Goal: Transaction & Acquisition: Obtain resource

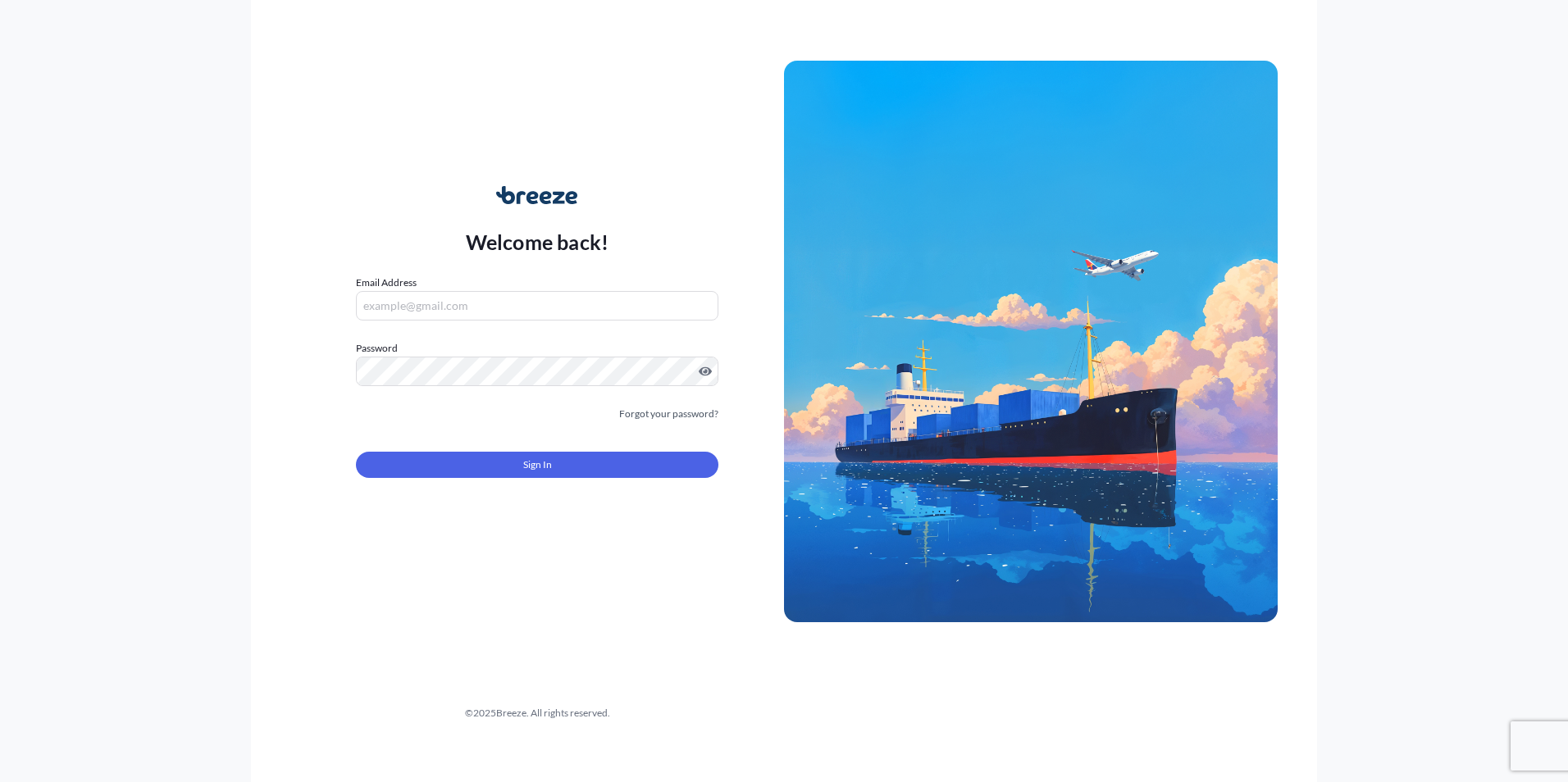
type input "[PERSON_NAME][EMAIL_ADDRESS][DOMAIN_NAME]"
click at [524, 457] on span "Sign In" at bounding box center [538, 465] width 29 height 16
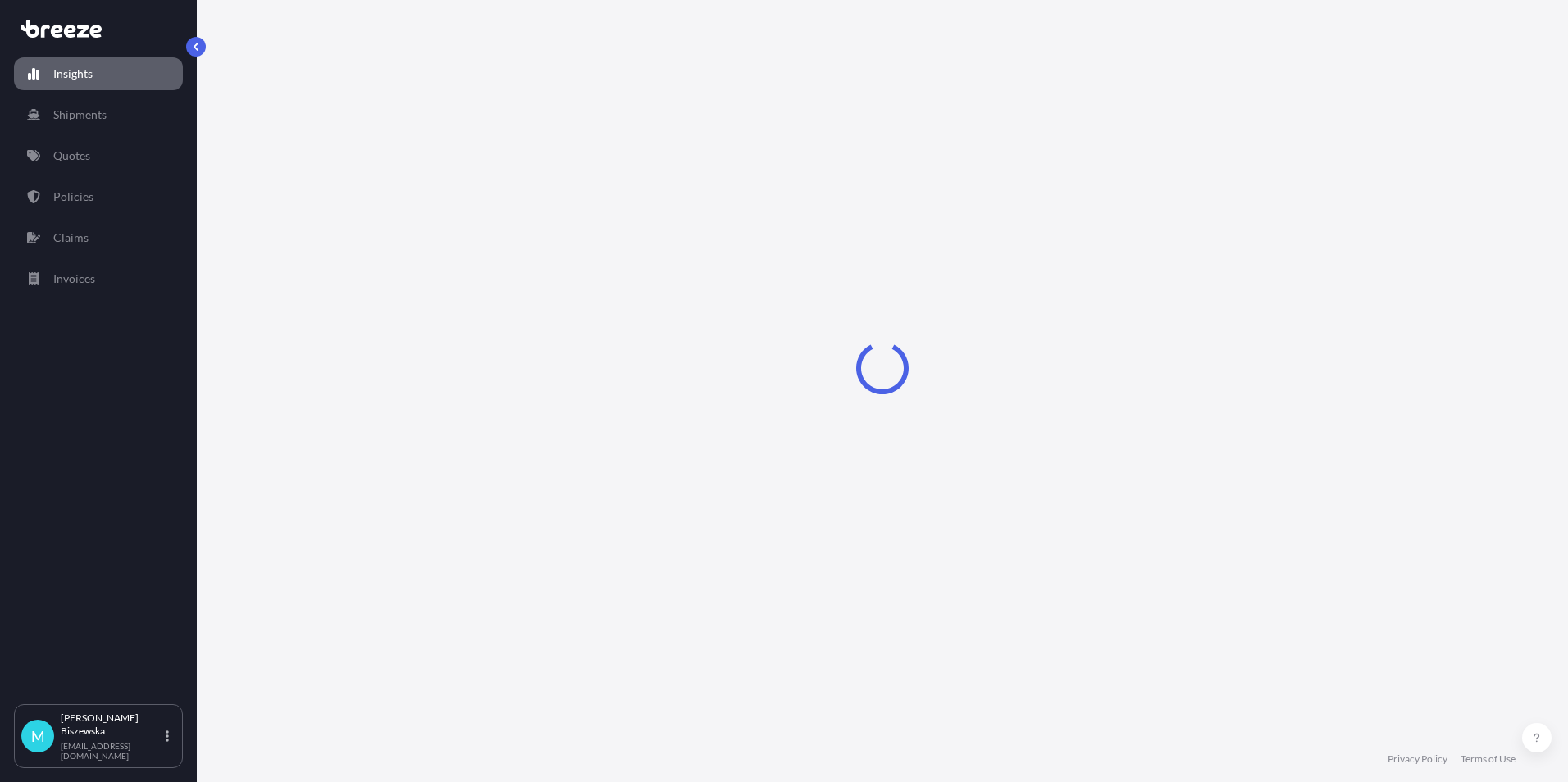
select select "2025"
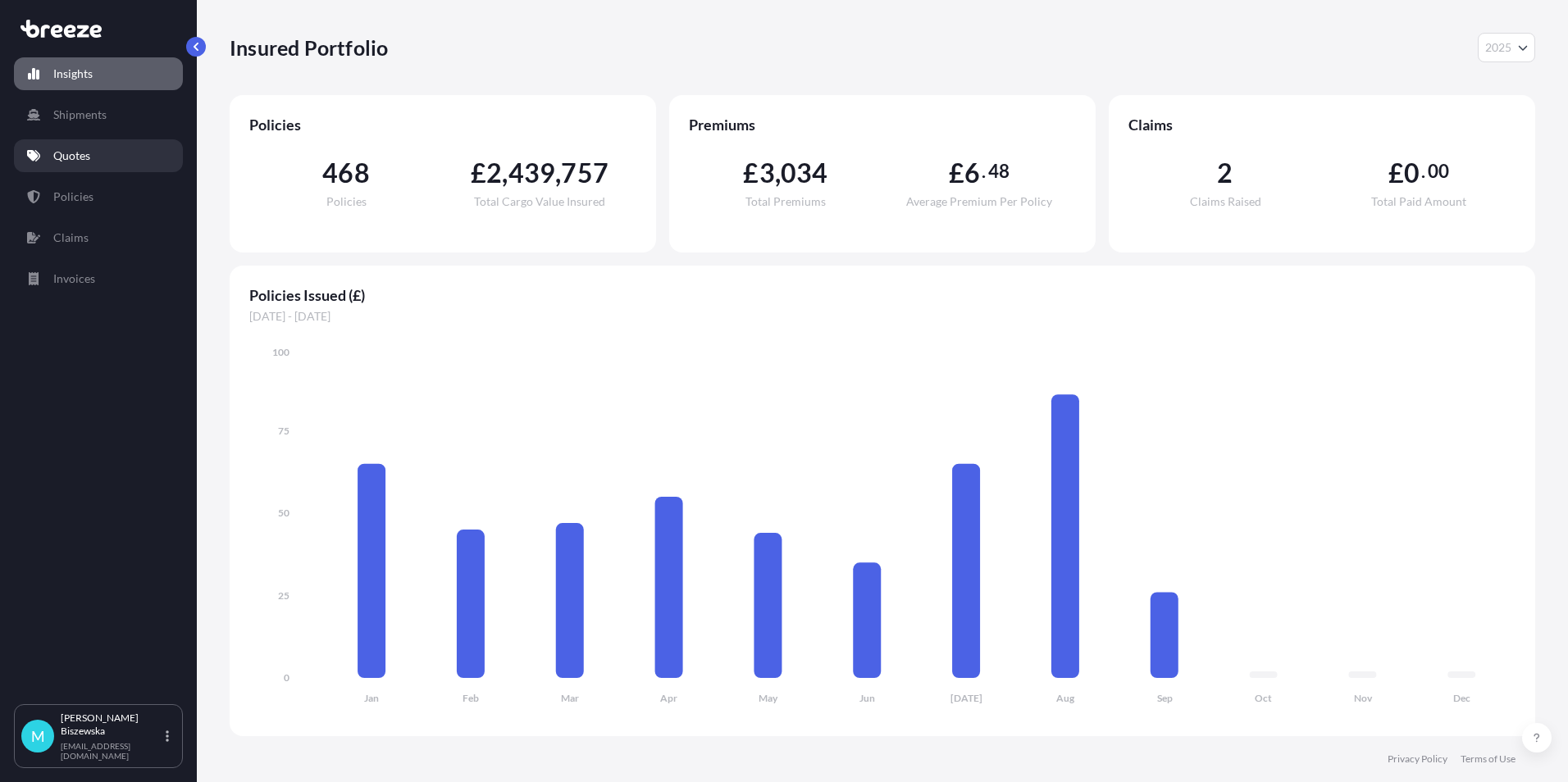
click at [110, 149] on link "Quotes" at bounding box center [99, 156] width 169 height 33
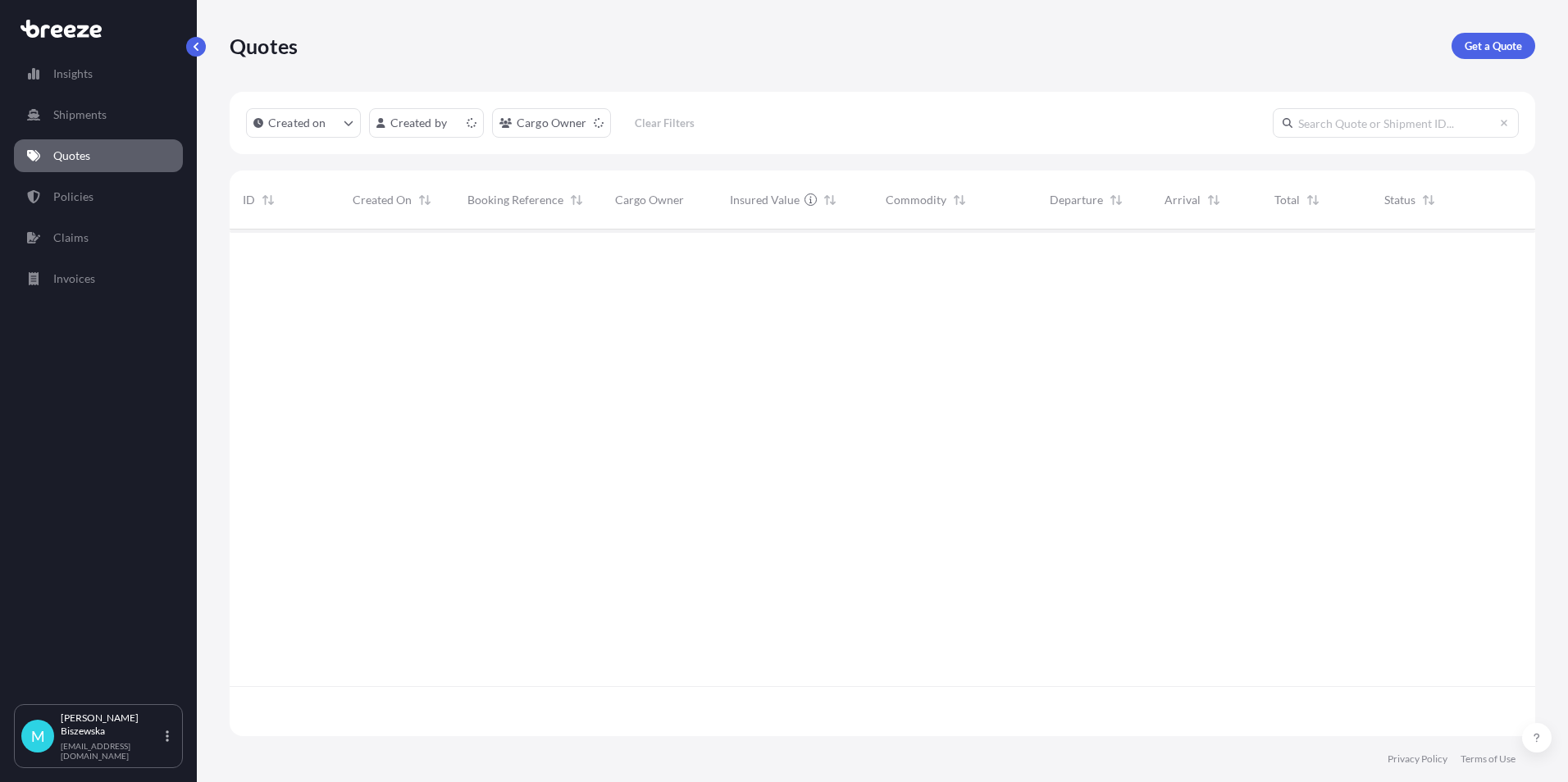
scroll to position [503, 1293]
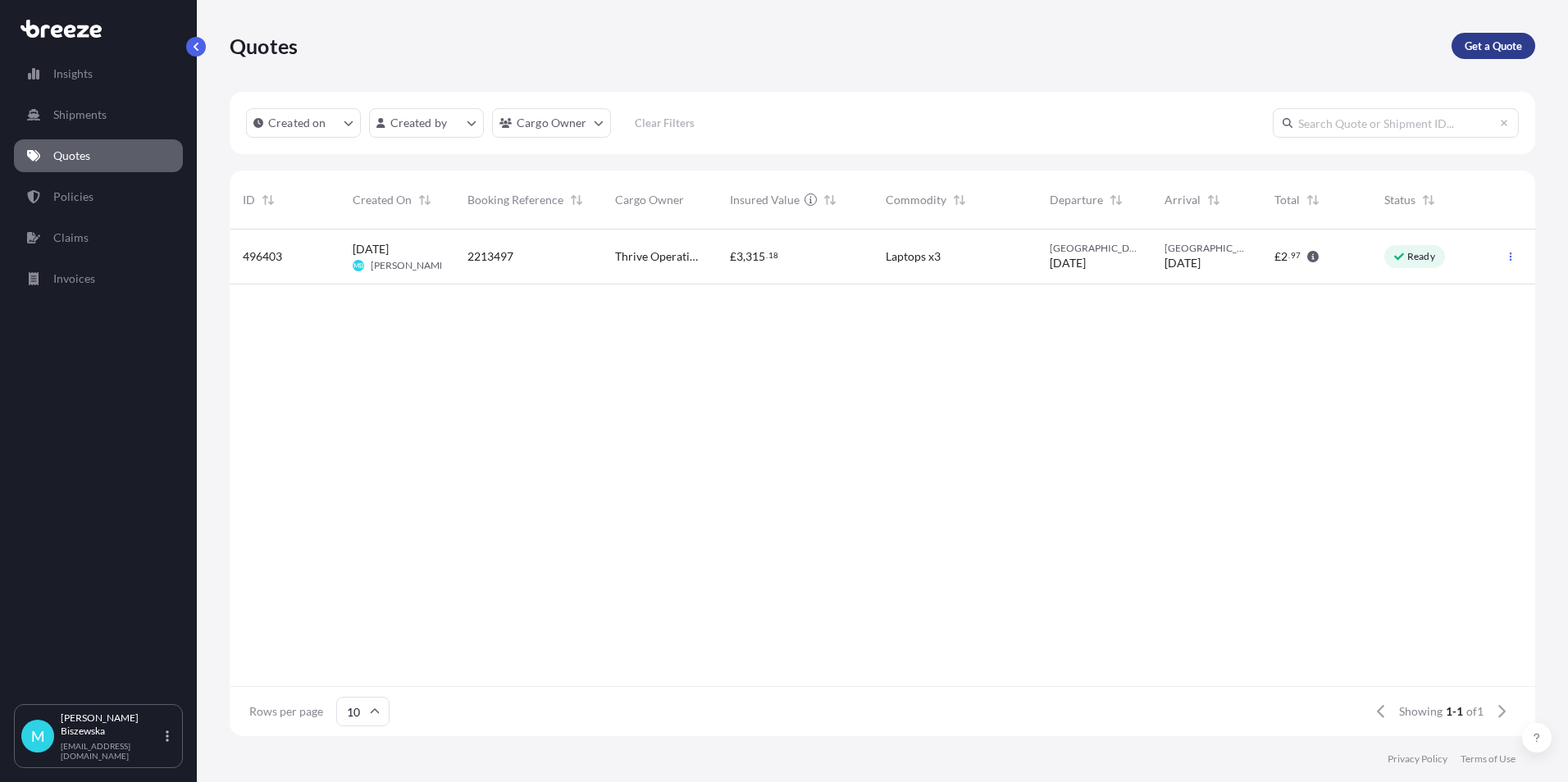
click at [1489, 42] on p "Get a Quote" at bounding box center [1494, 45] width 58 height 16
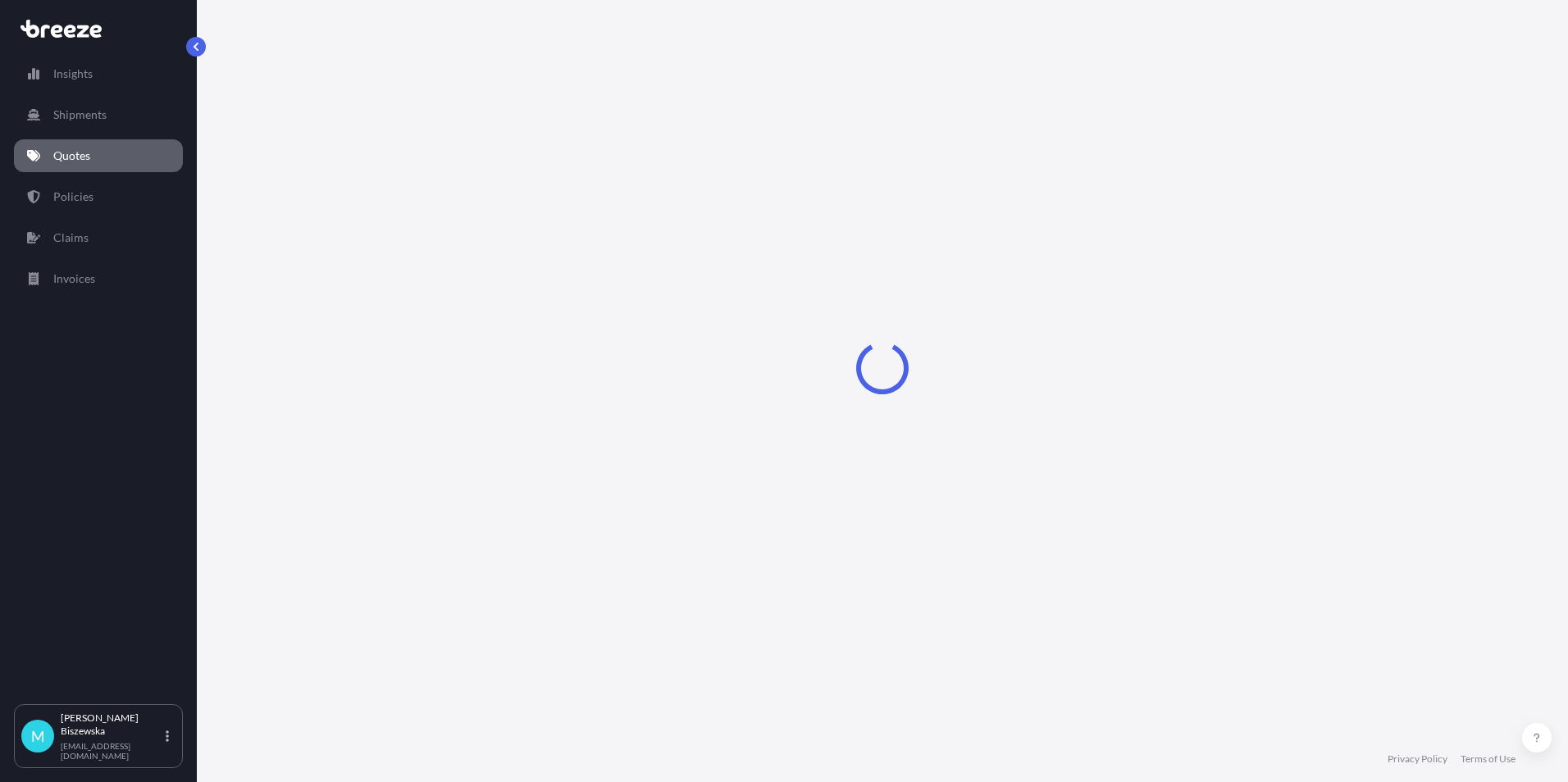
select select "Sea"
select select "1"
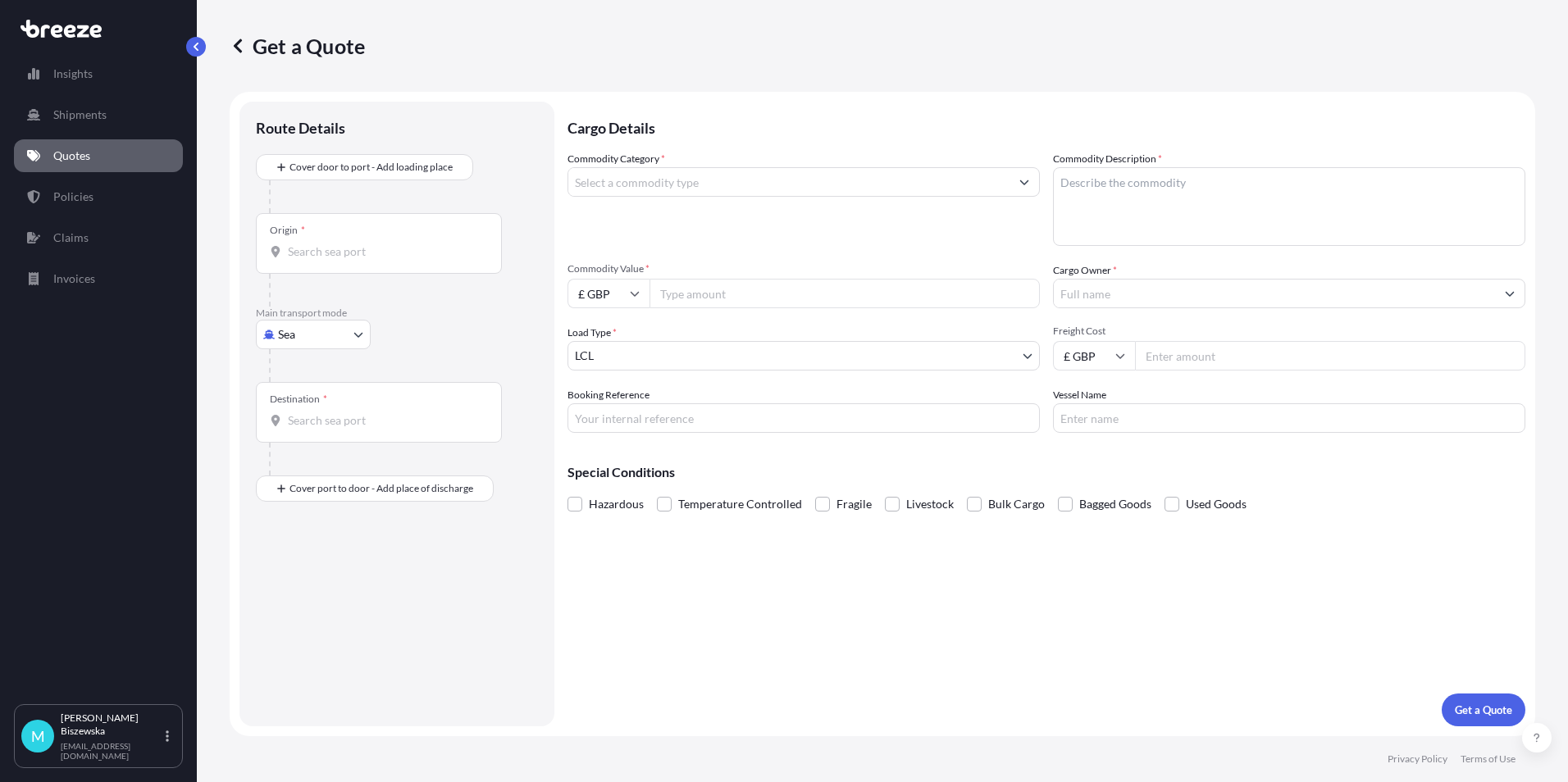
click at [335, 333] on body "Insights Shipments Quotes Policies Claims Invoices M [PERSON_NAME] [PERSON_NAME…" at bounding box center [784, 391] width 1568 height 782
click at [322, 434] on div "Road" at bounding box center [313, 436] width 102 height 30
select select "Road"
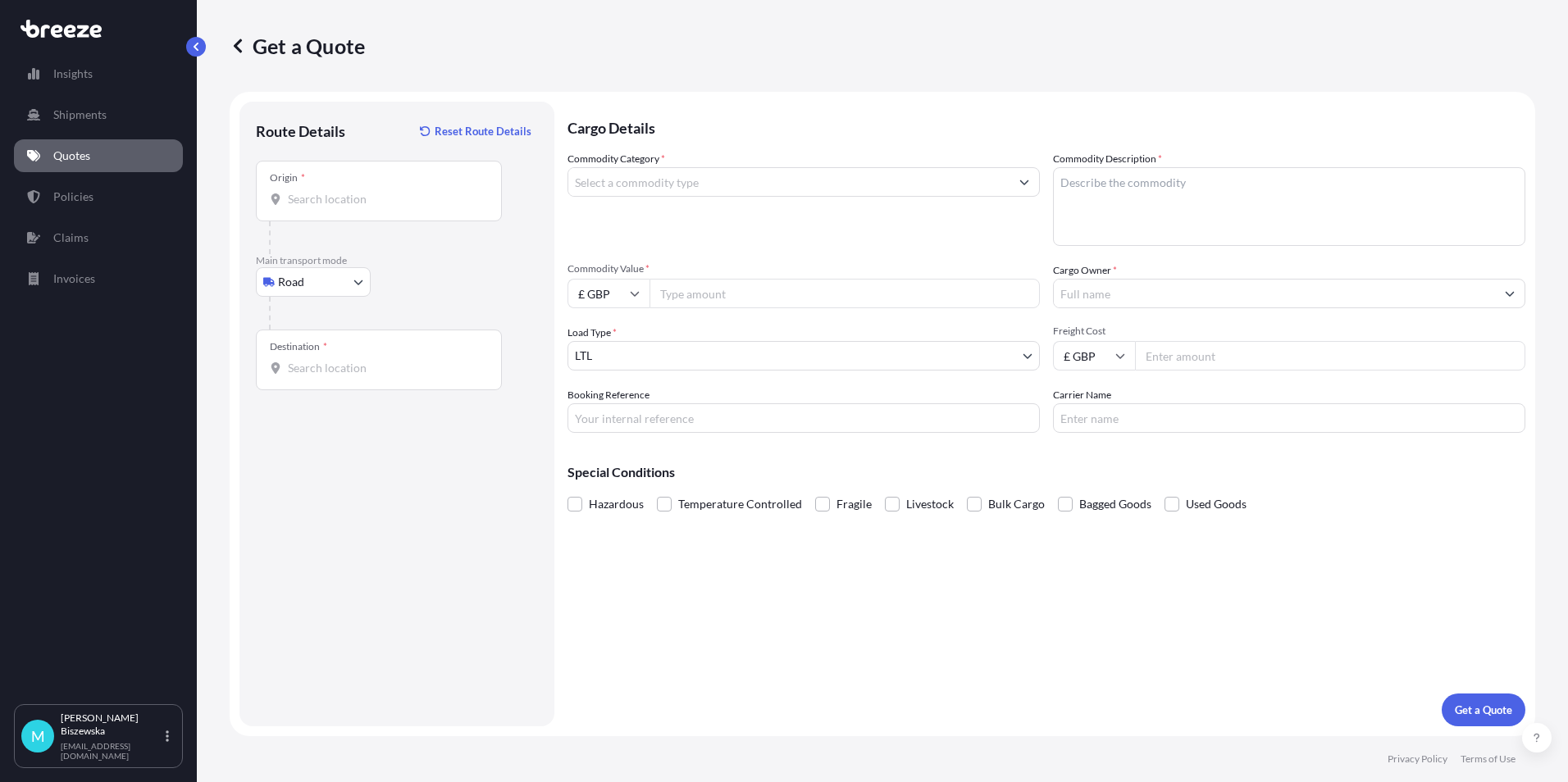
click at [429, 299] on div at bounding box center [404, 313] width 269 height 33
click at [289, 198] on input "Origin *" at bounding box center [384, 199] width 193 height 16
paste input "NW1 7AW"
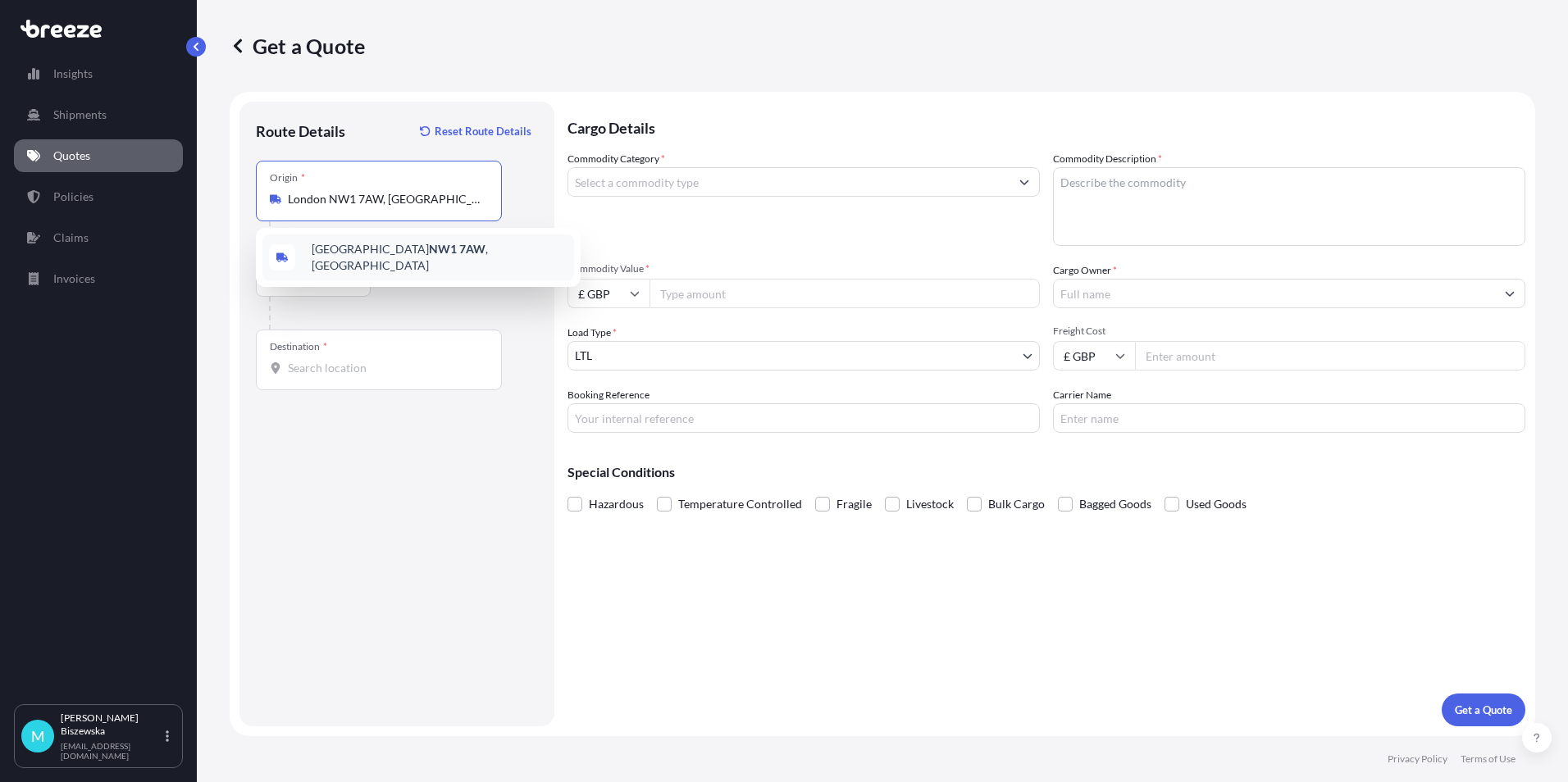
type input "London NW1 7AW, [GEOGRAPHIC_DATA]"
click at [416, 271] on div "Road Sea Air Road Rail" at bounding box center [397, 281] width 282 height 30
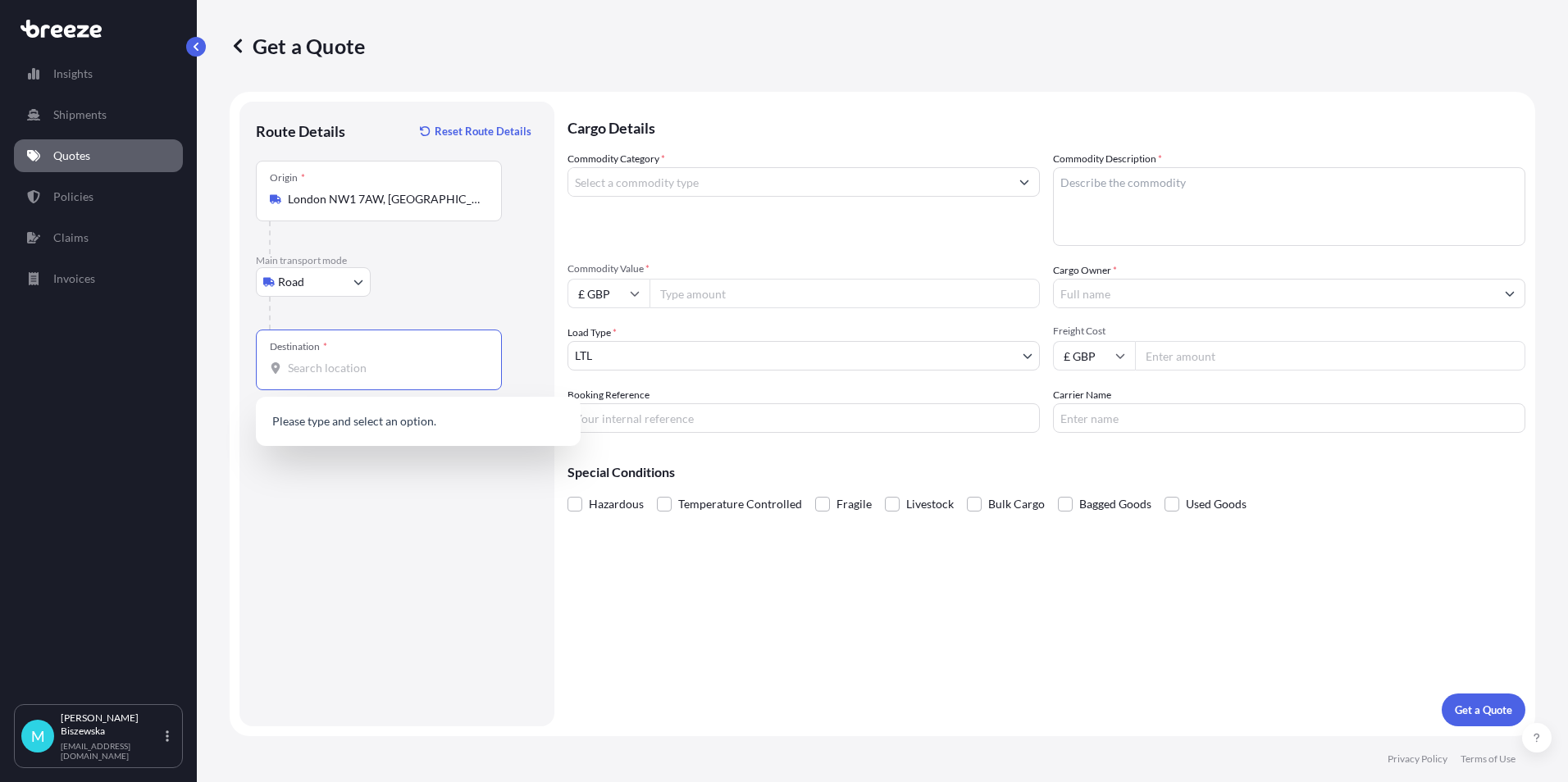
click at [300, 372] on input "Destination *" at bounding box center [384, 368] width 193 height 16
paste input "PL27 7HD"
click at [402, 438] on div "[PERSON_NAME][STREET_ADDRESS]" at bounding box center [418, 427] width 311 height 46
type input "[PERSON_NAME][STREET_ADDRESS]"
click at [738, 655] on div "Cargo Details Commodity Category * Commodity Description * Commodity Value * £ …" at bounding box center [1046, 414] width 958 height 625
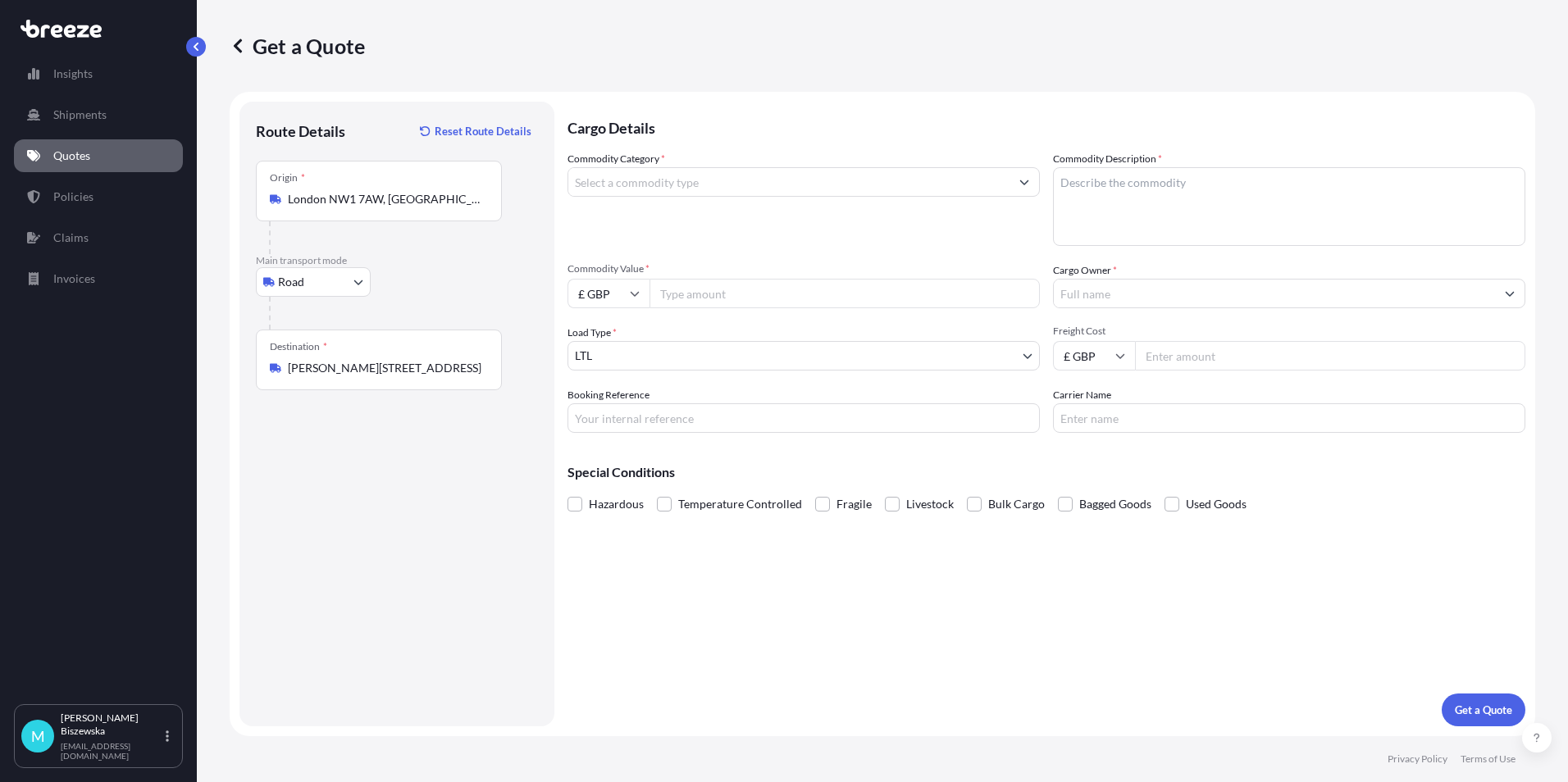
click at [722, 175] on input "Commodity Category *" at bounding box center [789, 182] width 441 height 30
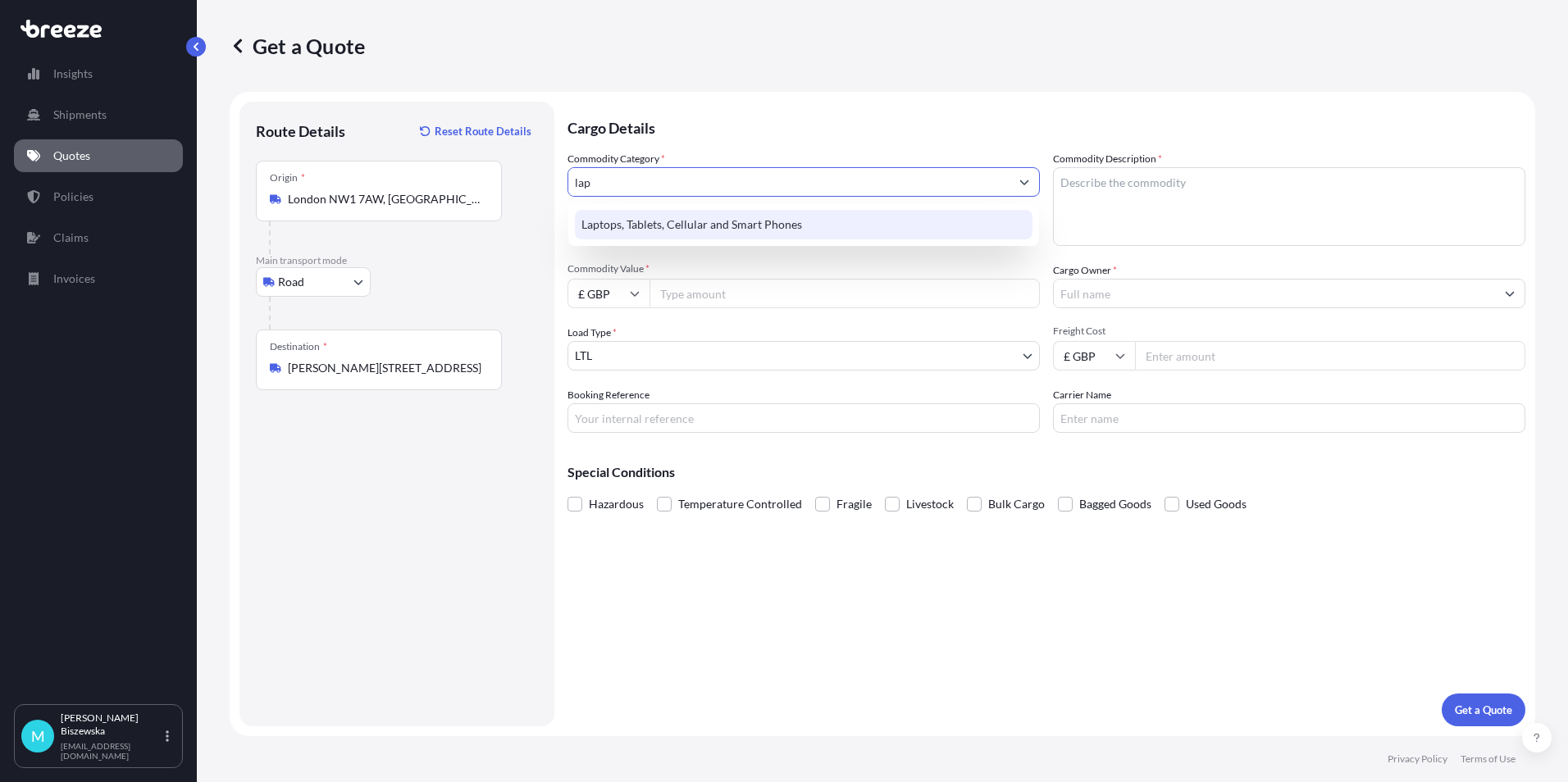
click at [697, 222] on div "Laptops, Tablets, Cellular and Smart Phones" at bounding box center [803, 225] width 457 height 30
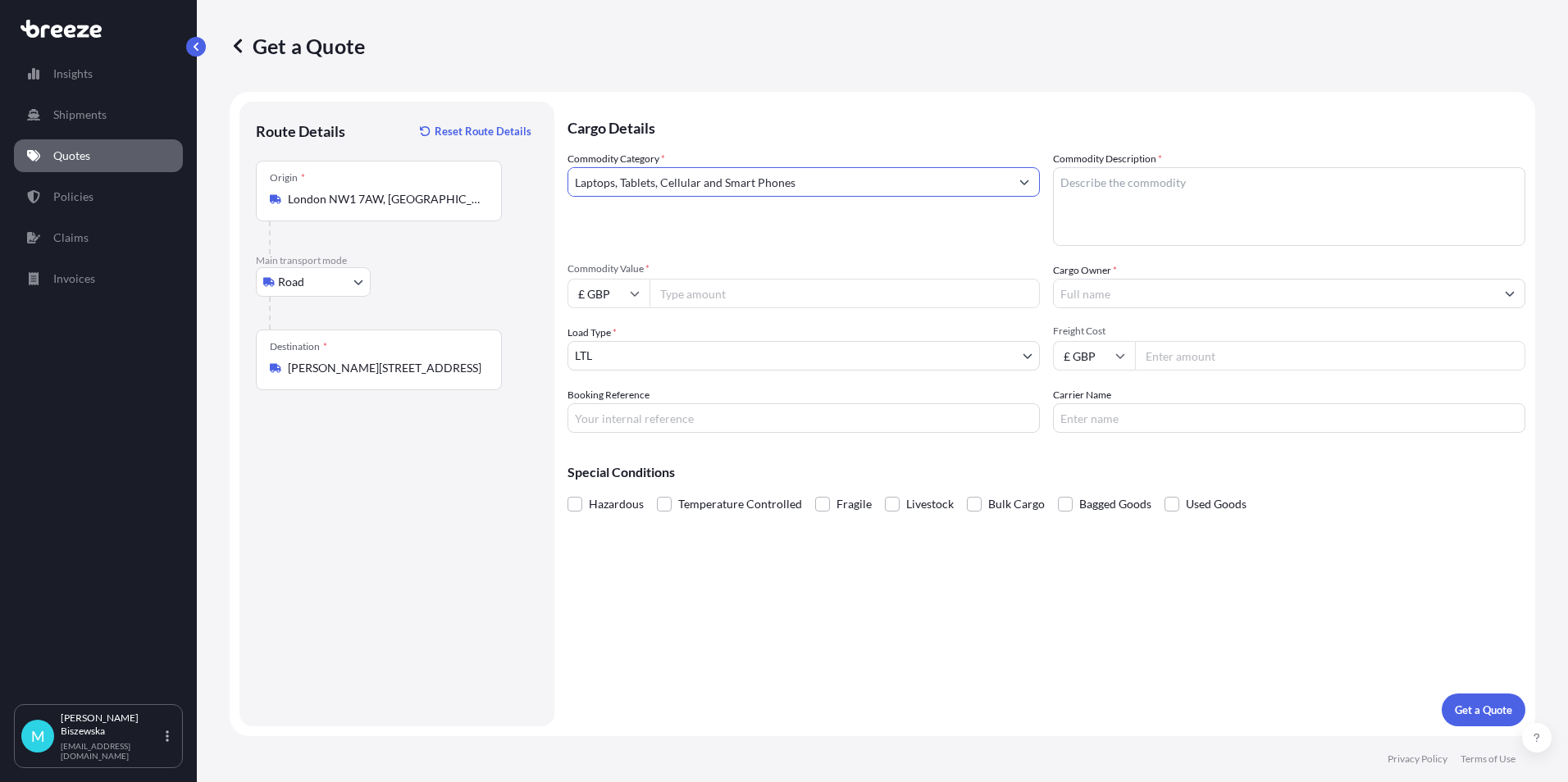
type input "Laptops, Tablets, Cellular and Smart Phones"
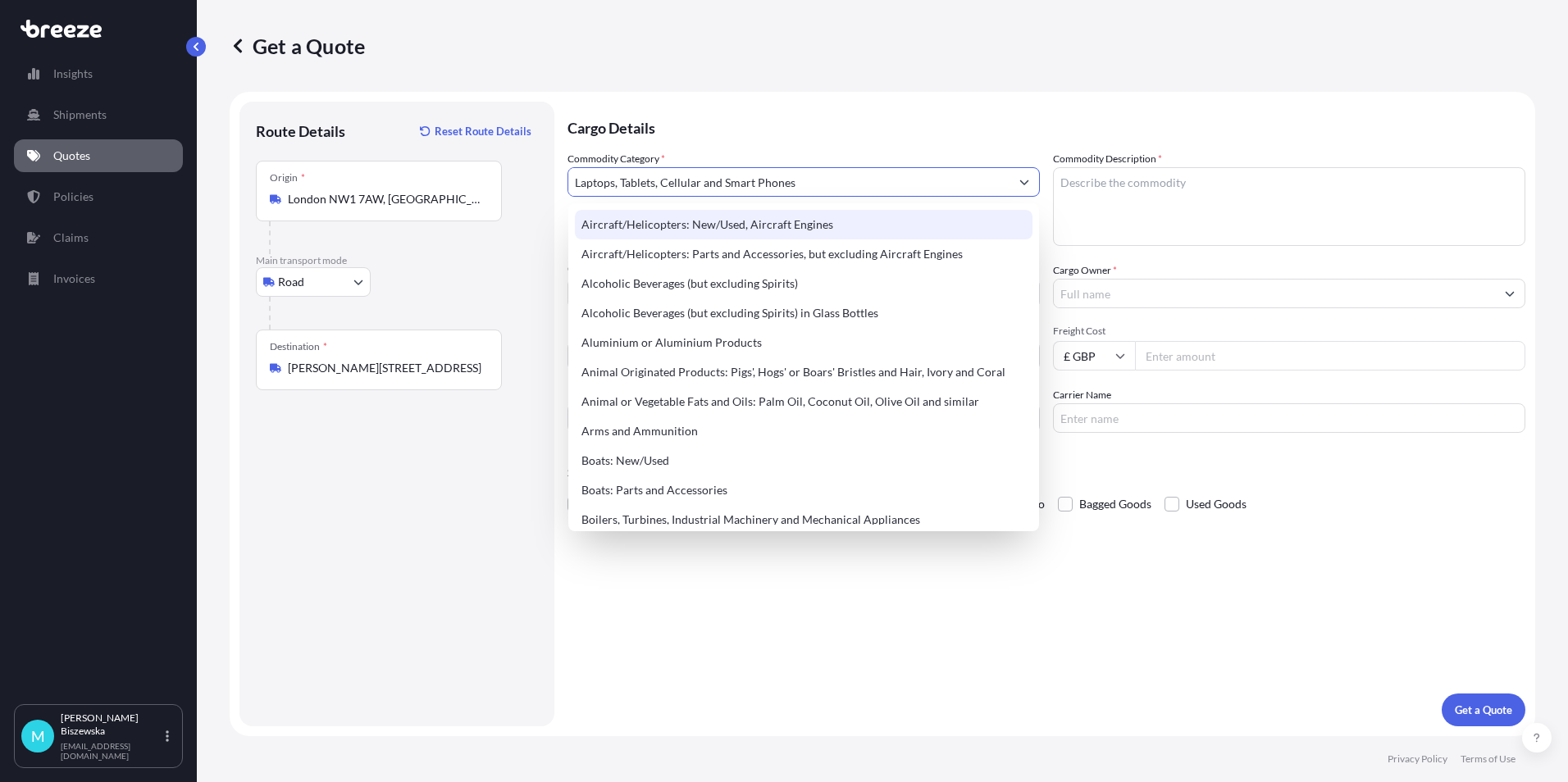
click at [787, 132] on p "Cargo Details" at bounding box center [1046, 126] width 958 height 49
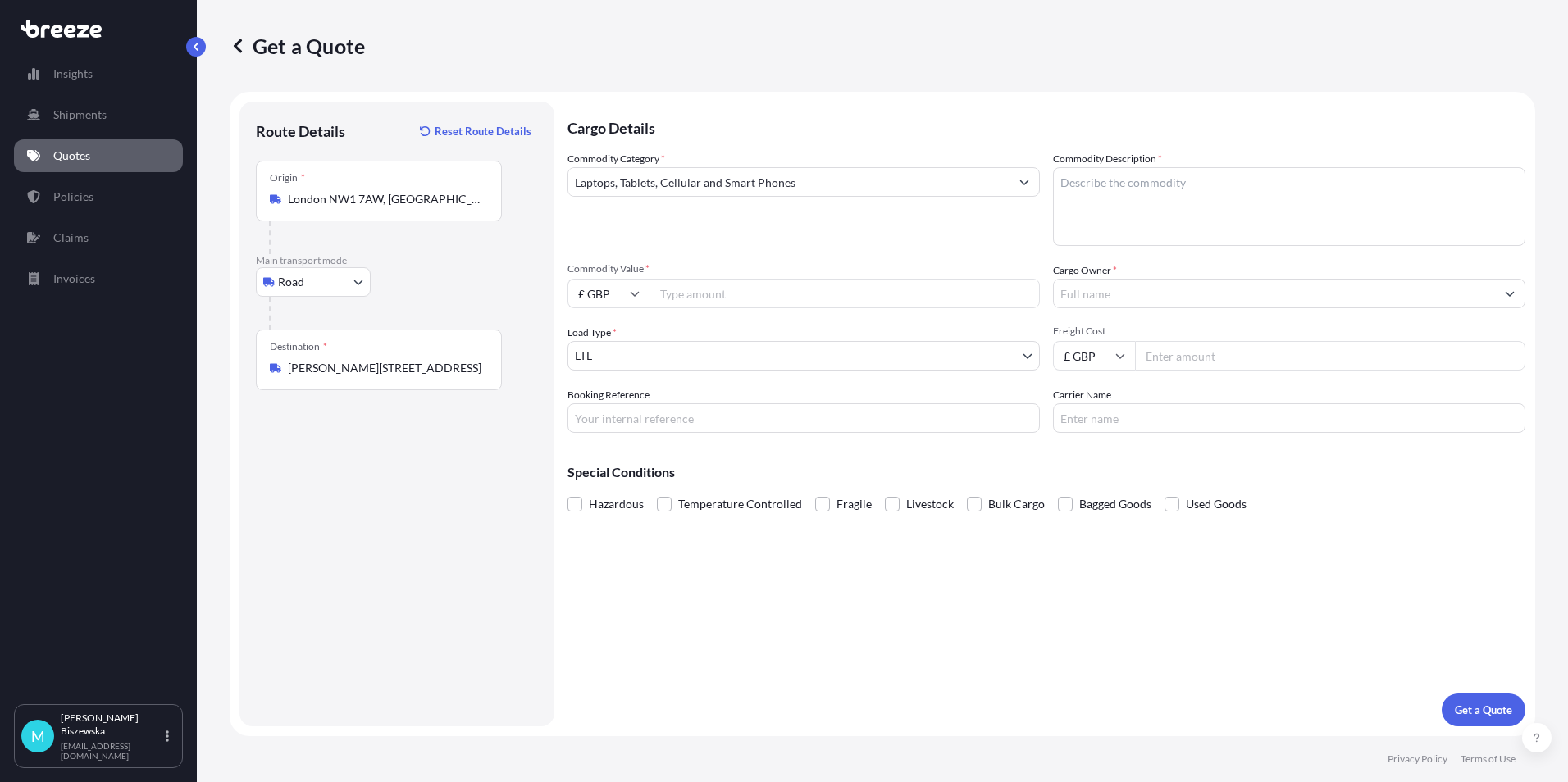
click at [741, 294] on input "Commodity Value *" at bounding box center [845, 293] width 390 height 30
type input "850"
click at [750, 248] on div "Commodity Category * Laptops, Tablets, Cellular and Smart Phones Commodity Desc…" at bounding box center [1046, 292] width 958 height 282
click at [600, 417] on input "Booking Reference" at bounding box center [804, 418] width 473 height 30
paste input "2217977"
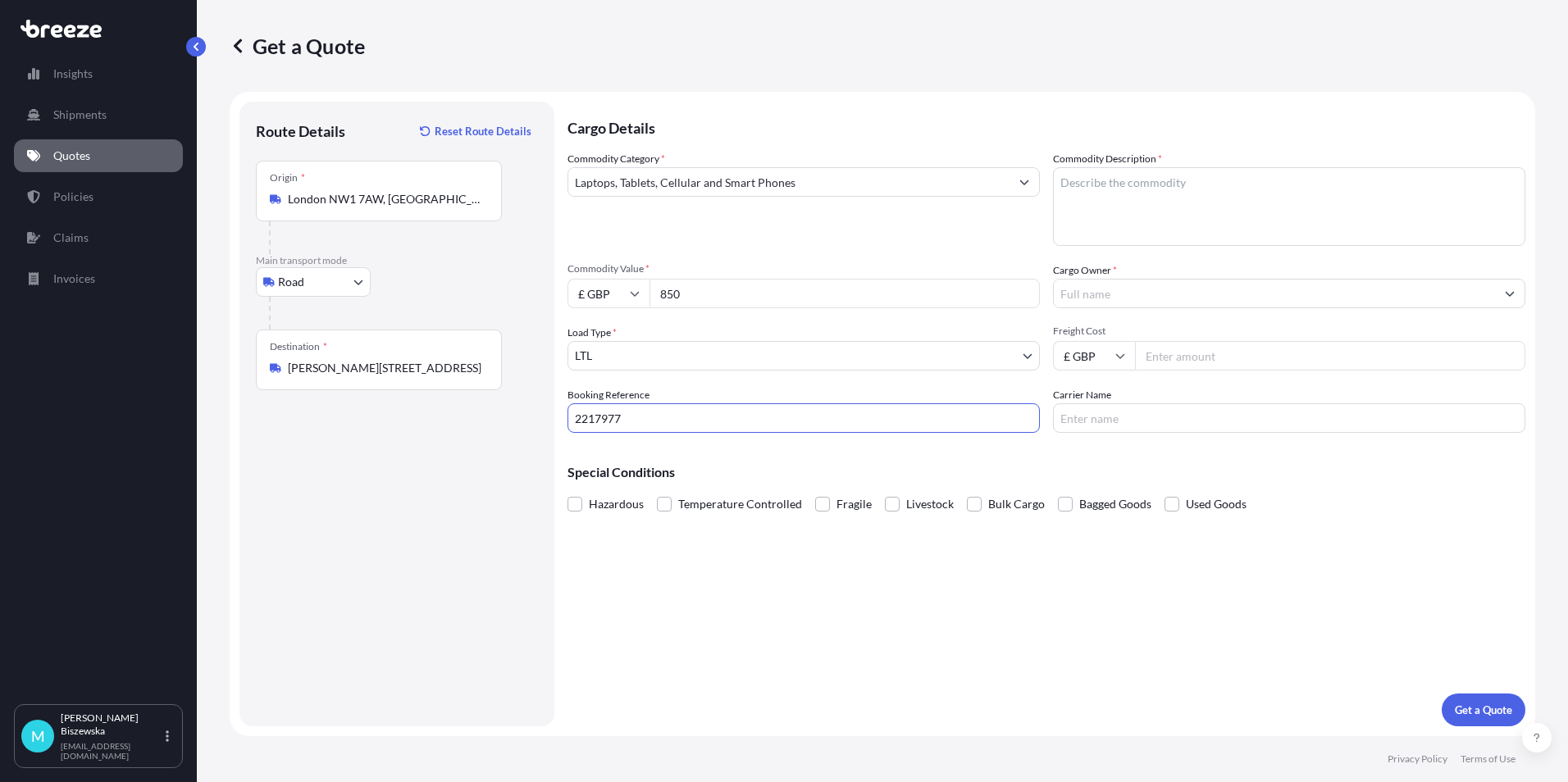
type input "2217977"
drag, startPoint x: 651, startPoint y: 593, endPoint x: 661, endPoint y: 593, distance: 10.0
click at [653, 593] on div "Cargo Details Commodity Category * Laptops, Tablets, Cellular and Smart Phones …" at bounding box center [1046, 414] width 958 height 625
click at [1076, 183] on textarea "Commodity Description *" at bounding box center [1289, 207] width 473 height 79
paste textarea "LAPTOP"
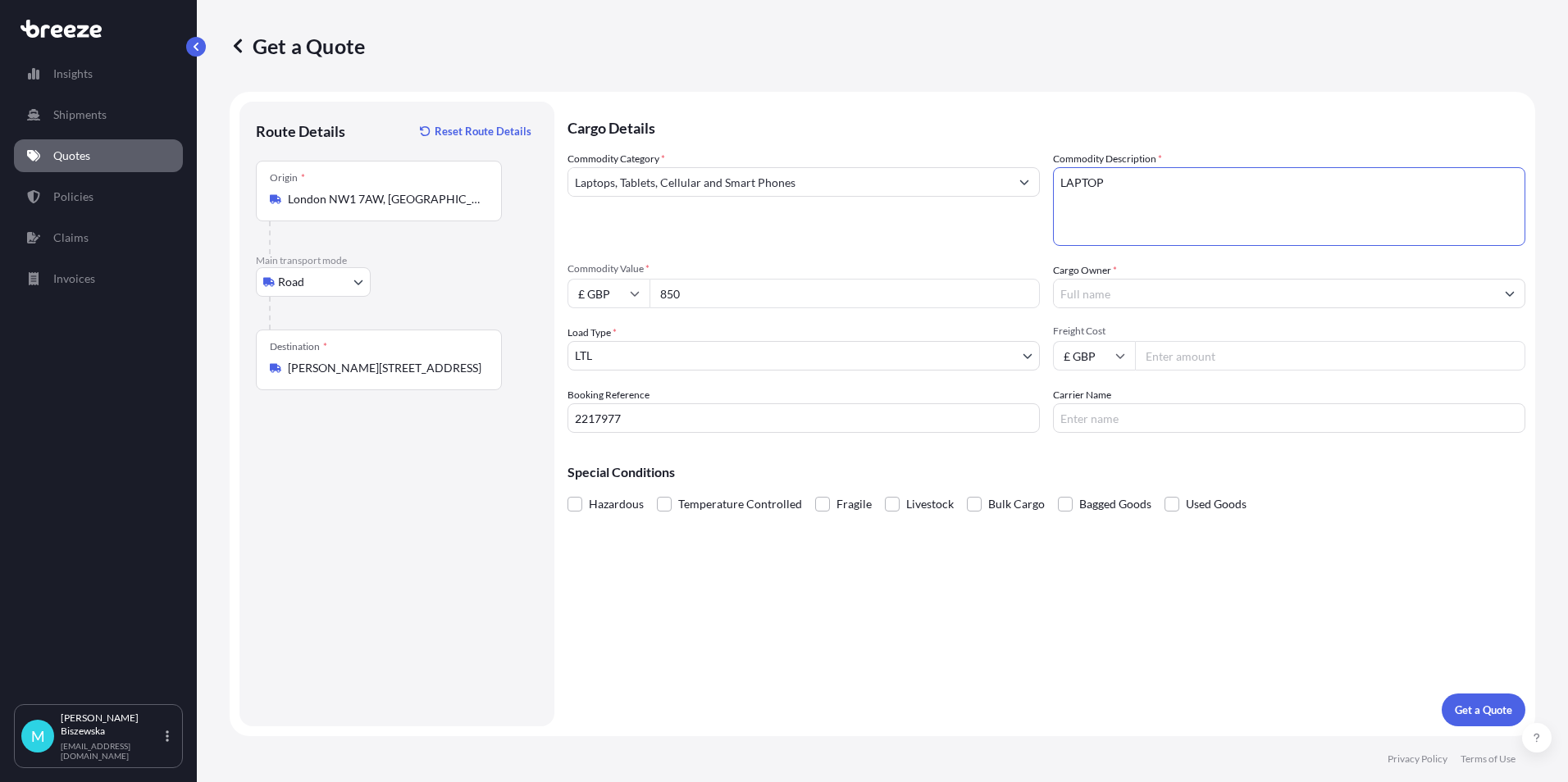
type textarea "LAPTOP"
click at [1023, 241] on div "Commodity Category * Laptops, Tablets, Cellular and Smart Phones" at bounding box center [804, 198] width 473 height 95
click at [1131, 297] on input "Cargo Owner *" at bounding box center [1274, 293] width 441 height 30
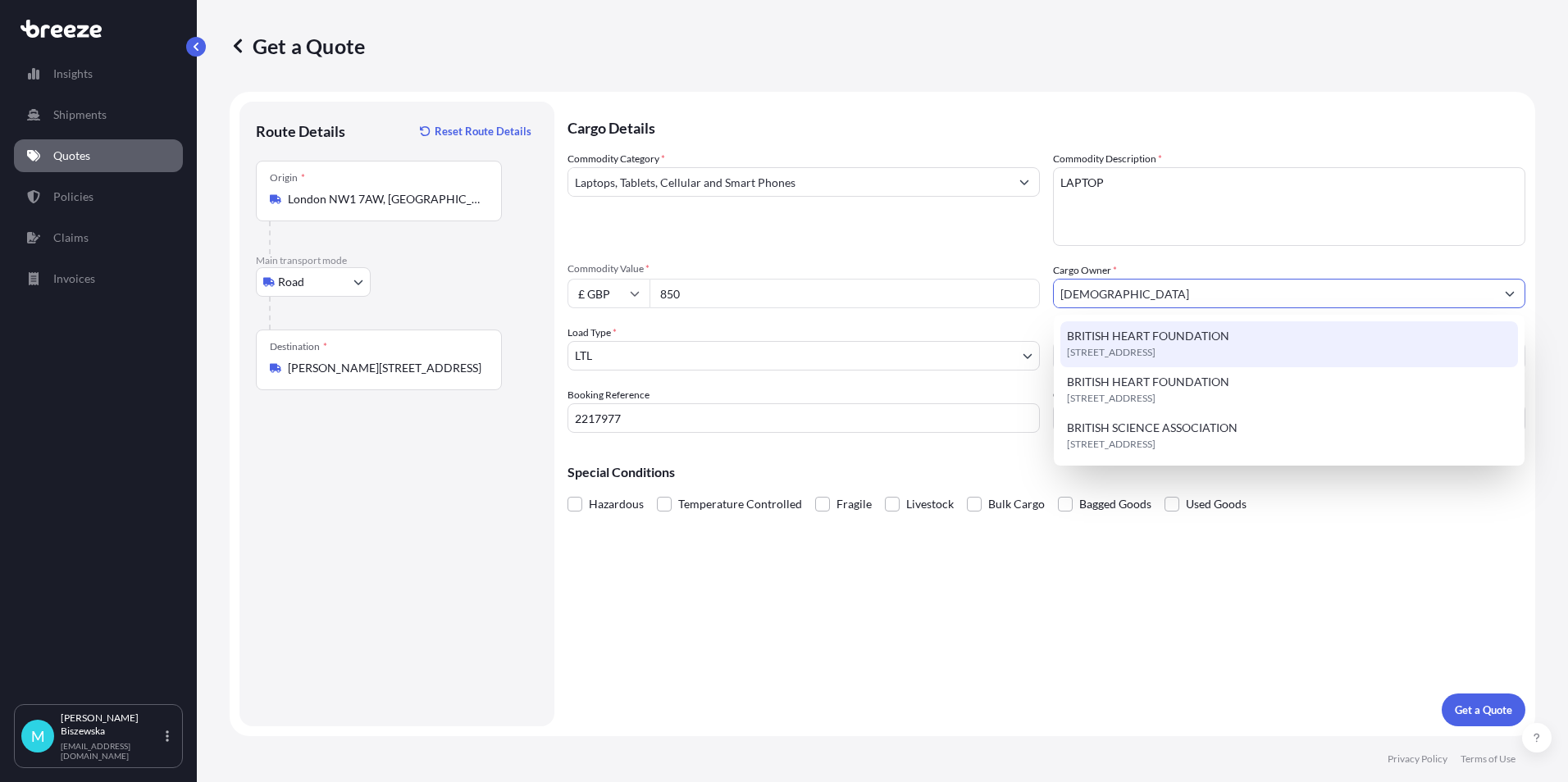
click at [1143, 344] on span "BRITISH HEART FOUNDATION" at bounding box center [1148, 336] width 162 height 16
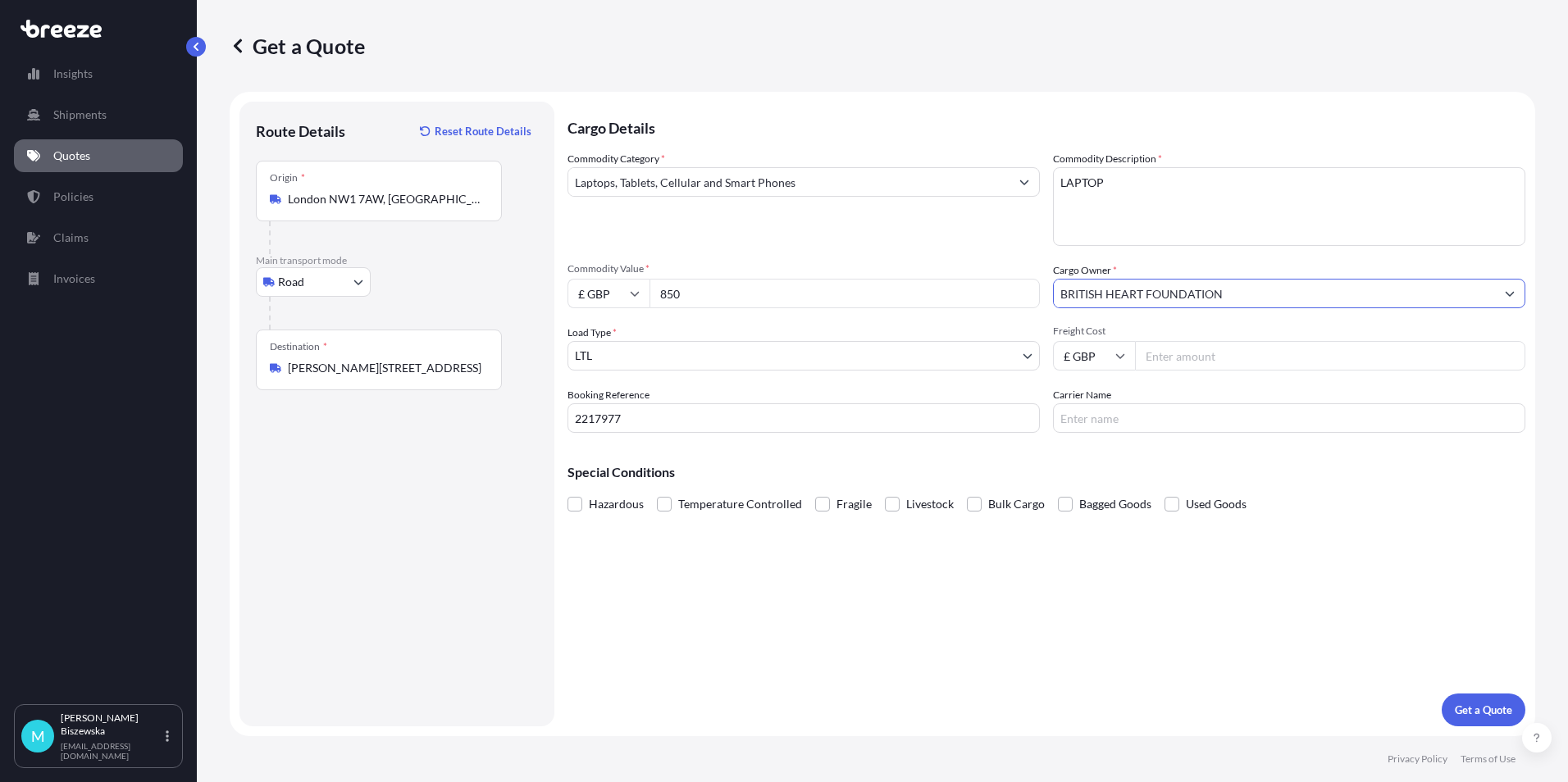
type input "BRITISH HEART FOUNDATION"
click at [1017, 244] on div "Commodity Category * Laptops, Tablets, Cellular and Smart Phones" at bounding box center [804, 198] width 473 height 95
click at [1188, 360] on input "Freight Cost" at bounding box center [1331, 355] width 390 height 30
type input "15.43"
click at [1169, 442] on div "Cargo Details Commodity Category * Laptops, Tablets, Cellular and Smart Phones …" at bounding box center [1046, 414] width 958 height 625
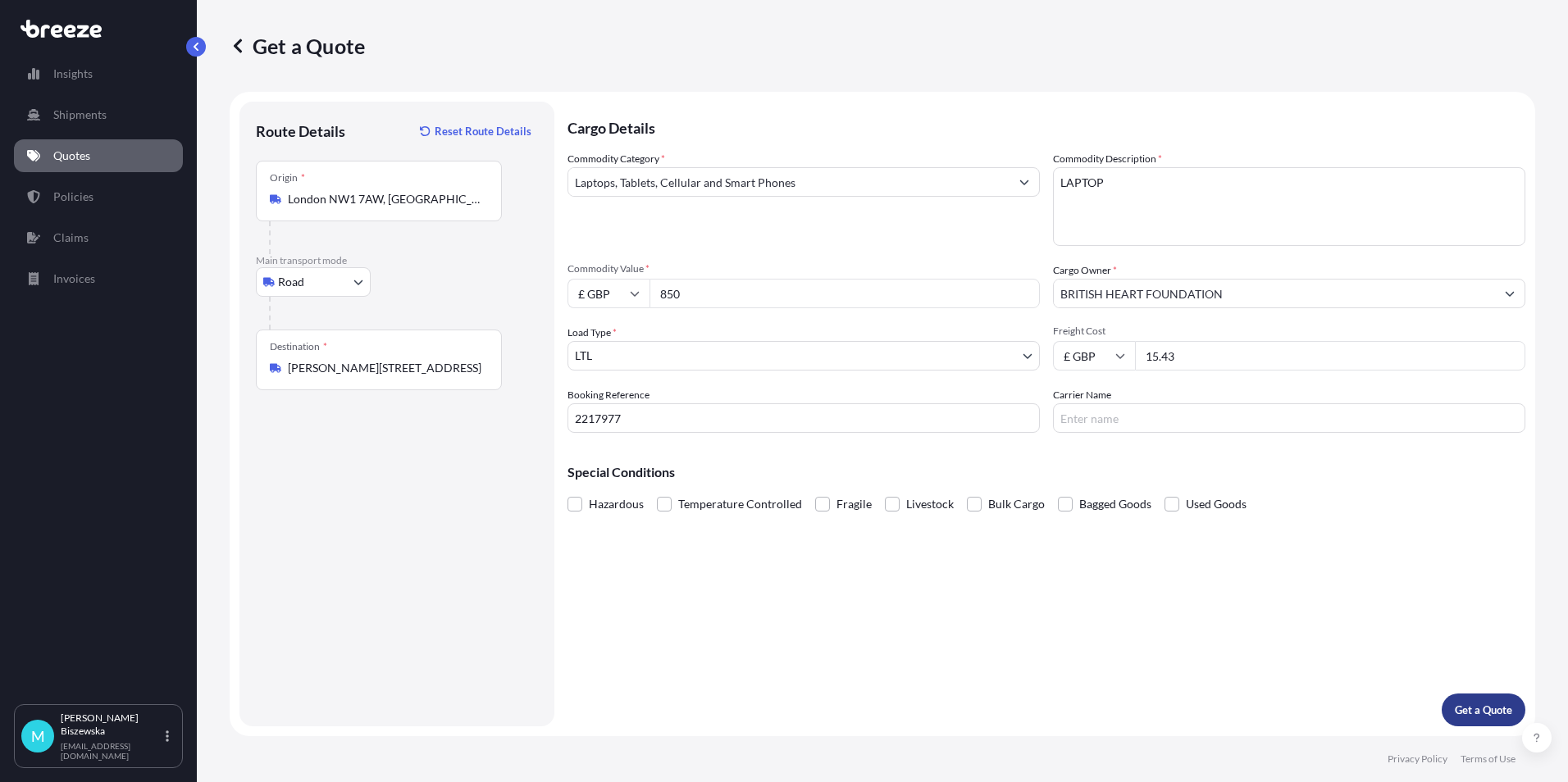
click at [1485, 699] on button "Get a Quote" at bounding box center [1483, 710] width 84 height 33
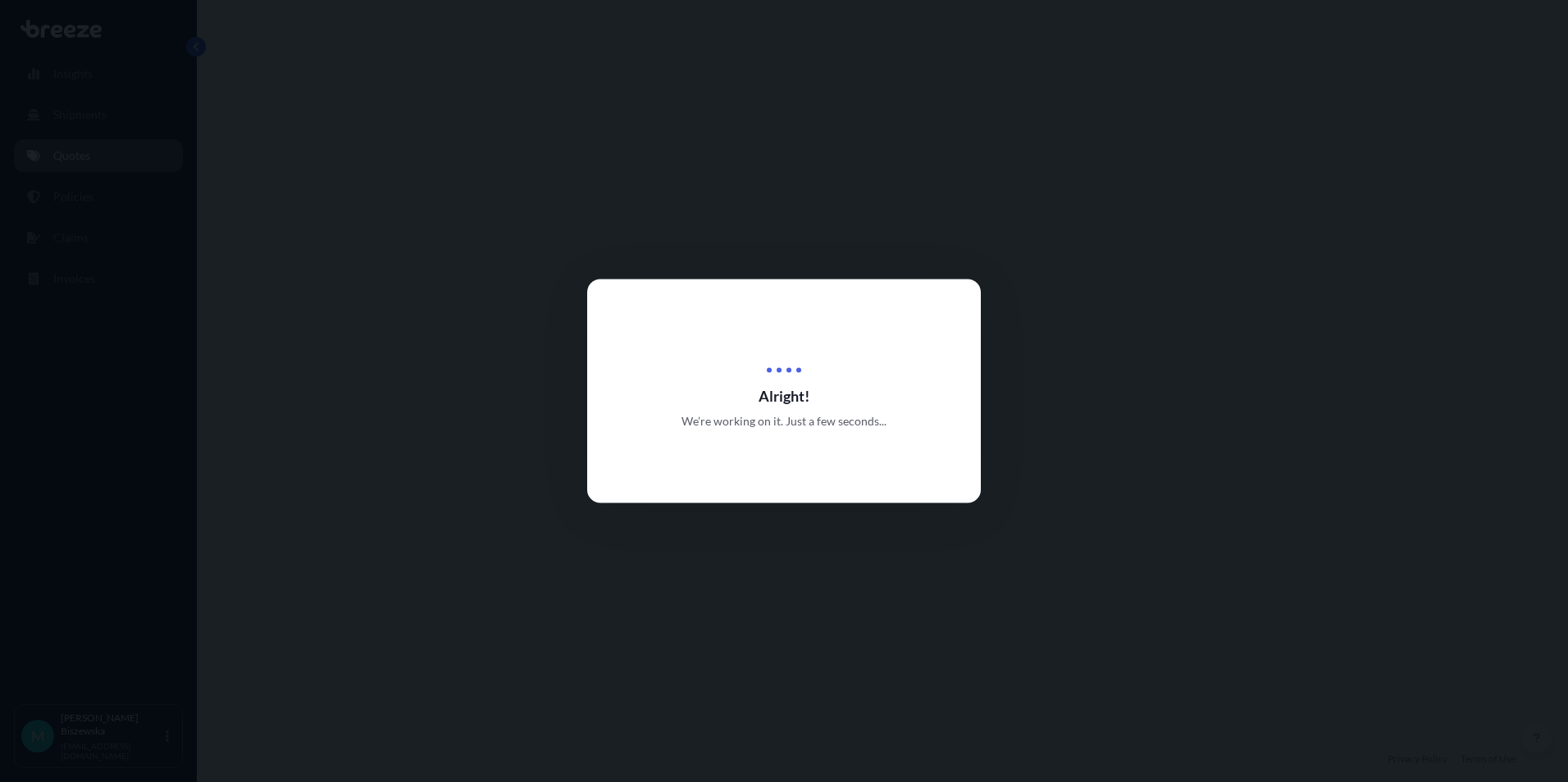
select select "Road"
select select "1"
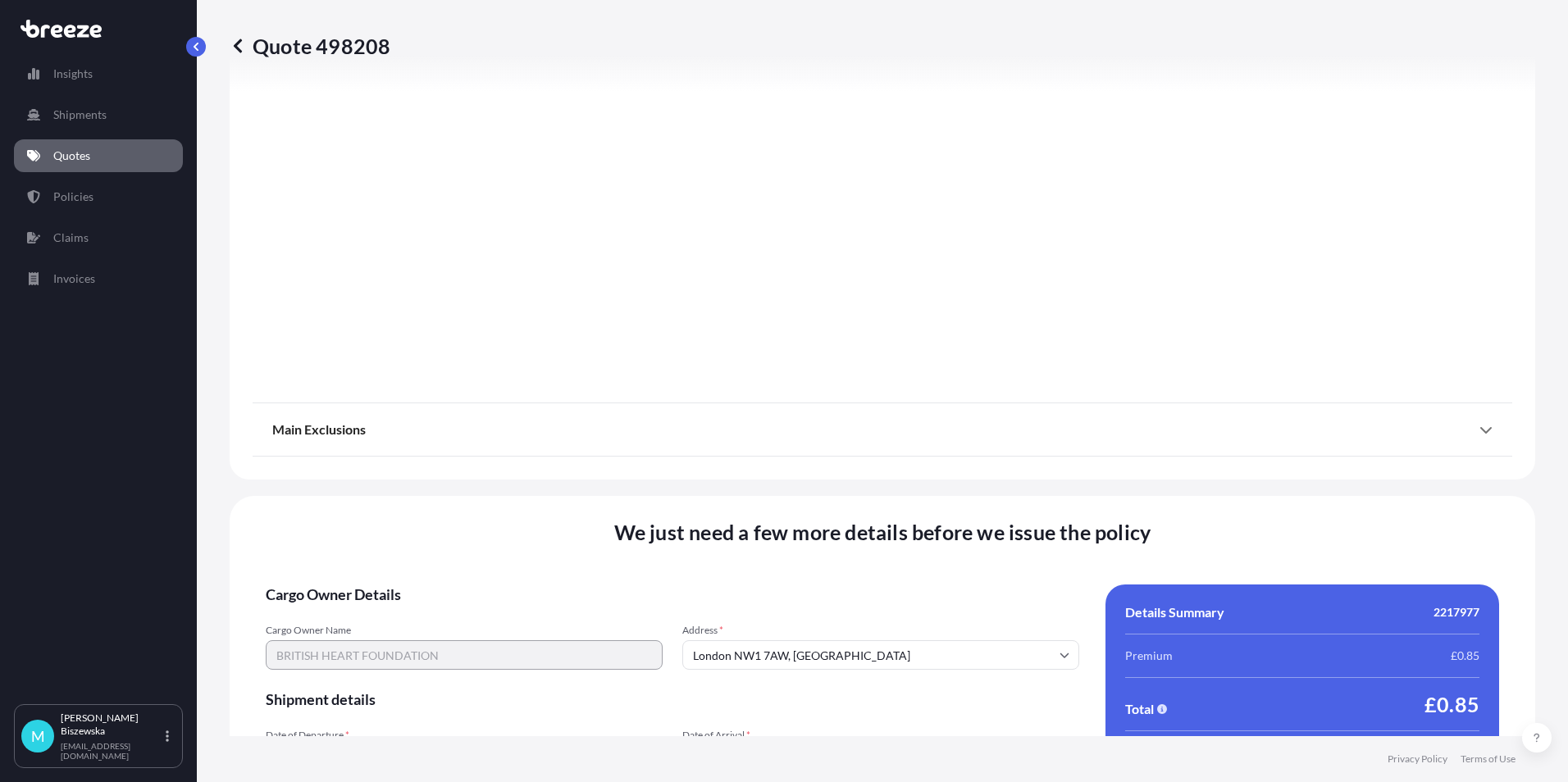
scroll to position [1821, 0]
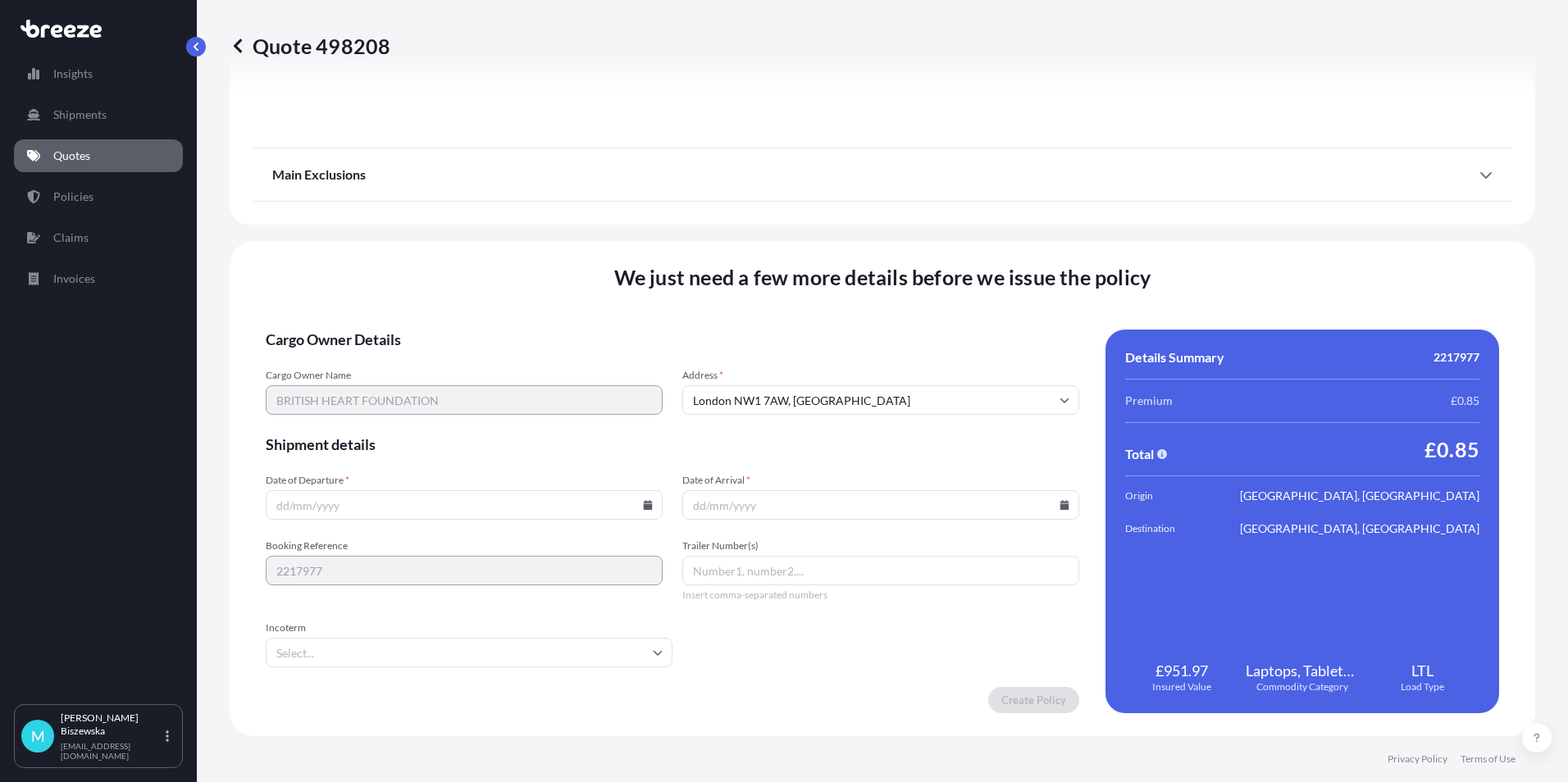
click at [644, 501] on icon at bounding box center [648, 505] width 9 height 10
click at [455, 291] on button "4" at bounding box center [462, 296] width 26 height 26
type input "[DATE]"
click at [1061, 507] on icon at bounding box center [1065, 505] width 9 height 10
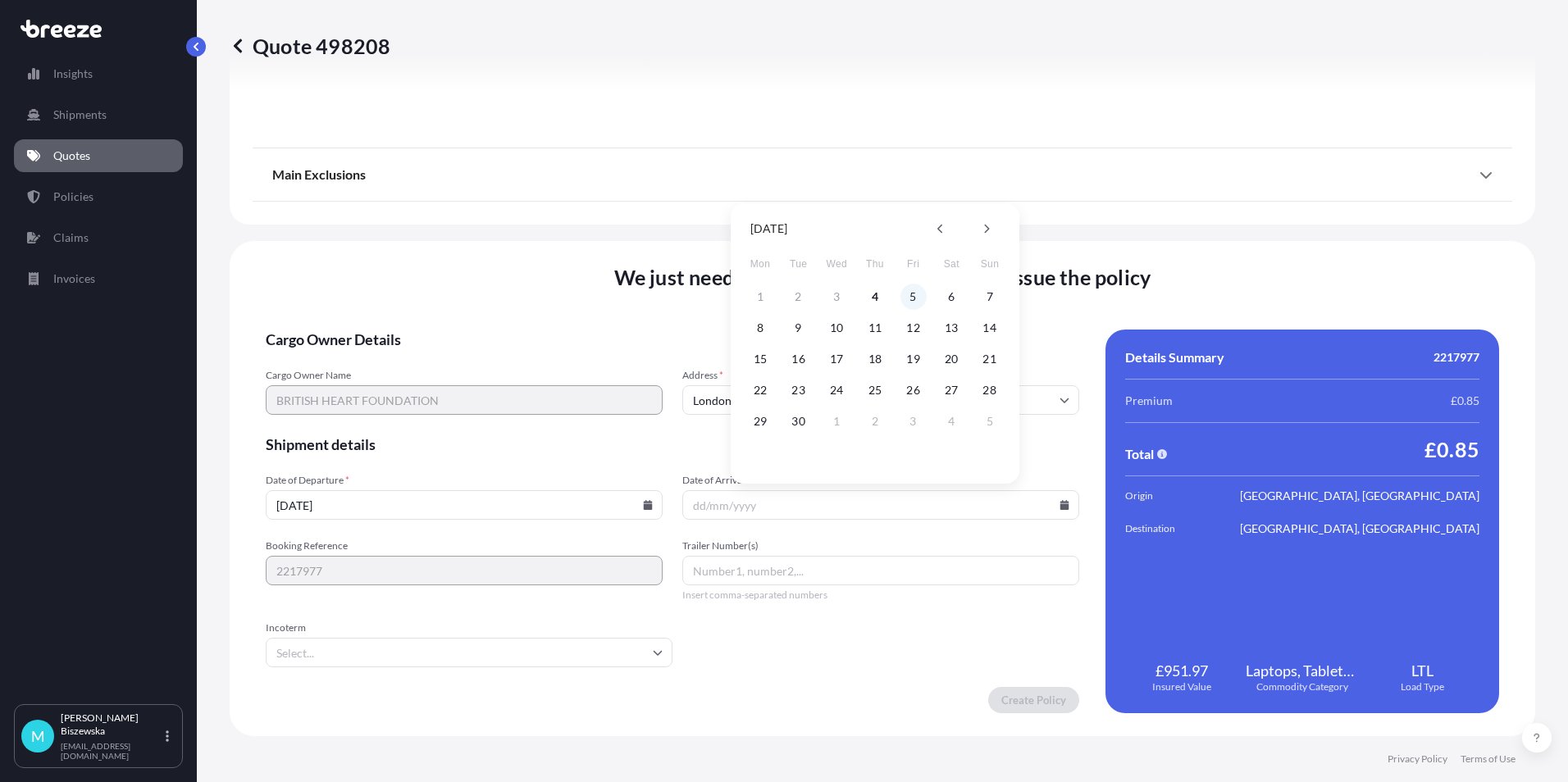
click at [908, 292] on button "5" at bounding box center [913, 296] width 26 height 26
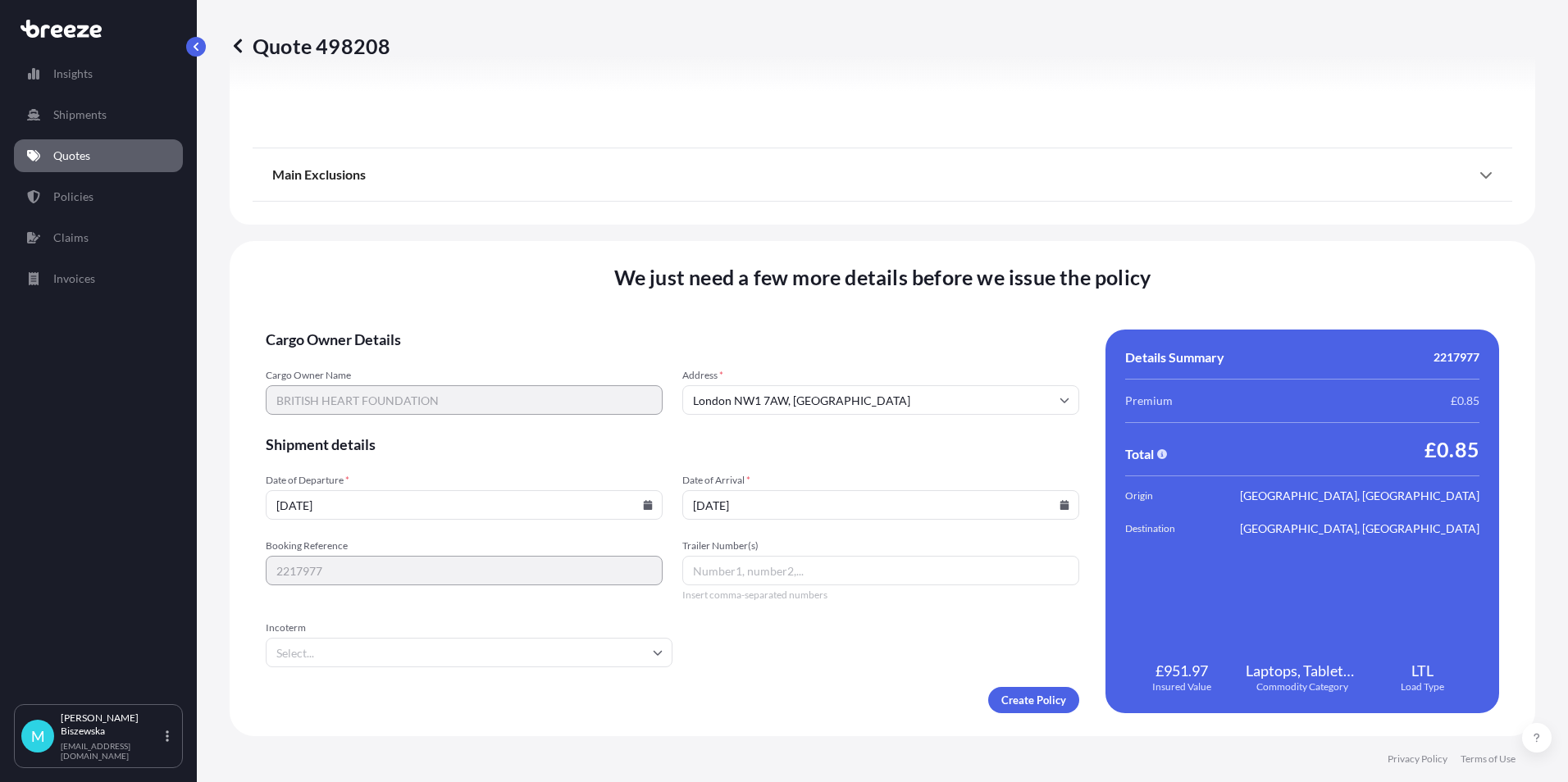
type input "[DATE]"
click at [799, 672] on form "Cargo Owner Details Cargo Owner Name BRITISH HEART FOUNDATION Address * [GEOGRA…" at bounding box center [673, 522] width 814 height 384
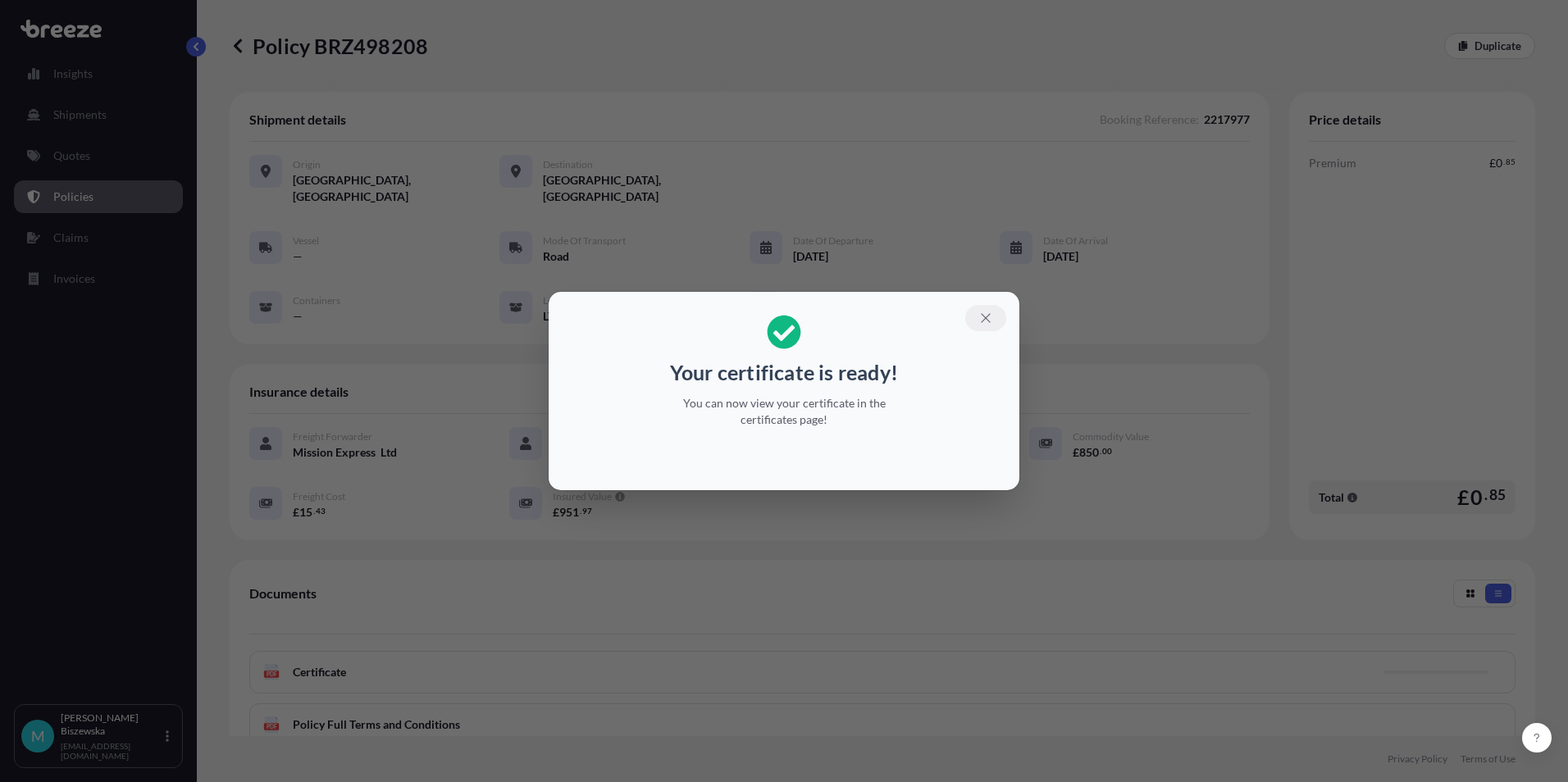
click at [985, 315] on icon "button" at bounding box center [986, 318] width 14 height 14
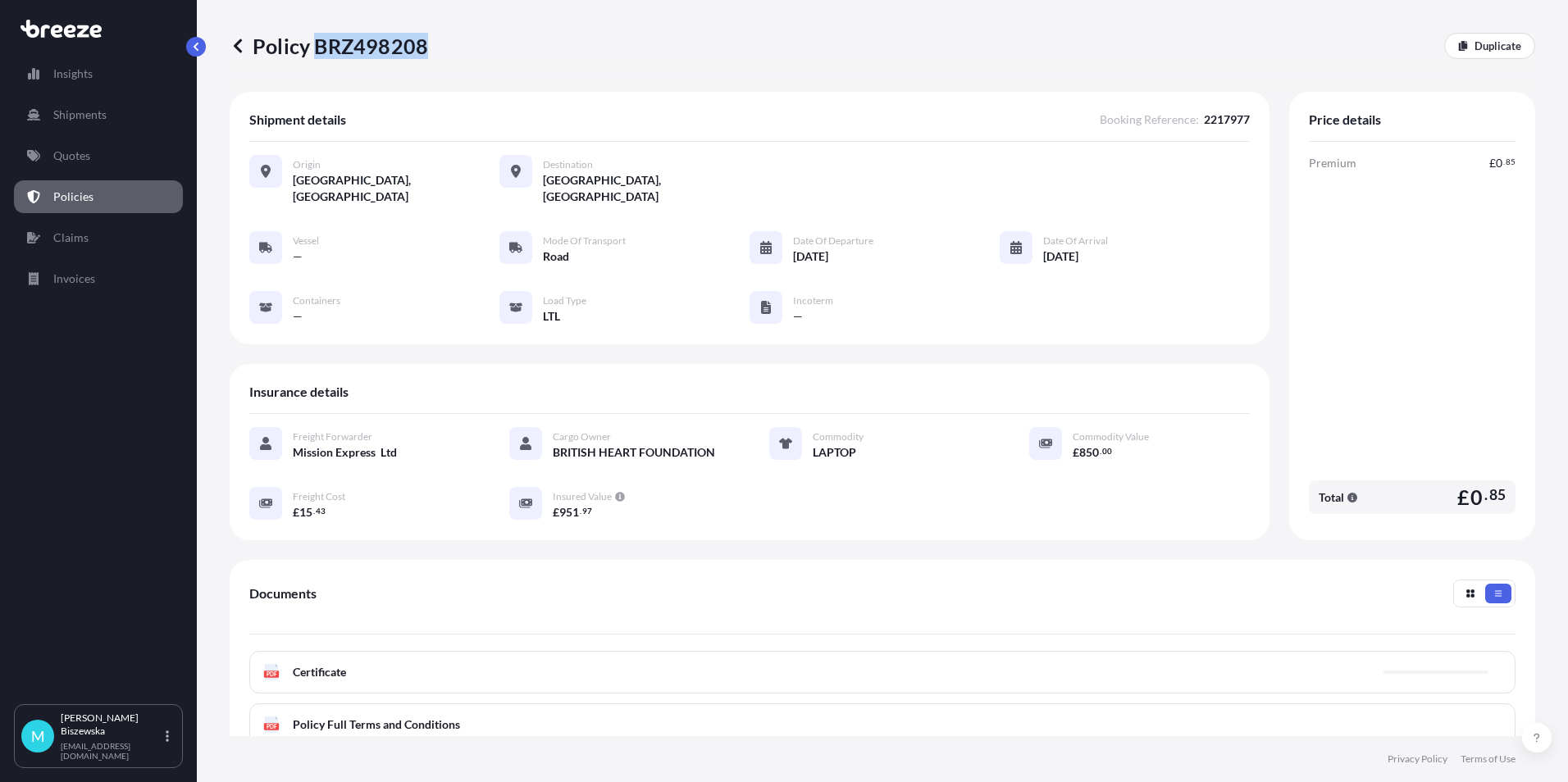
drag, startPoint x: 316, startPoint y: 46, endPoint x: 422, endPoint y: 46, distance: 106.0
click at [422, 46] on p "Policy BRZ498208" at bounding box center [329, 45] width 199 height 26
drag, startPoint x: 422, startPoint y: 46, endPoint x: 408, endPoint y: 42, distance: 14.6
copy p "BRZ498208"
click at [73, 156] on p "Quotes" at bounding box center [71, 156] width 37 height 16
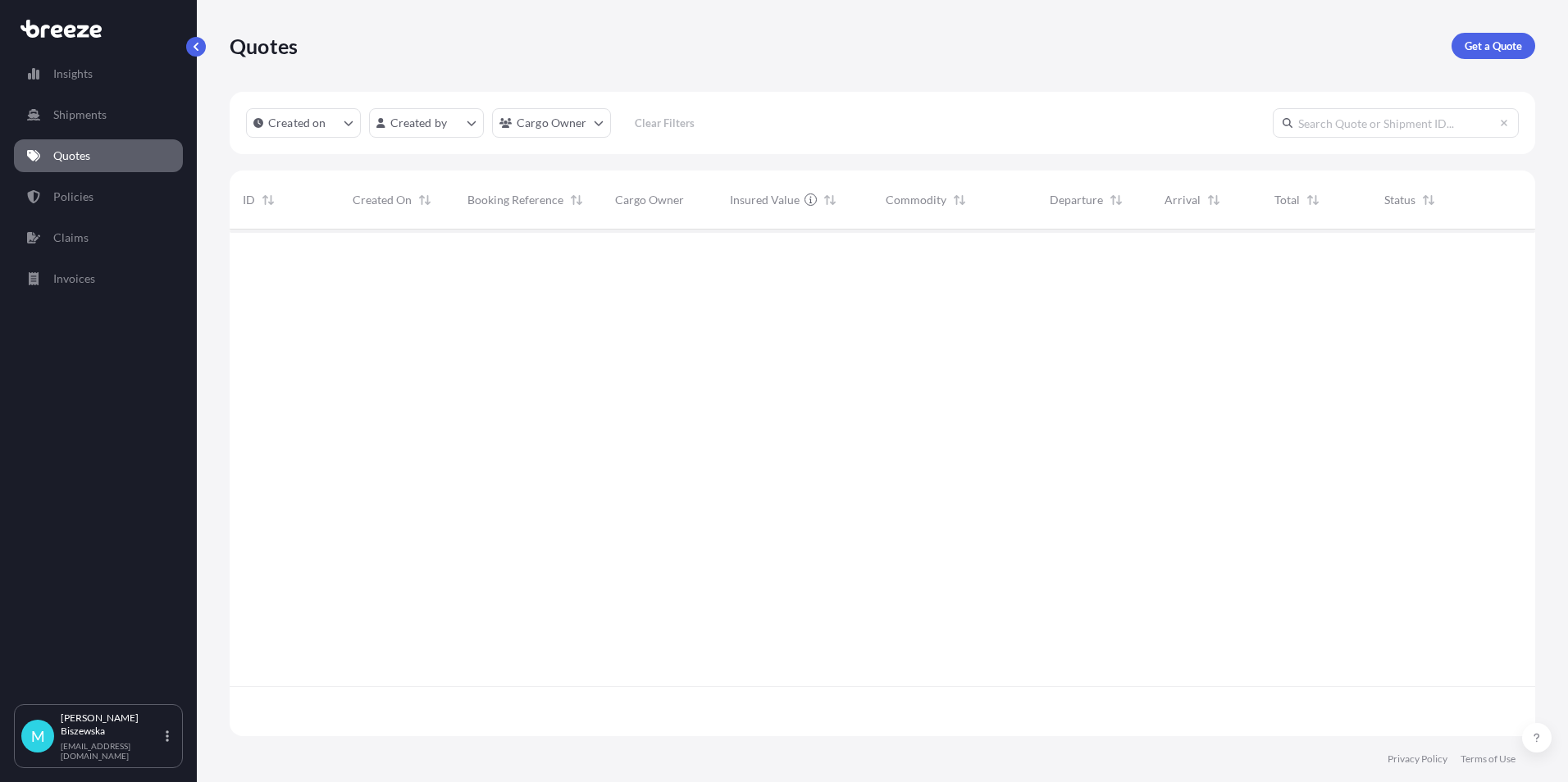
scroll to position [503, 1293]
click at [1496, 45] on p "Get a Quote" at bounding box center [1494, 45] width 58 height 16
select select "Sea"
select select "1"
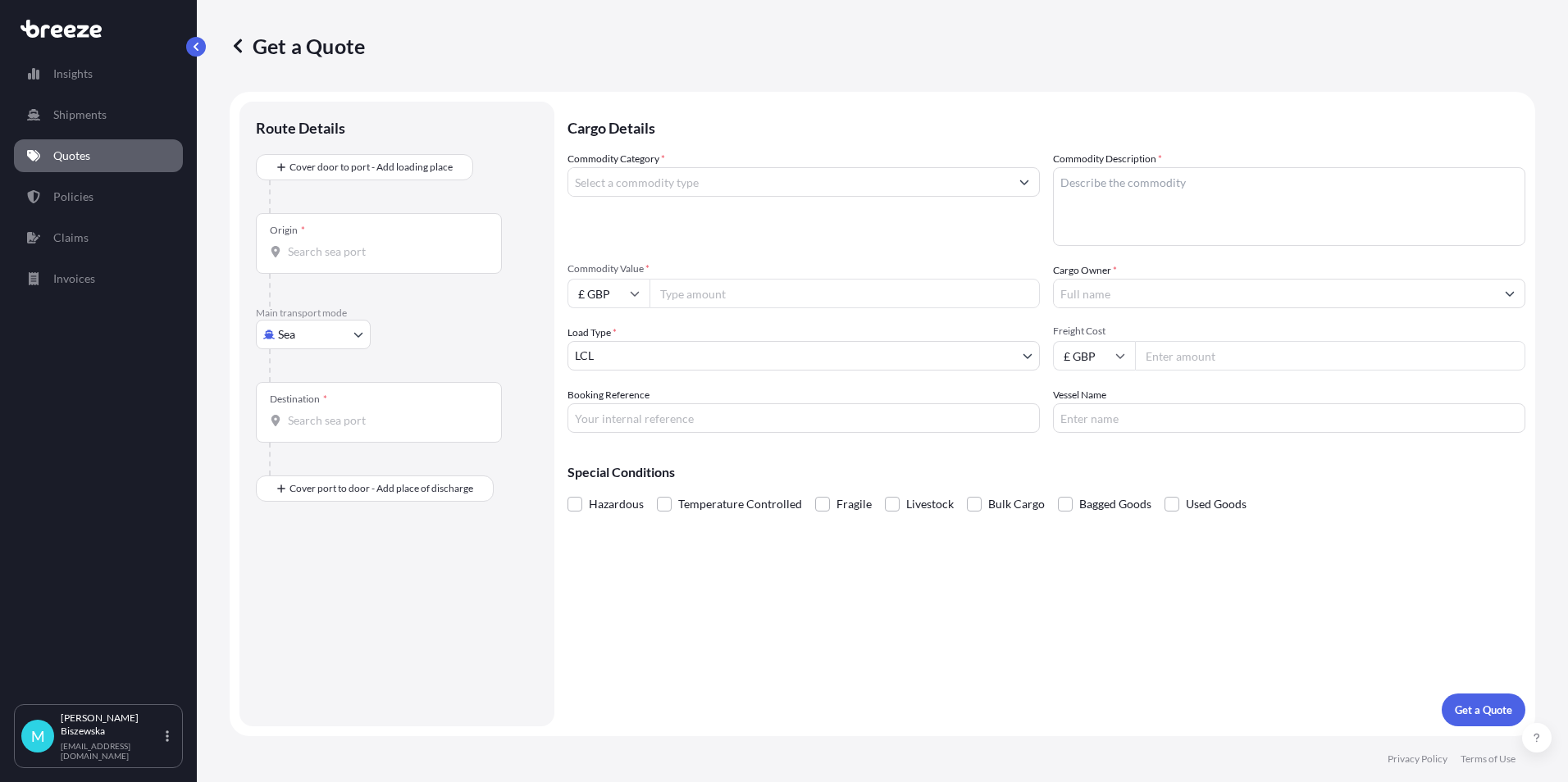
click at [302, 333] on body "Insights Shipments Quotes Policies Claims Invoices M [PERSON_NAME] [PERSON_NAME…" at bounding box center [784, 391] width 1568 height 782
click at [312, 434] on span "Road" at bounding box center [300, 436] width 26 height 16
select select "Road"
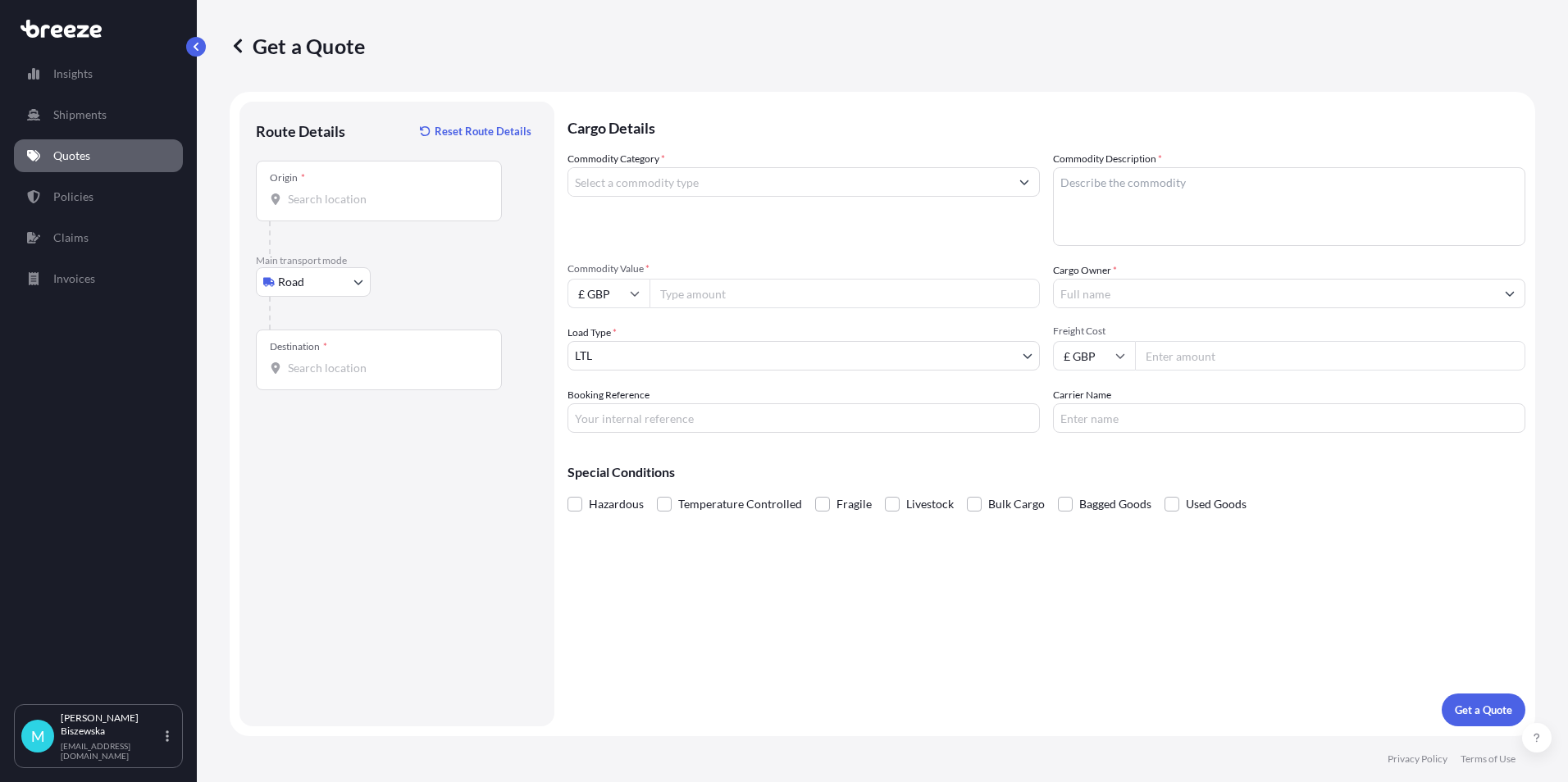
click at [446, 281] on div "Road Sea Air Road Rail" at bounding box center [397, 281] width 282 height 30
click at [304, 198] on input "Origin *" at bounding box center [384, 199] width 193 height 16
paste input "NW1 7AW"
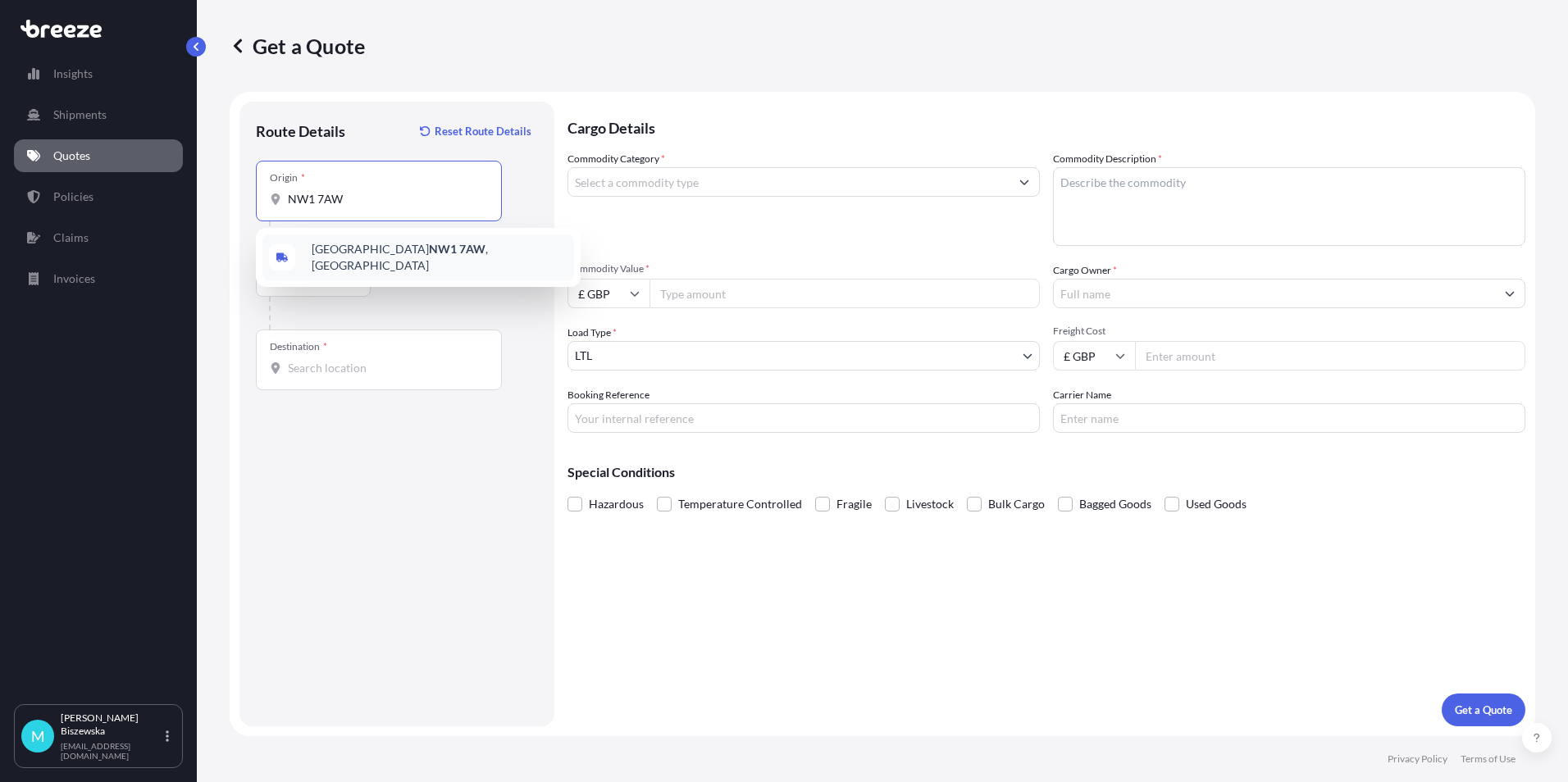
click at [411, 259] on span "London NW1 7AW , [GEOGRAPHIC_DATA]" at bounding box center [439, 257] width 256 height 33
type input "London NW1 7AW, [GEOGRAPHIC_DATA]"
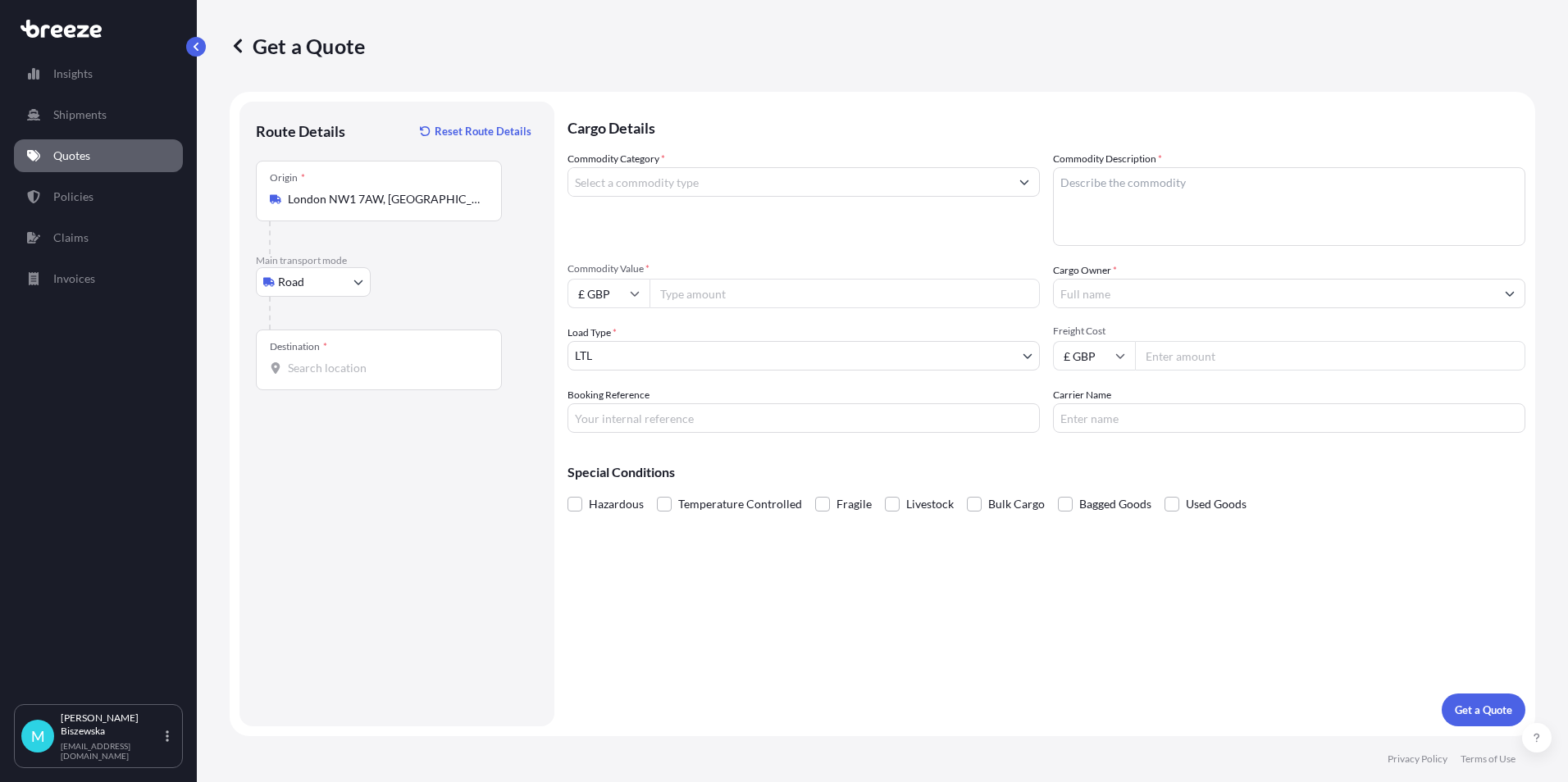
click at [433, 300] on div at bounding box center [404, 313] width 269 height 33
click at [307, 371] on input "Destination *" at bounding box center [384, 368] width 193 height 16
paste input "NN17 2YH"
click at [384, 429] on span "[STREET_ADDRESS]" at bounding box center [439, 427] width 256 height 33
type input "[STREET_ADDRESS]"
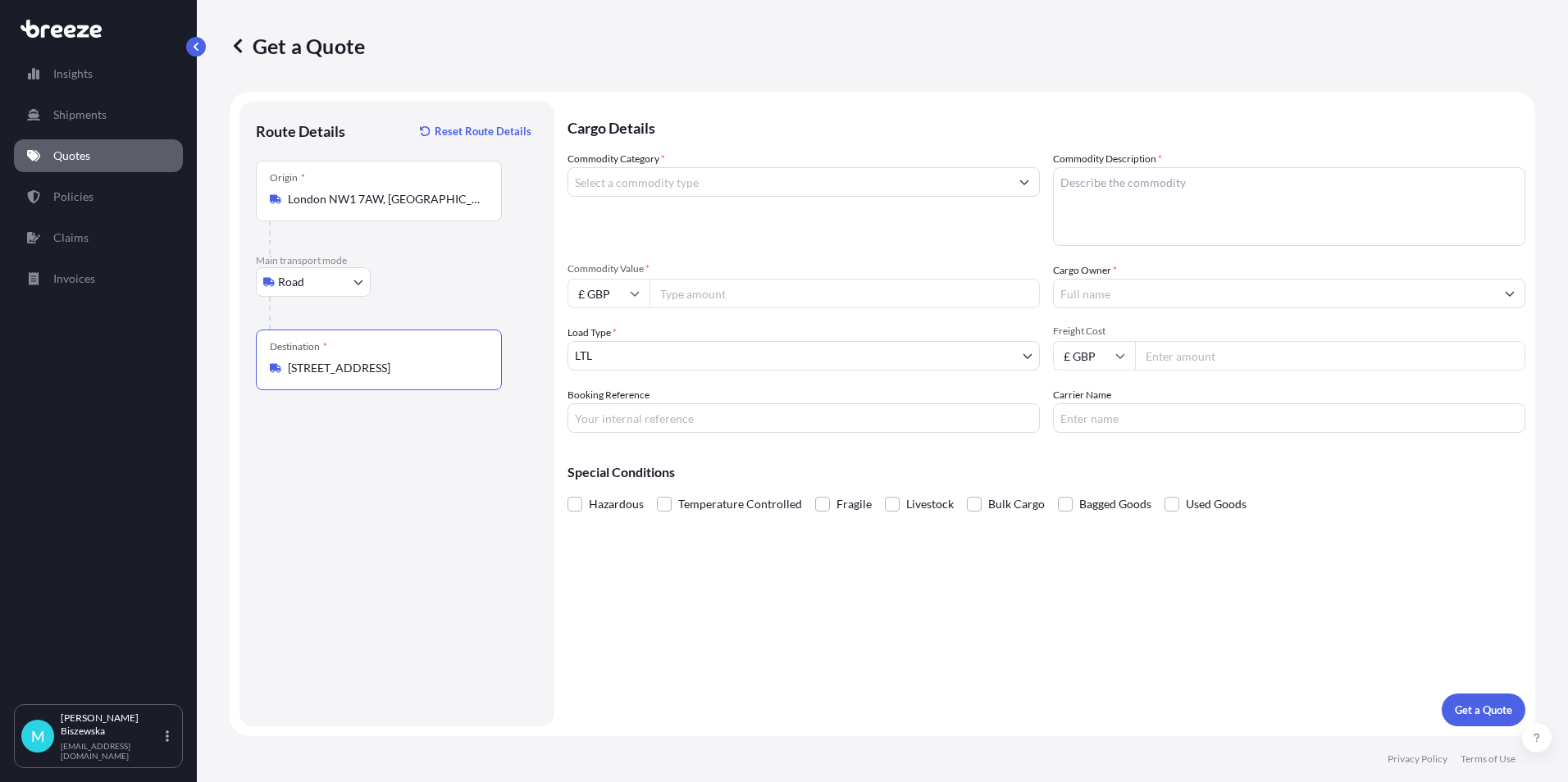
click at [650, 592] on div "Cargo Details Commodity Category * Commodity Description * Commodity Value * £ …" at bounding box center [1046, 414] width 958 height 625
click at [748, 182] on input "Commodity Category *" at bounding box center [789, 182] width 441 height 30
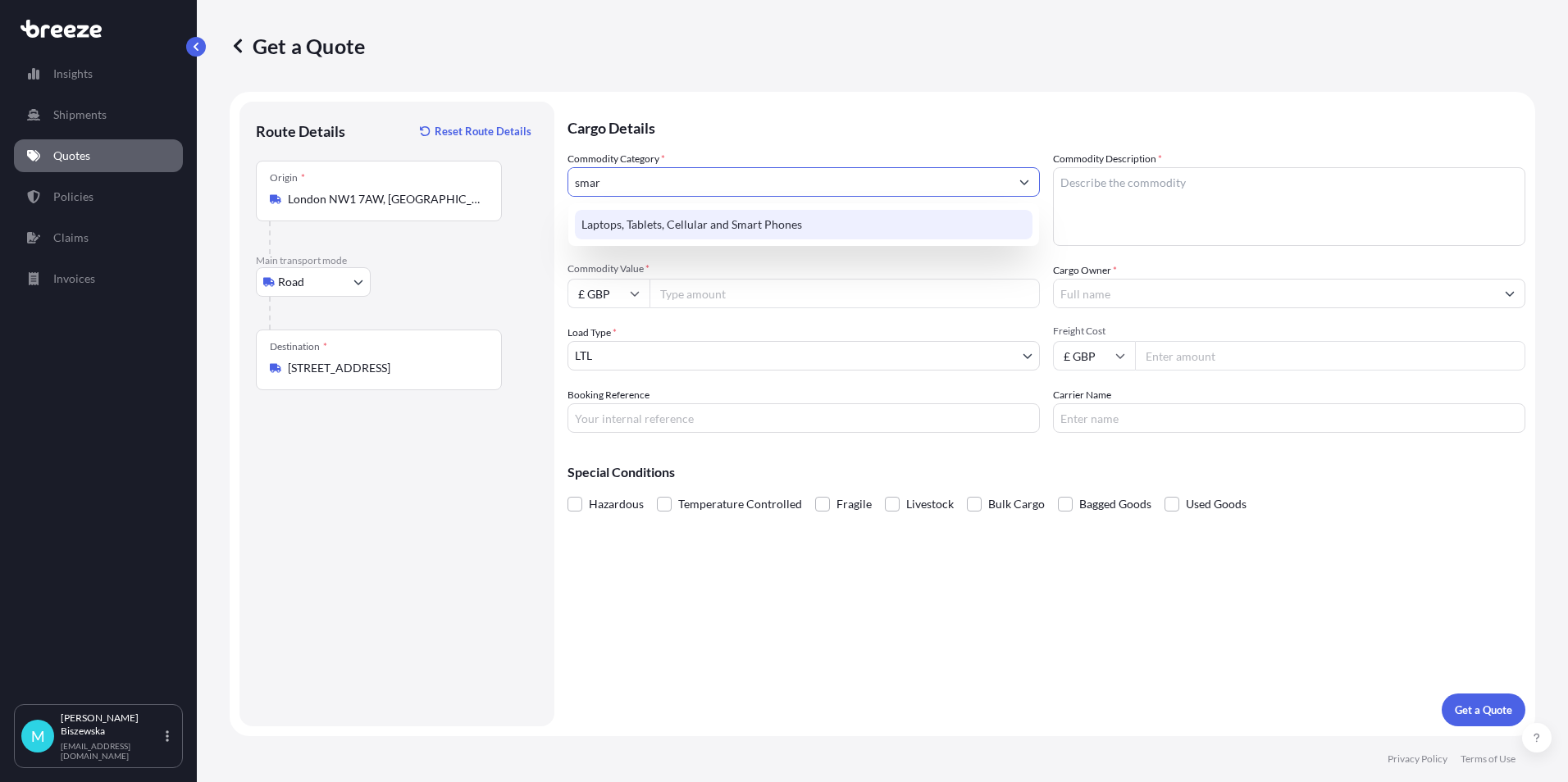
click at [752, 227] on div "Laptops, Tablets, Cellular and Smart Phones" at bounding box center [803, 225] width 457 height 30
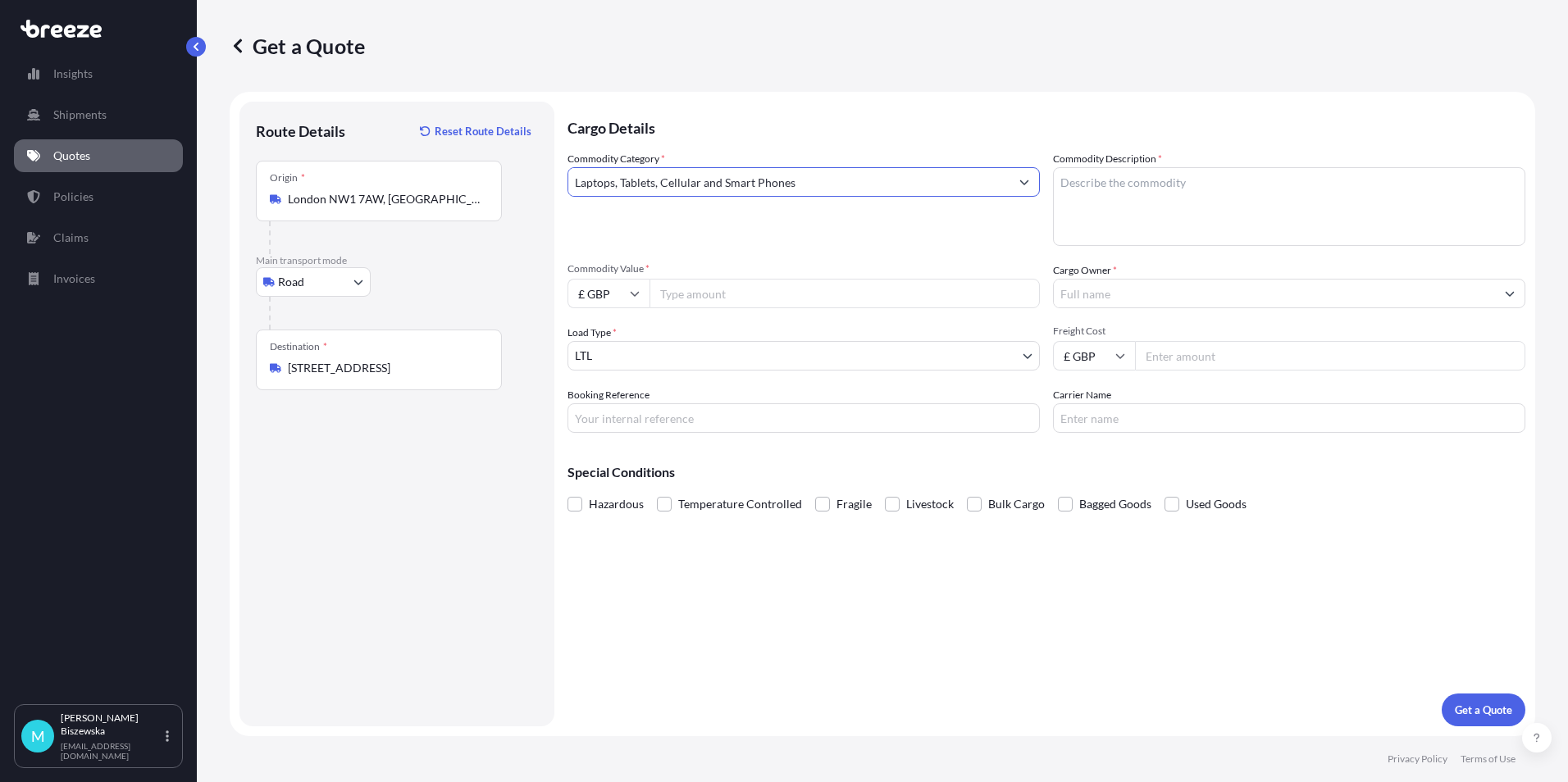
type input "Laptops, Tablets, Cellular and Smart Phones"
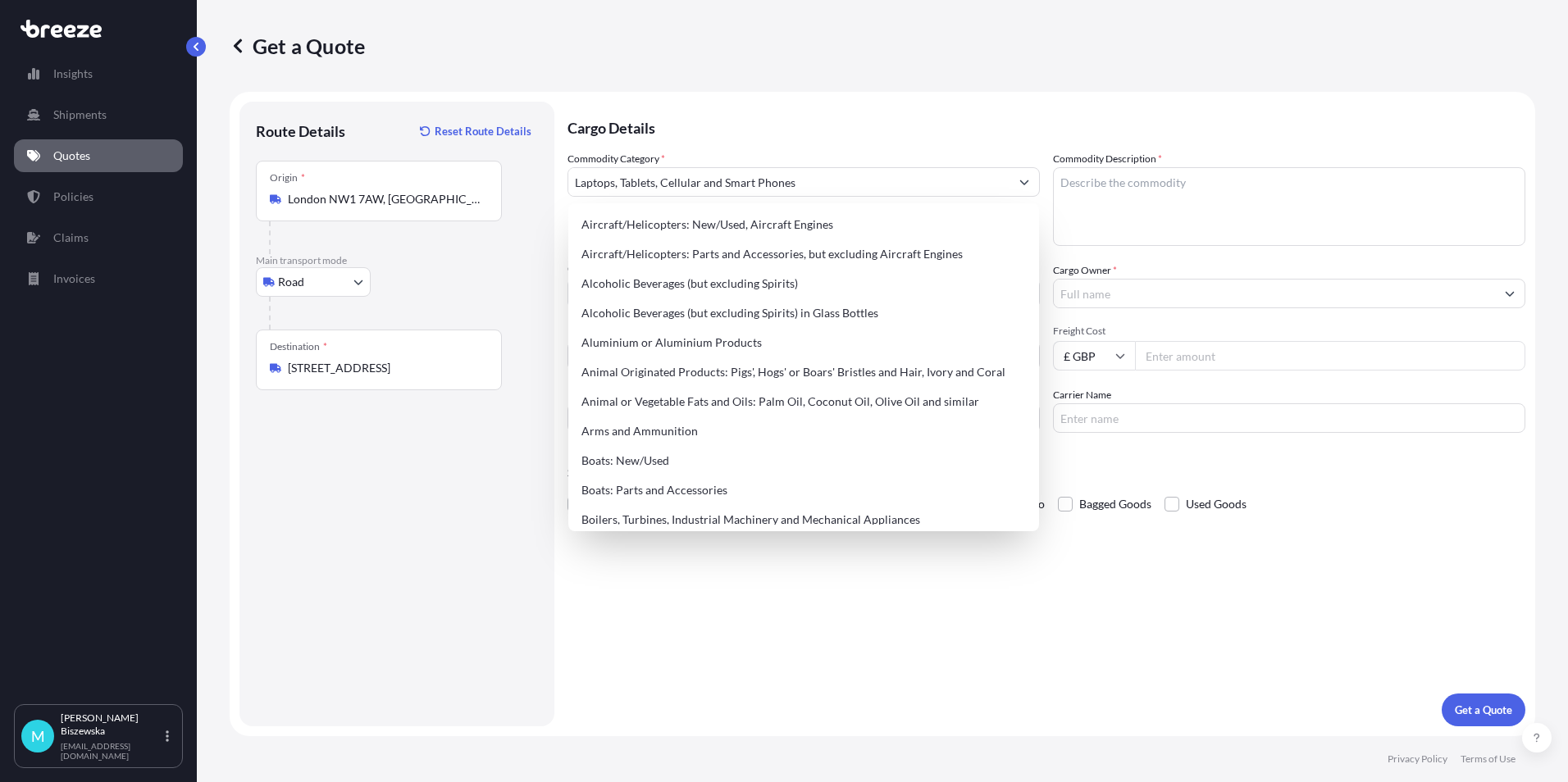
click at [696, 113] on p "Cargo Details" at bounding box center [1046, 126] width 958 height 49
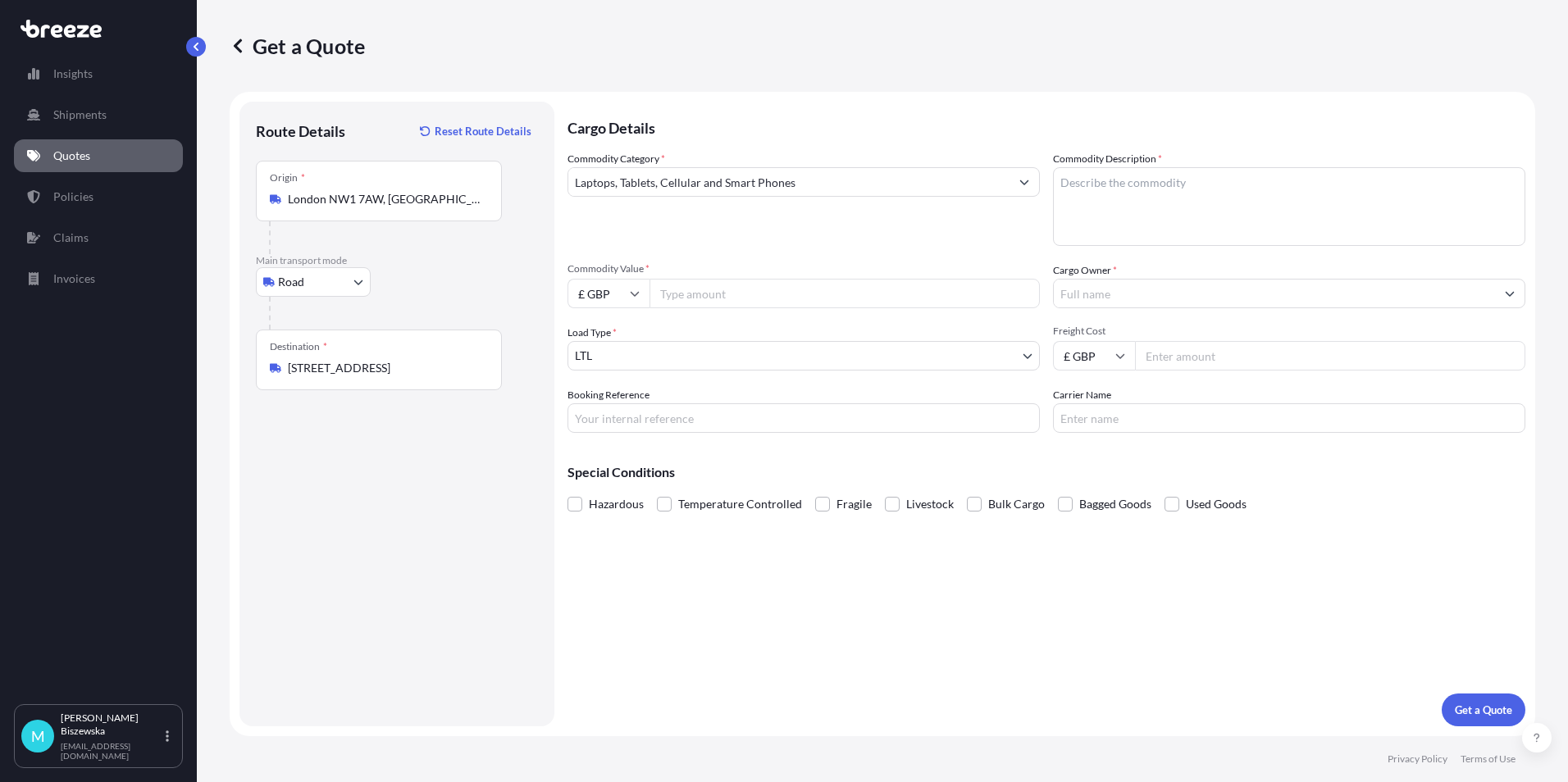
click at [753, 294] on input "Commodity Value *" at bounding box center [845, 293] width 390 height 30
type input "450"
click at [737, 231] on div "Commodity Category * Laptops, Tablets, Cellular and Smart Phones" at bounding box center [804, 198] width 473 height 95
click at [610, 421] on input "Booking Reference" at bounding box center [804, 418] width 473 height 30
paste input "2218031"
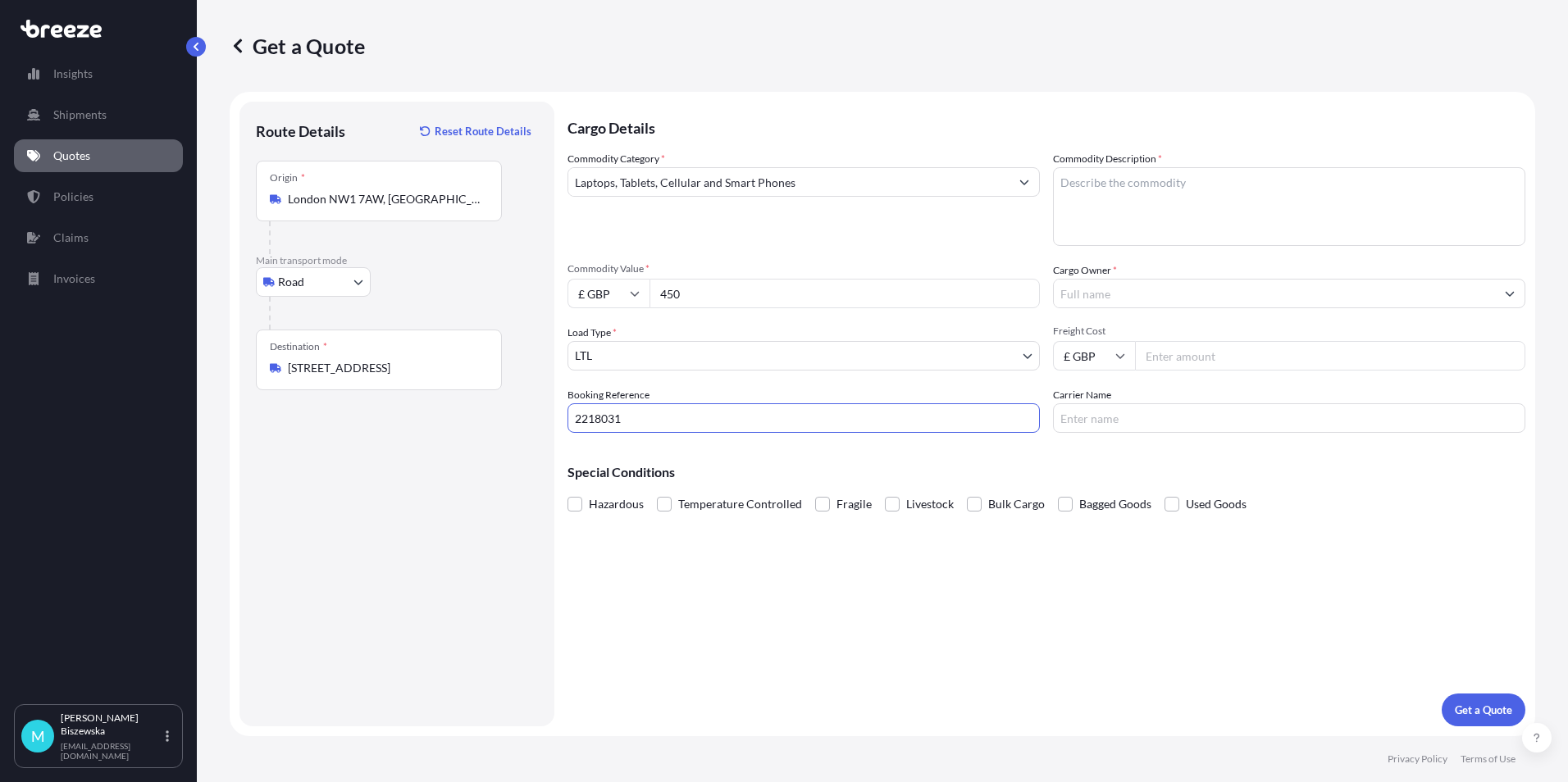
type input "2218031"
click at [667, 590] on div "Cargo Details Commodity Category * Laptops, Tablets, Cellular and Smart Phones …" at bounding box center [1046, 414] width 958 height 625
click at [1079, 184] on textarea "Commodity Description *" at bounding box center [1289, 207] width 473 height 79
paste textarea "1x smartphone"
type textarea "1x smartphone"
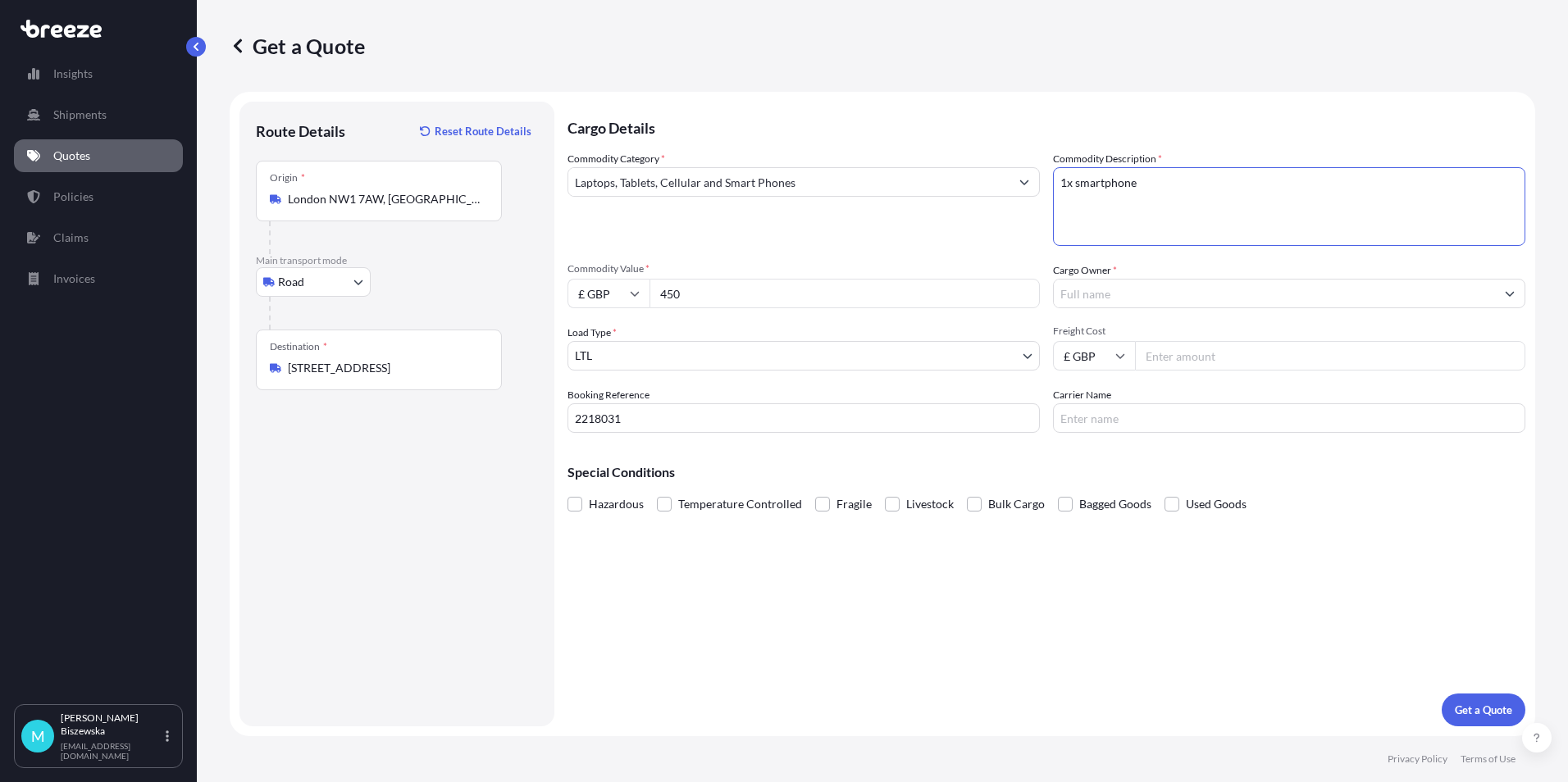
click at [1008, 267] on span "Commodity Value *" at bounding box center [804, 269] width 473 height 13
click at [1008, 279] on input "450" at bounding box center [845, 293] width 390 height 30
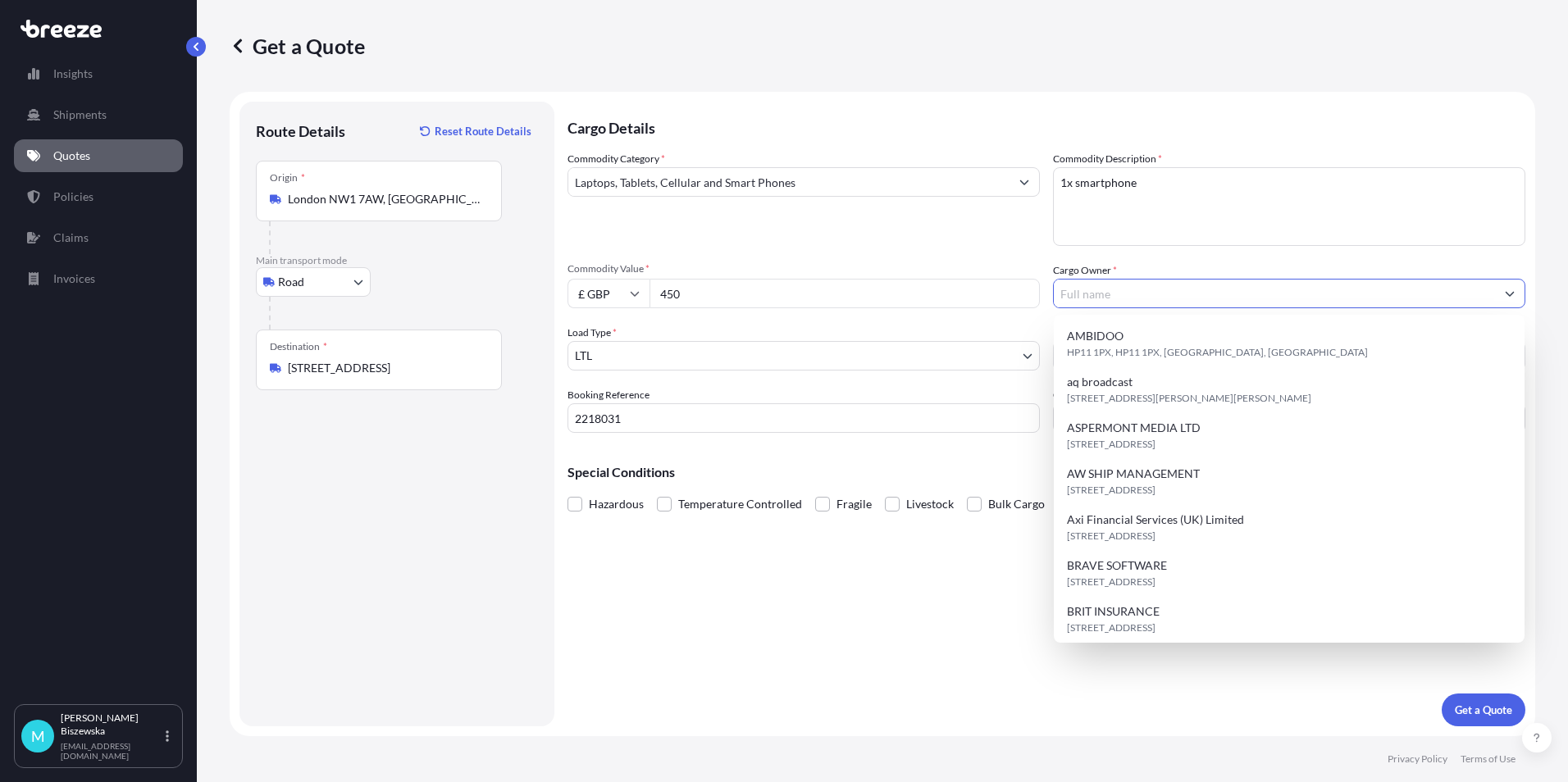
click at [1090, 286] on input "Cargo Owner *" at bounding box center [1274, 293] width 441 height 30
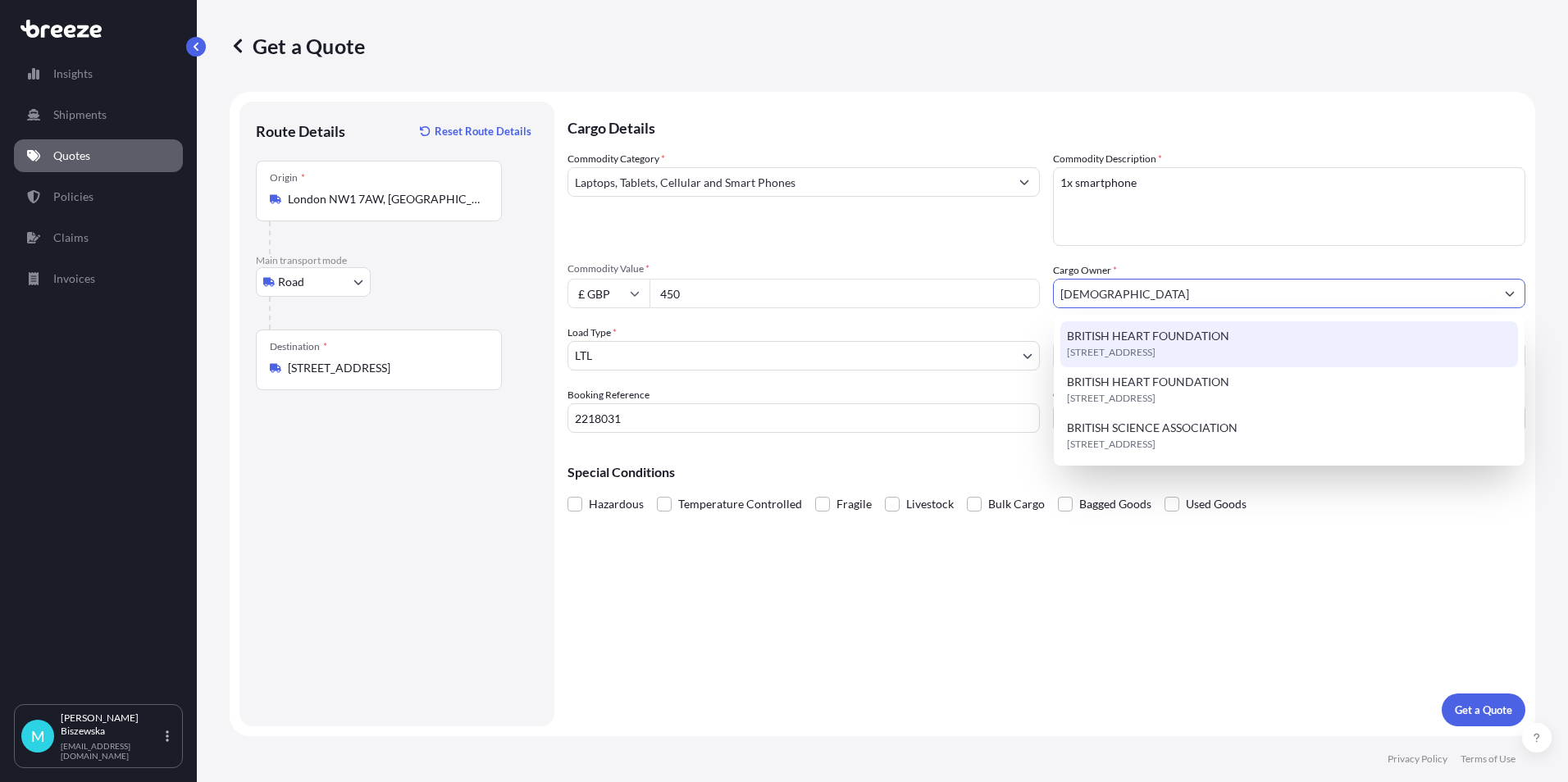
click at [1109, 329] on span "BRITISH HEART FOUNDATION" at bounding box center [1148, 336] width 162 height 16
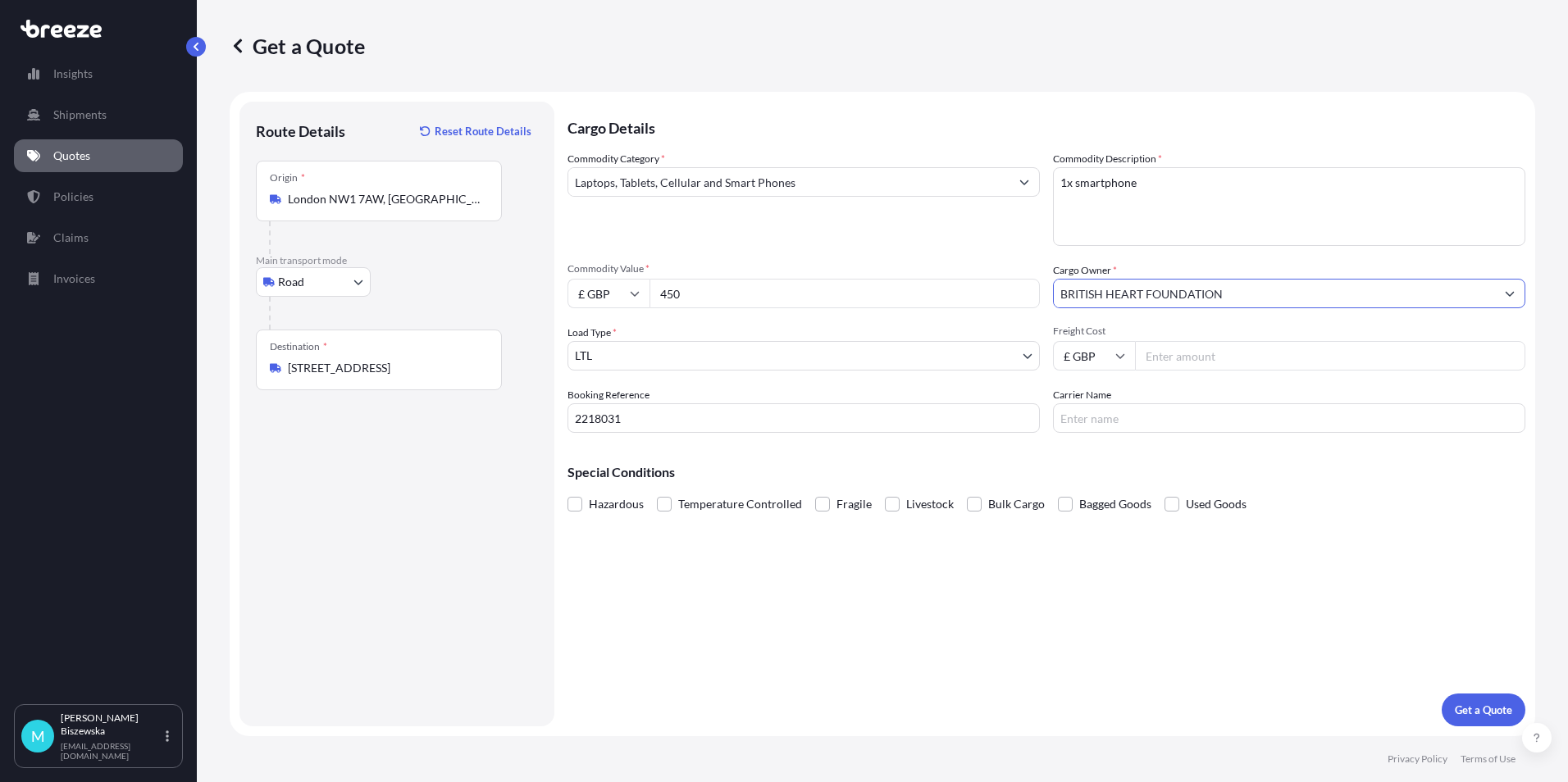
type input "BRITISH HEART FOUNDATION"
click at [991, 257] on div "Commodity Category * Laptops, Tablets, Cellular and Smart Phones Commodity Desc…" at bounding box center [1046, 292] width 958 height 282
click at [1169, 354] on input "Freight Cost" at bounding box center [1331, 355] width 390 height 30
type input "13.25"
click at [1185, 468] on p "Special Conditions" at bounding box center [1046, 473] width 958 height 13
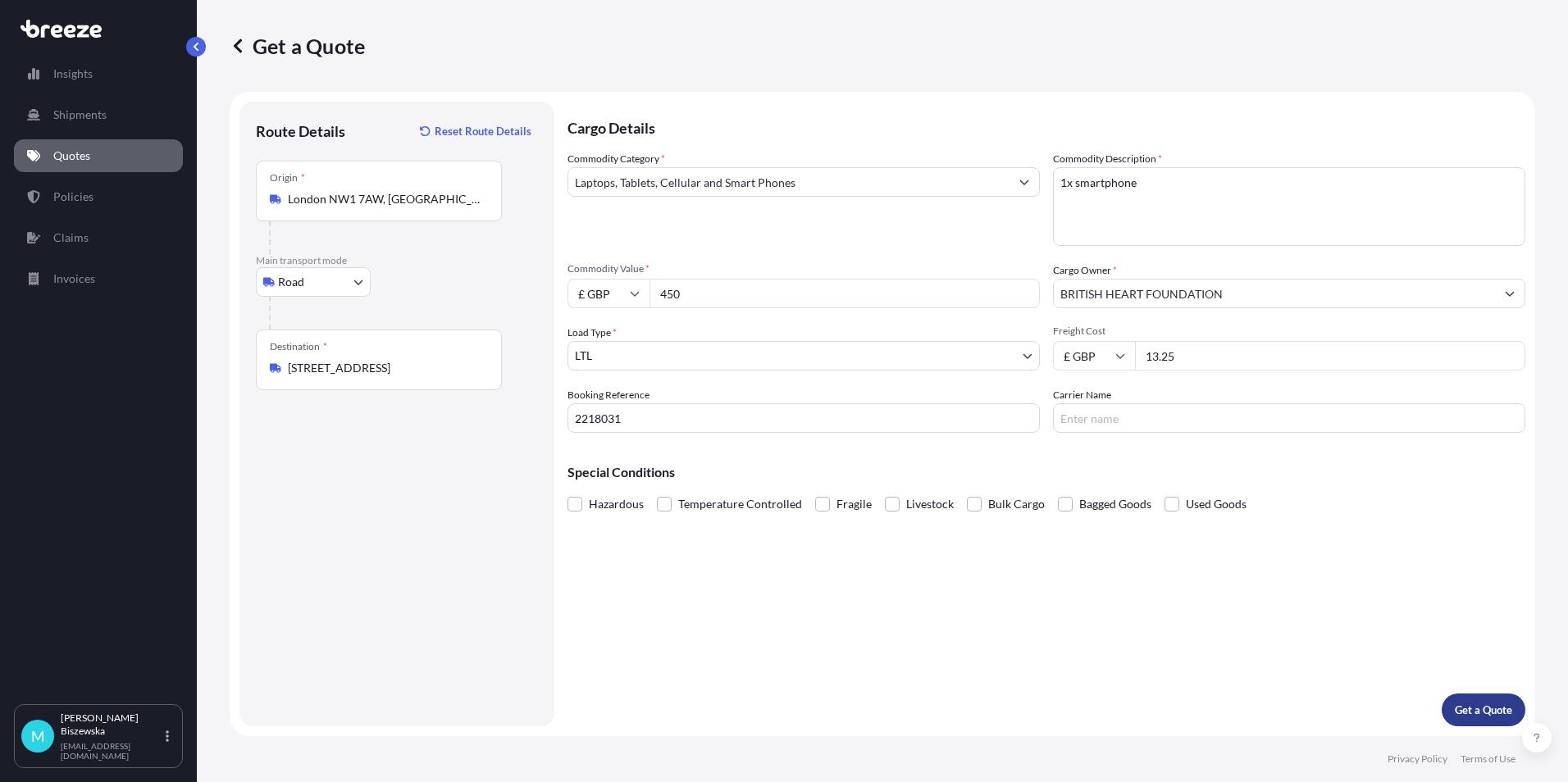
click at [1472, 705] on p "Get a Quote" at bounding box center [1484, 710] width 58 height 16
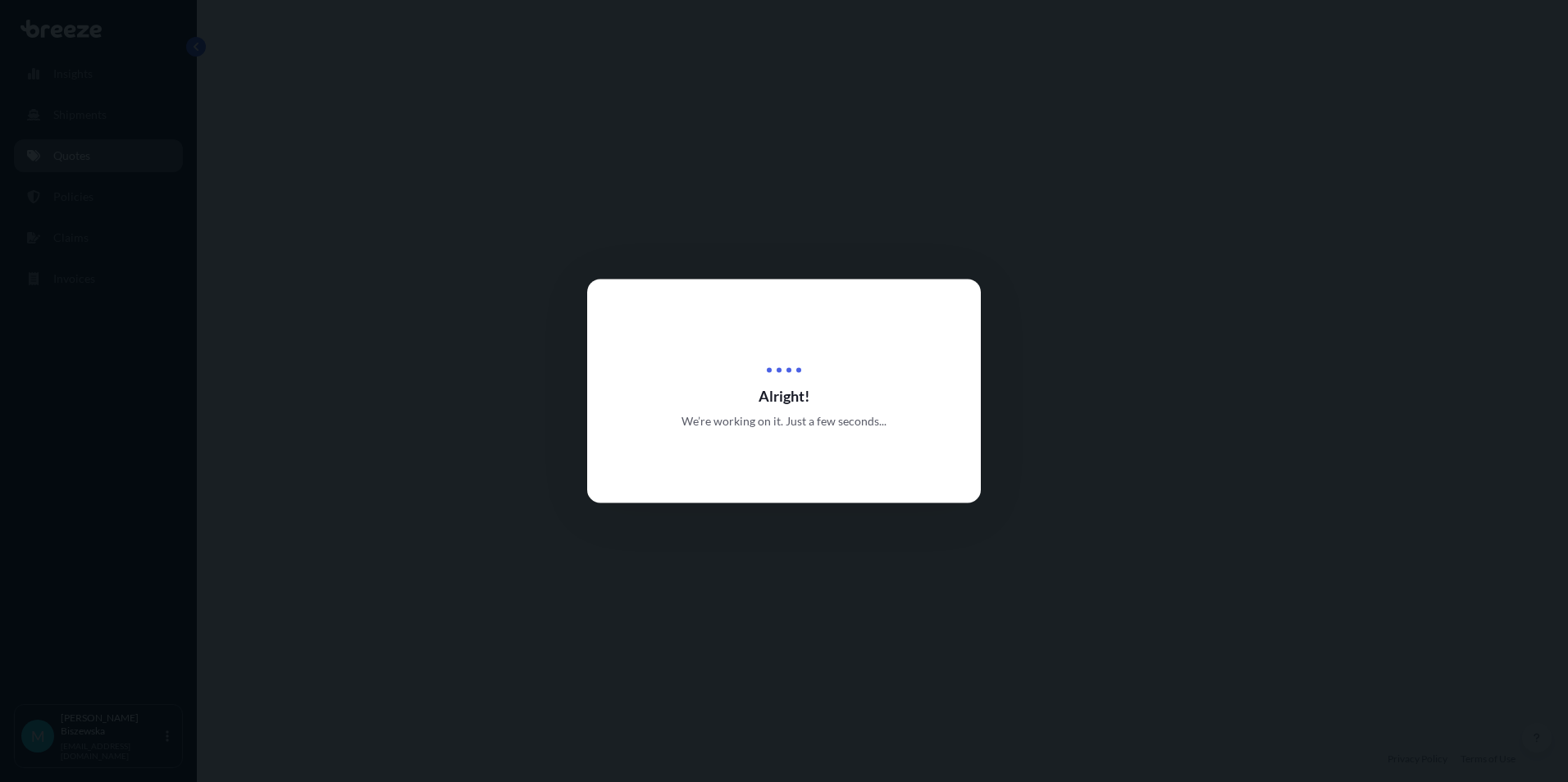
select select "Road"
select select "1"
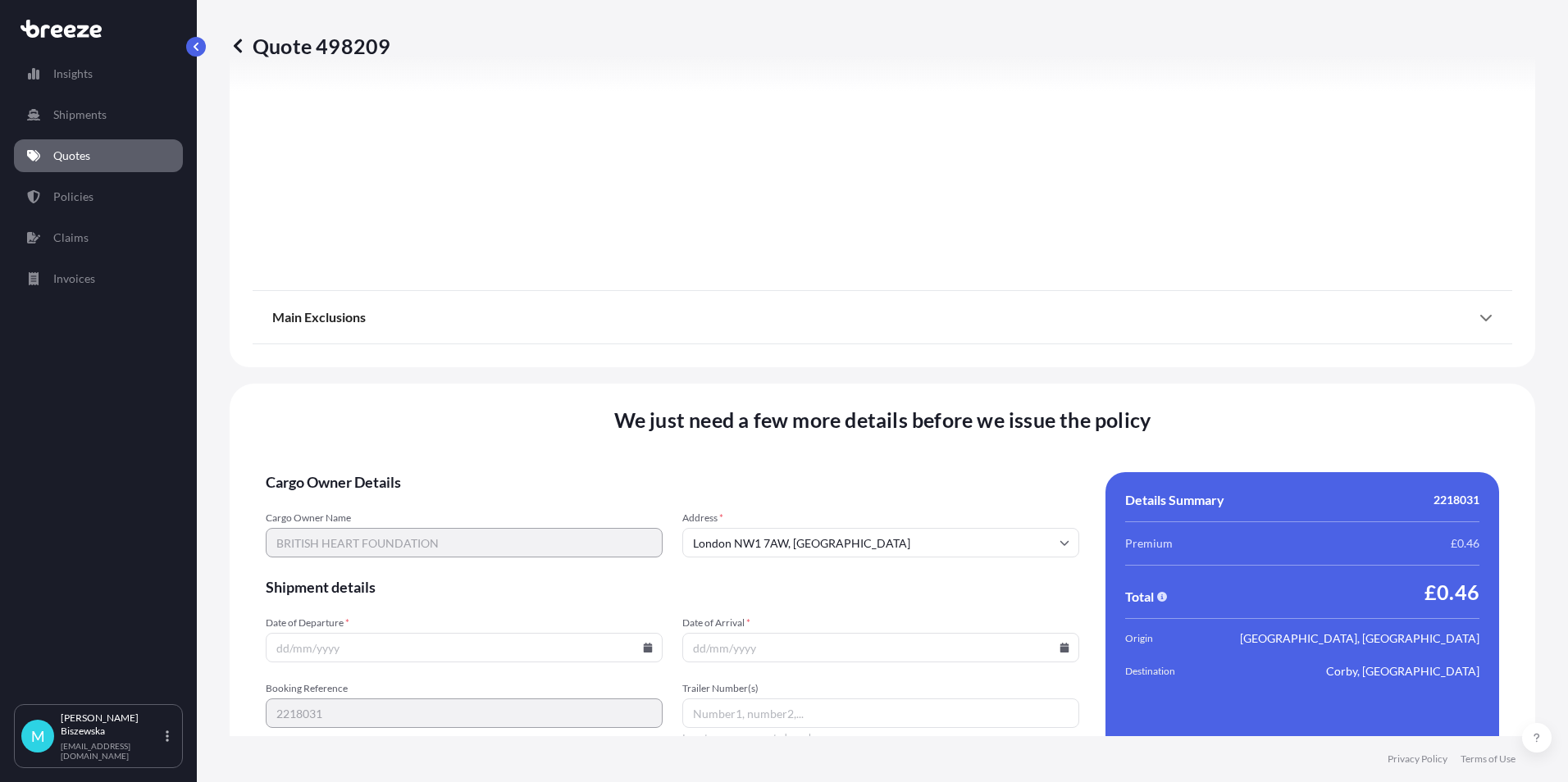
scroll to position [1821, 0]
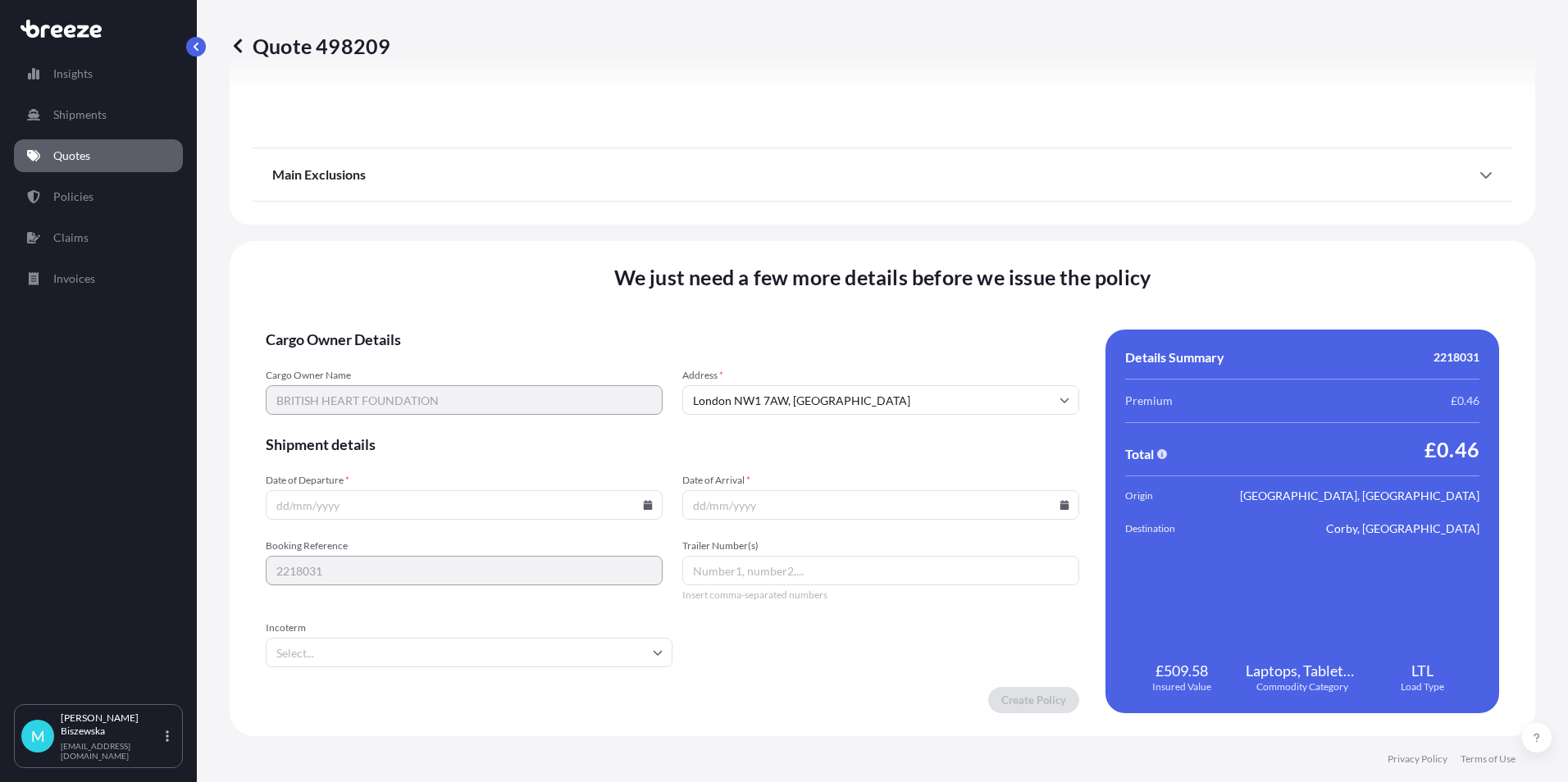
click at [643, 503] on icon at bounding box center [648, 505] width 10 height 10
click at [468, 298] on button "4" at bounding box center [462, 296] width 26 height 26
type input "[DATE]"
click at [1061, 508] on icon at bounding box center [1065, 505] width 9 height 10
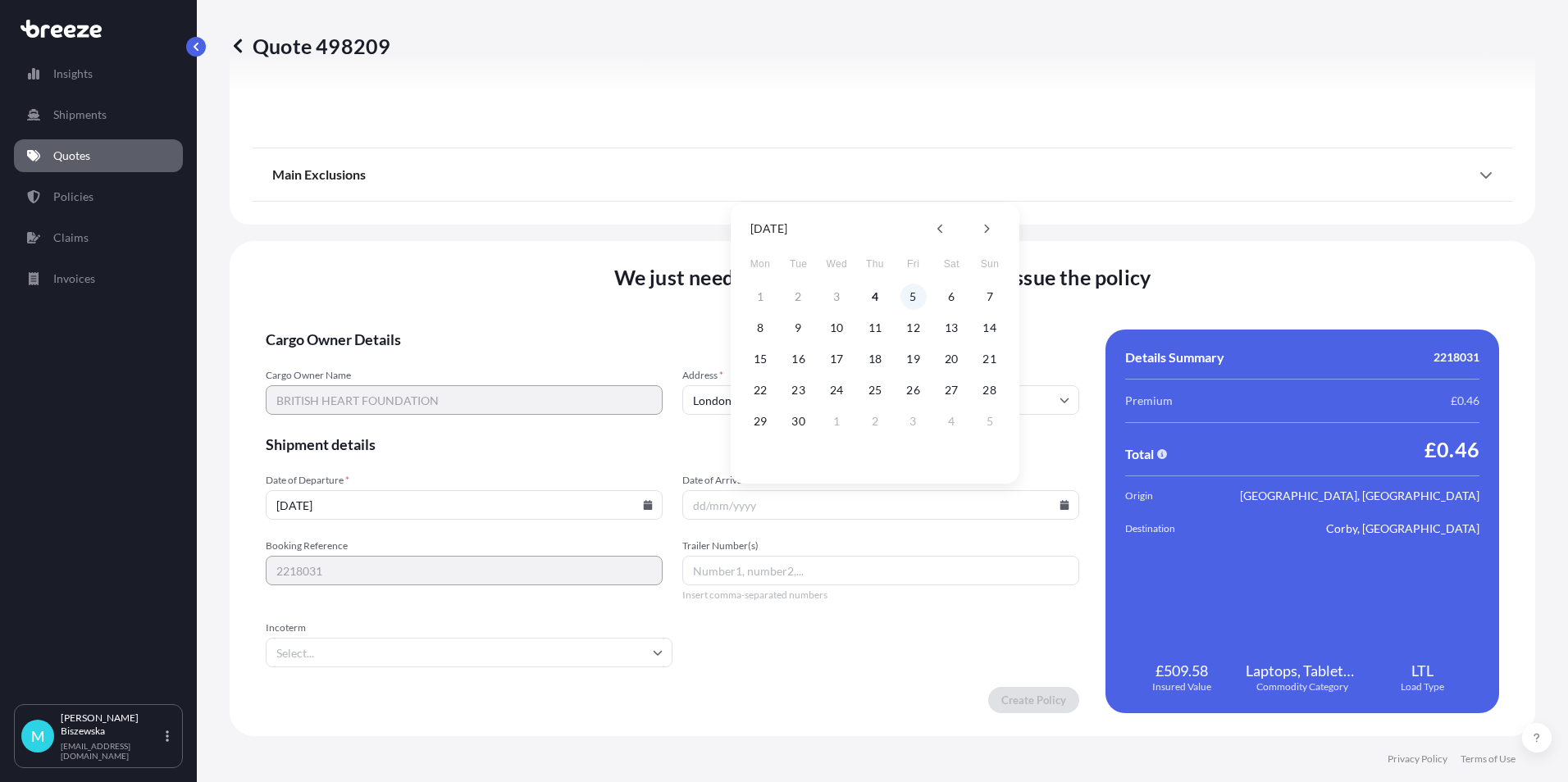
click at [908, 293] on button "5" at bounding box center [913, 296] width 26 height 26
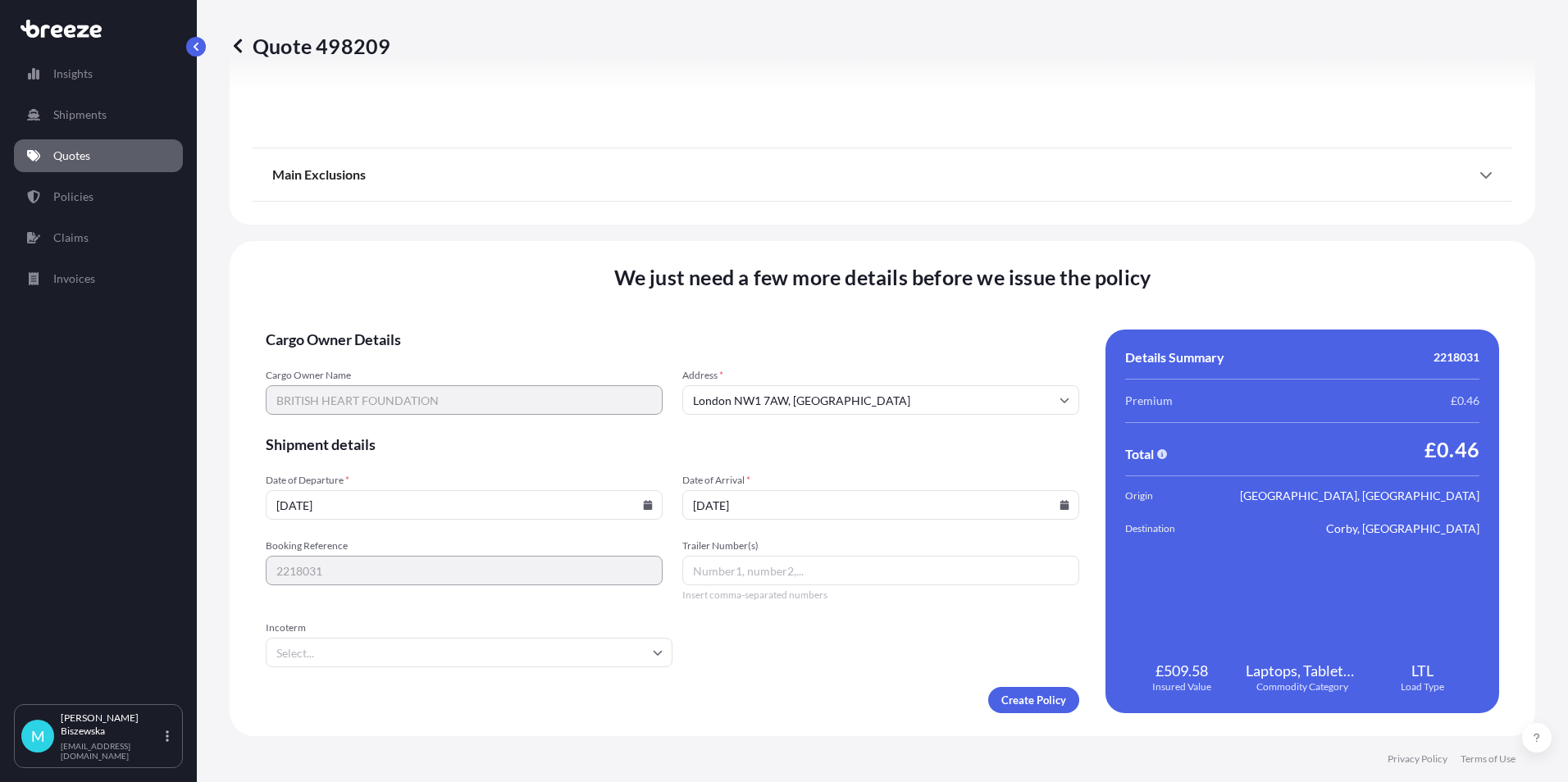
type input "[DATE]"
click at [821, 670] on form "Cargo Owner Details Cargo Owner Name BRITISH HEART FOUNDATION Address * [GEOGRA…" at bounding box center [673, 522] width 814 height 384
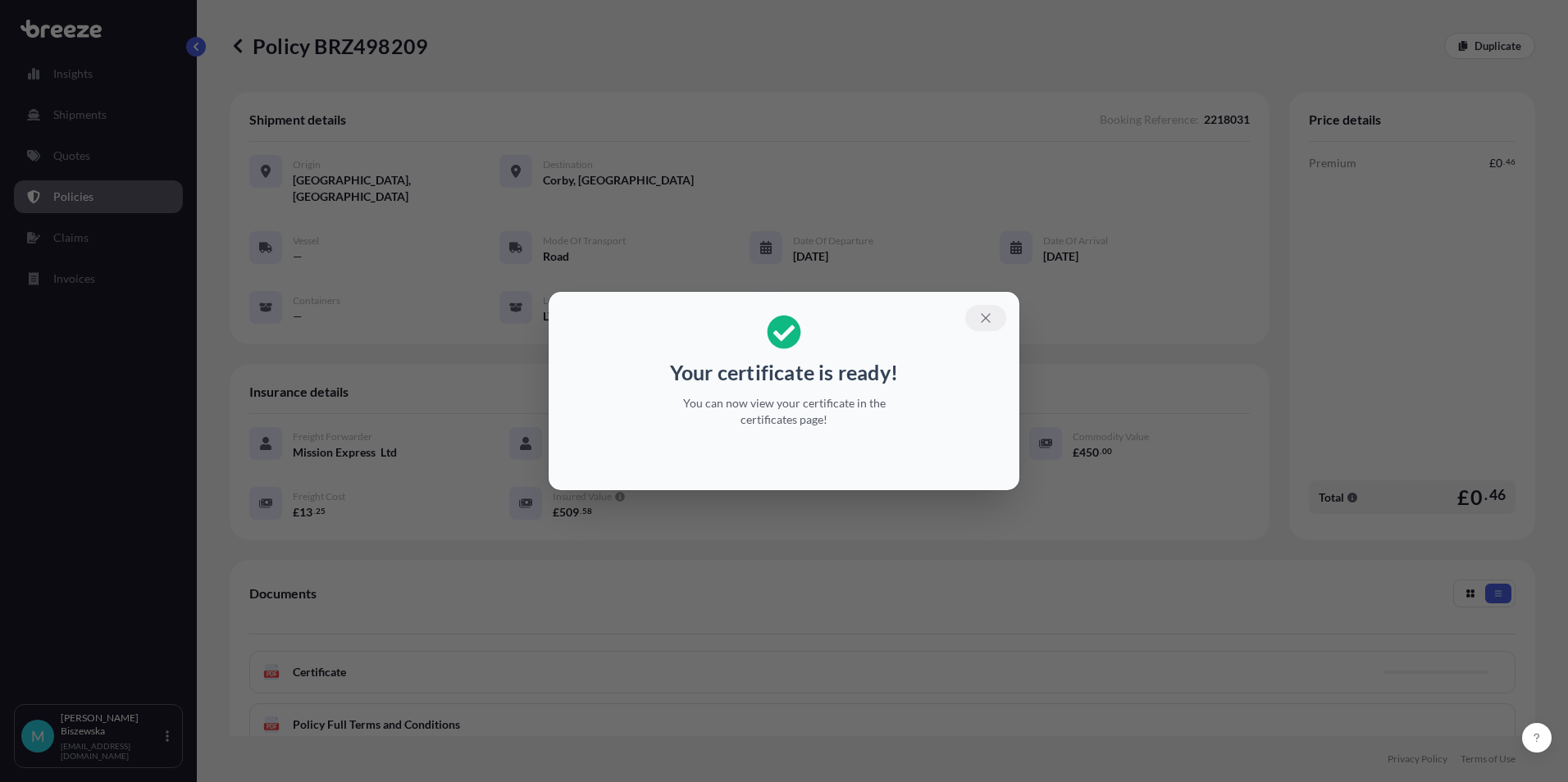
click at [986, 317] on icon "button" at bounding box center [986, 318] width 14 height 14
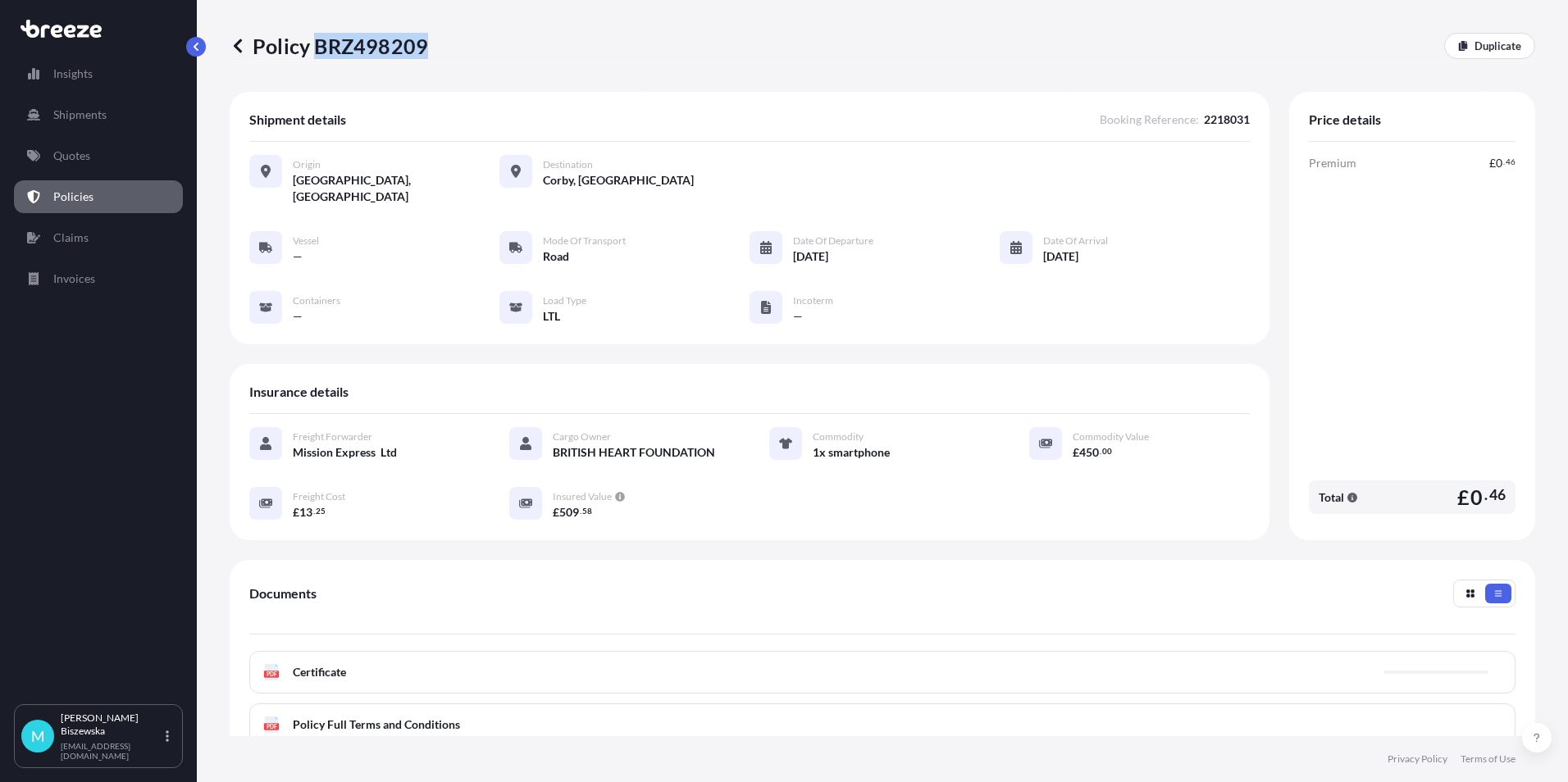
drag, startPoint x: 316, startPoint y: 46, endPoint x: 421, endPoint y: 48, distance: 105.0
click at [421, 48] on p "Policy BRZ498209" at bounding box center [329, 45] width 199 height 26
drag, startPoint x: 421, startPoint y: 48, endPoint x: 404, endPoint y: 39, distance: 19.2
copy p "BRZ498209"
click at [111, 156] on link "Quotes" at bounding box center [99, 156] width 169 height 33
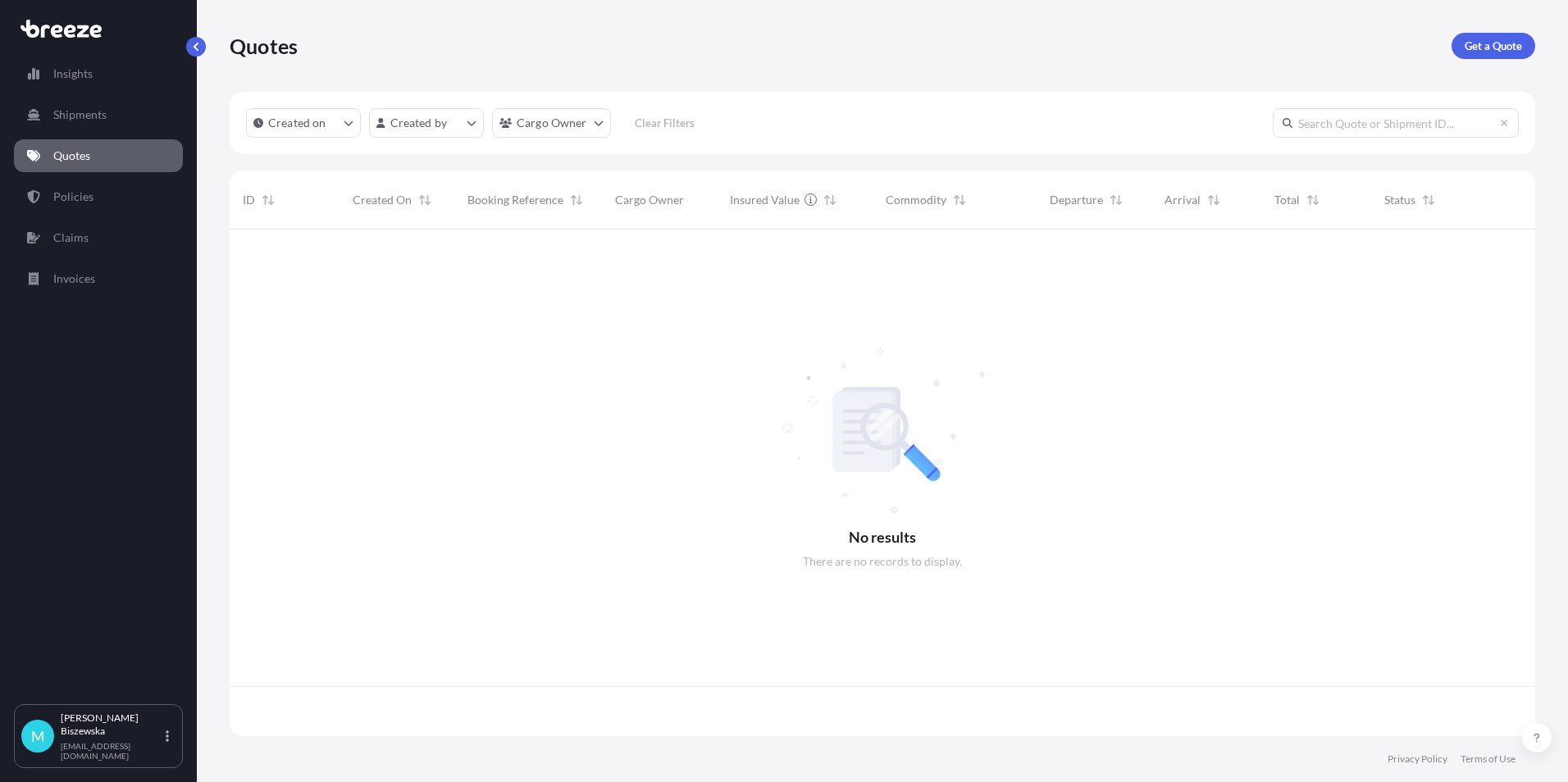
scroll to position [503, 1293]
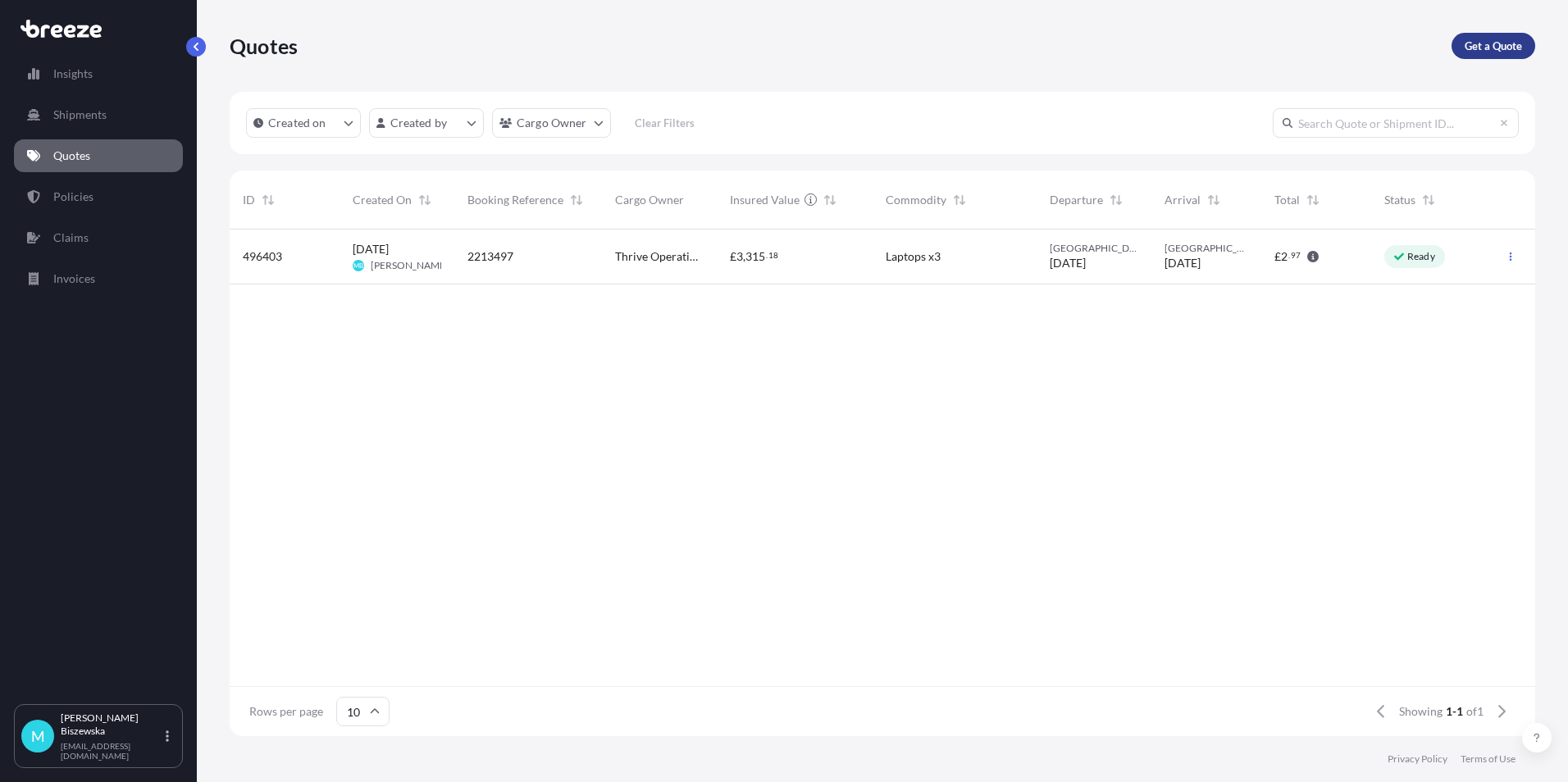
click at [1501, 49] on p "Get a Quote" at bounding box center [1494, 45] width 58 height 16
select select "Sea"
select select "1"
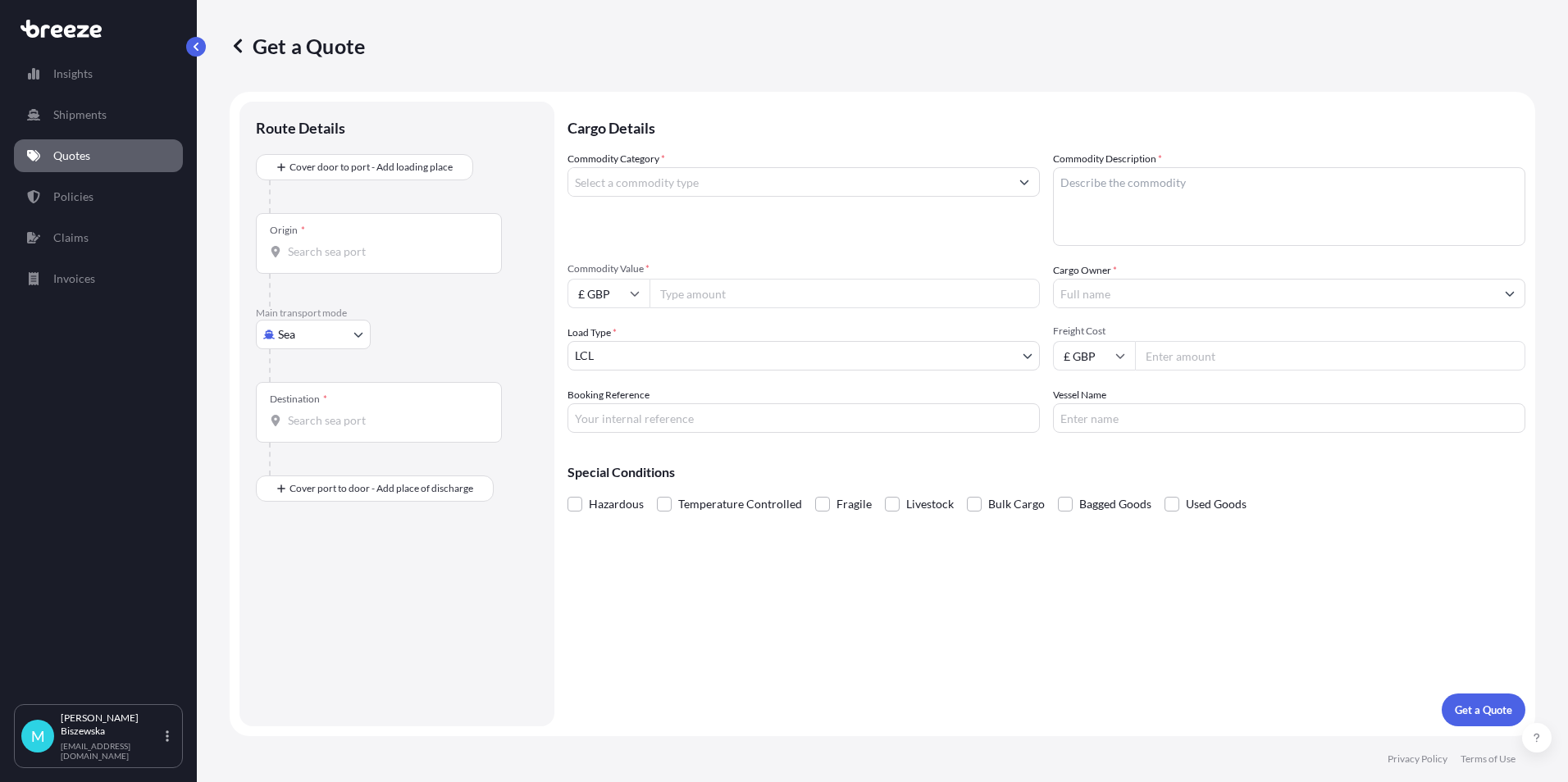
click at [331, 337] on body "Insights Shipments Quotes Policies Claims Invoices M [PERSON_NAME] [PERSON_NAME…" at bounding box center [784, 391] width 1568 height 782
click at [333, 431] on div "Road" at bounding box center [313, 436] width 102 height 30
select select "Road"
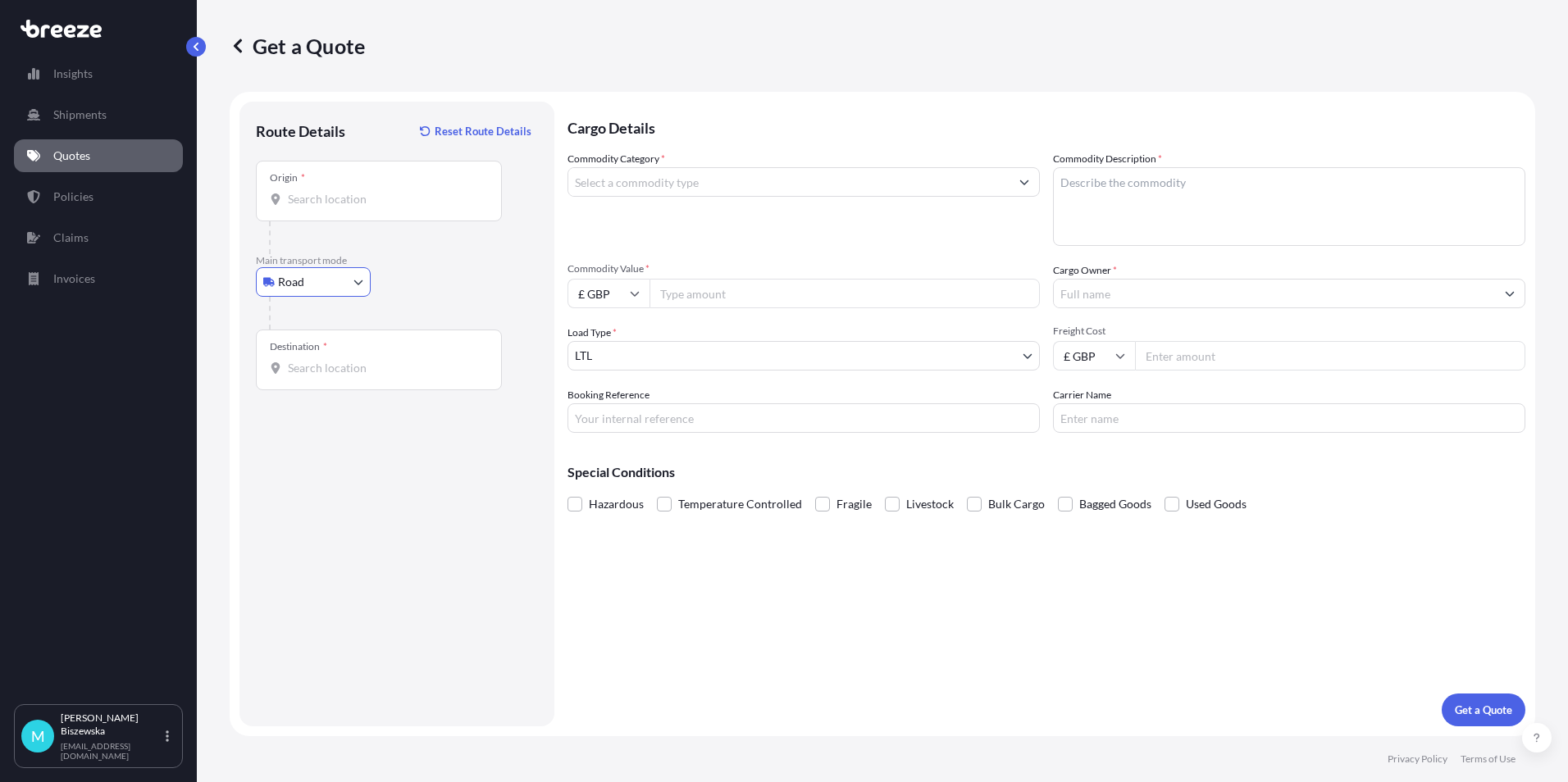
click at [327, 199] on input "Origin *" at bounding box center [384, 199] width 193 height 16
paste input "EC2R 7BP"
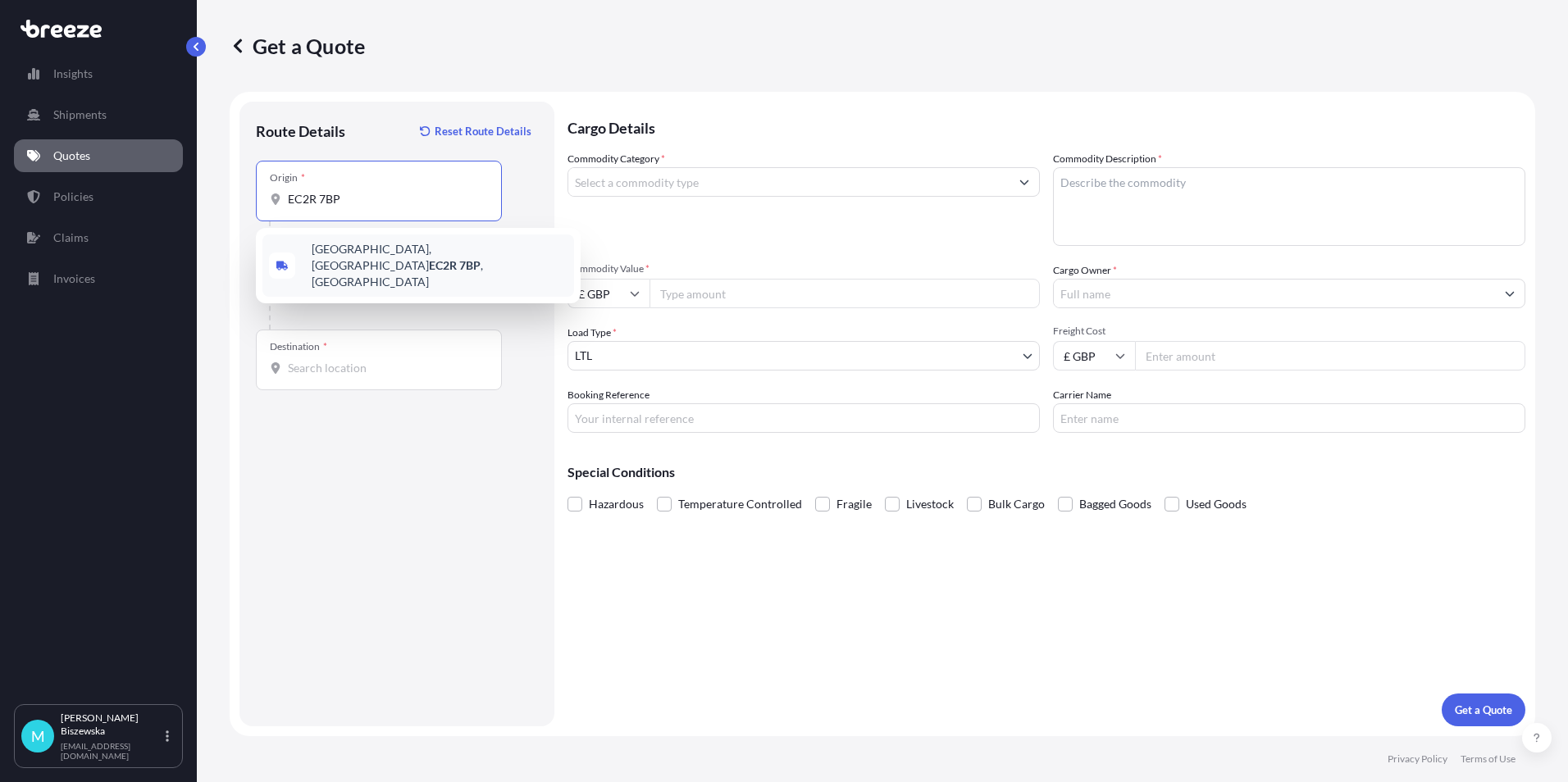
click at [400, 256] on span "[STREET_ADDRESS]" at bounding box center [439, 265] width 256 height 49
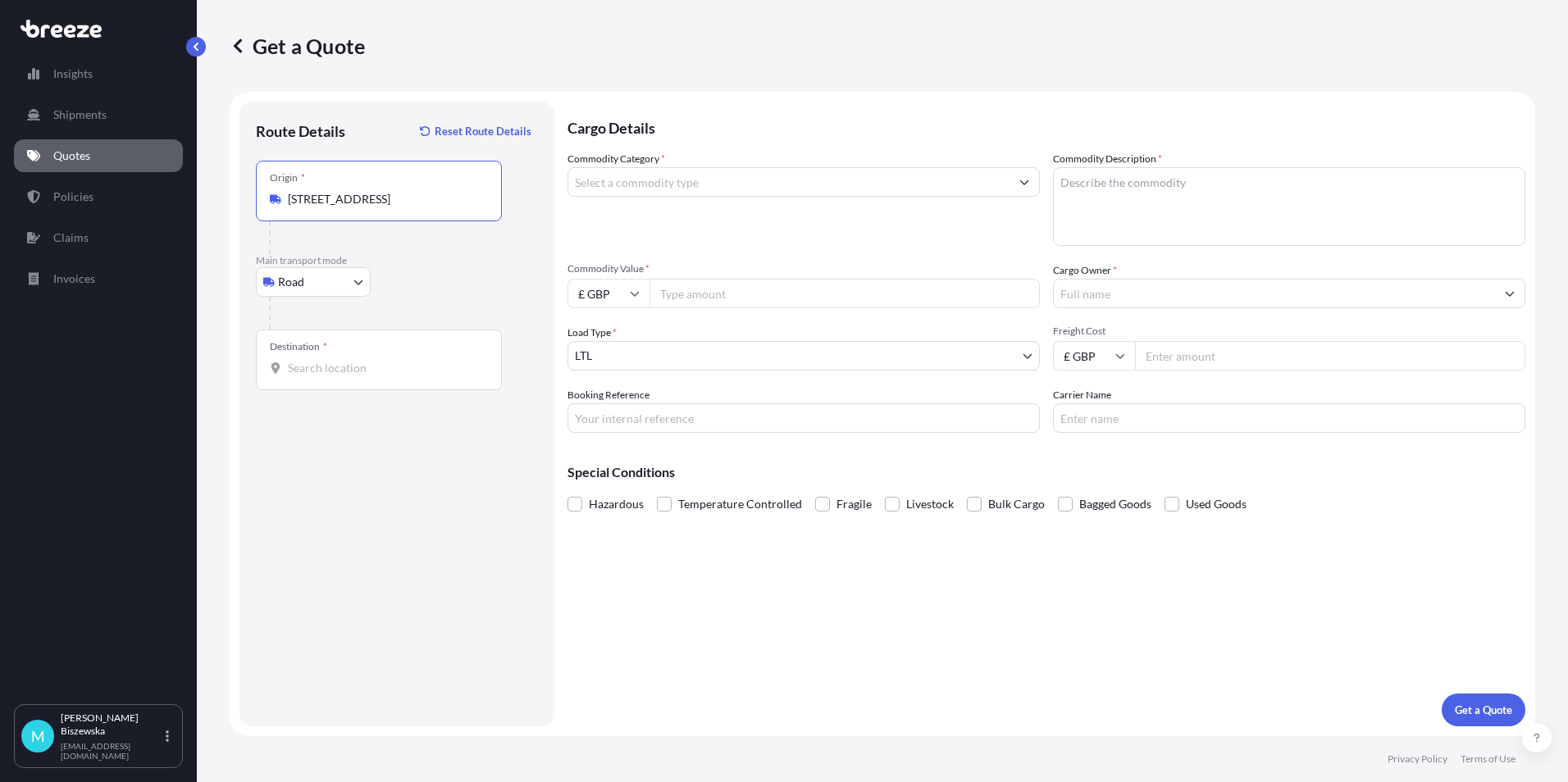
type input "[STREET_ADDRESS]"
click at [454, 314] on div at bounding box center [404, 313] width 269 height 33
click at [303, 373] on input "Destination *" at bounding box center [384, 368] width 193 height 16
paste input "W2 1AN"
type input "[GEOGRAPHIC_DATA] W2 1AN, [GEOGRAPHIC_DATA]"
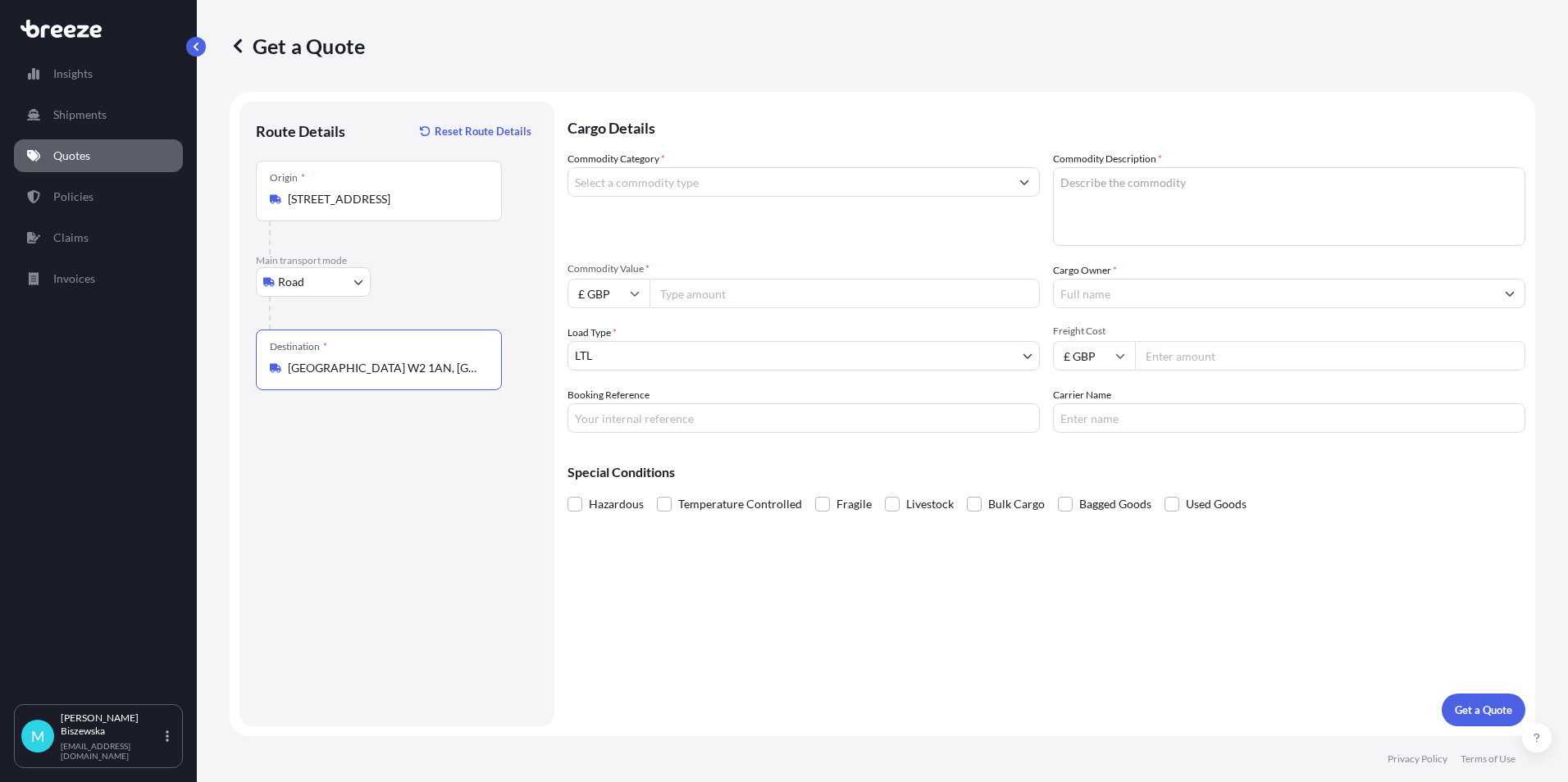
click at [654, 568] on div "Cargo Details Commodity Category * Commodity Description * Commodity Value * £ …" at bounding box center [1046, 414] width 958 height 625
click at [732, 183] on input "Commodity Category *" at bounding box center [789, 182] width 441 height 30
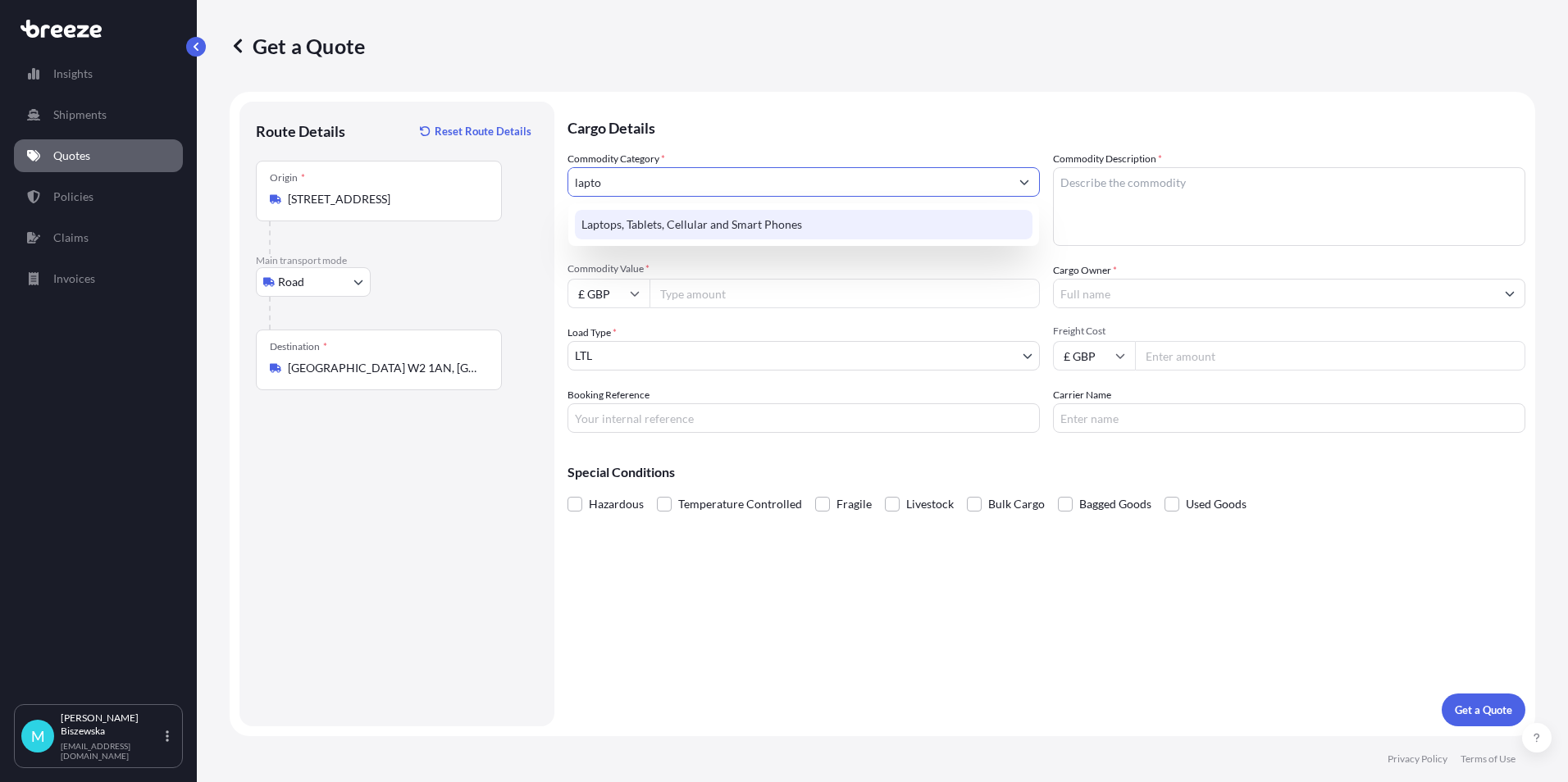
click at [730, 222] on div "Laptops, Tablets, Cellular and Smart Phones" at bounding box center [803, 225] width 457 height 30
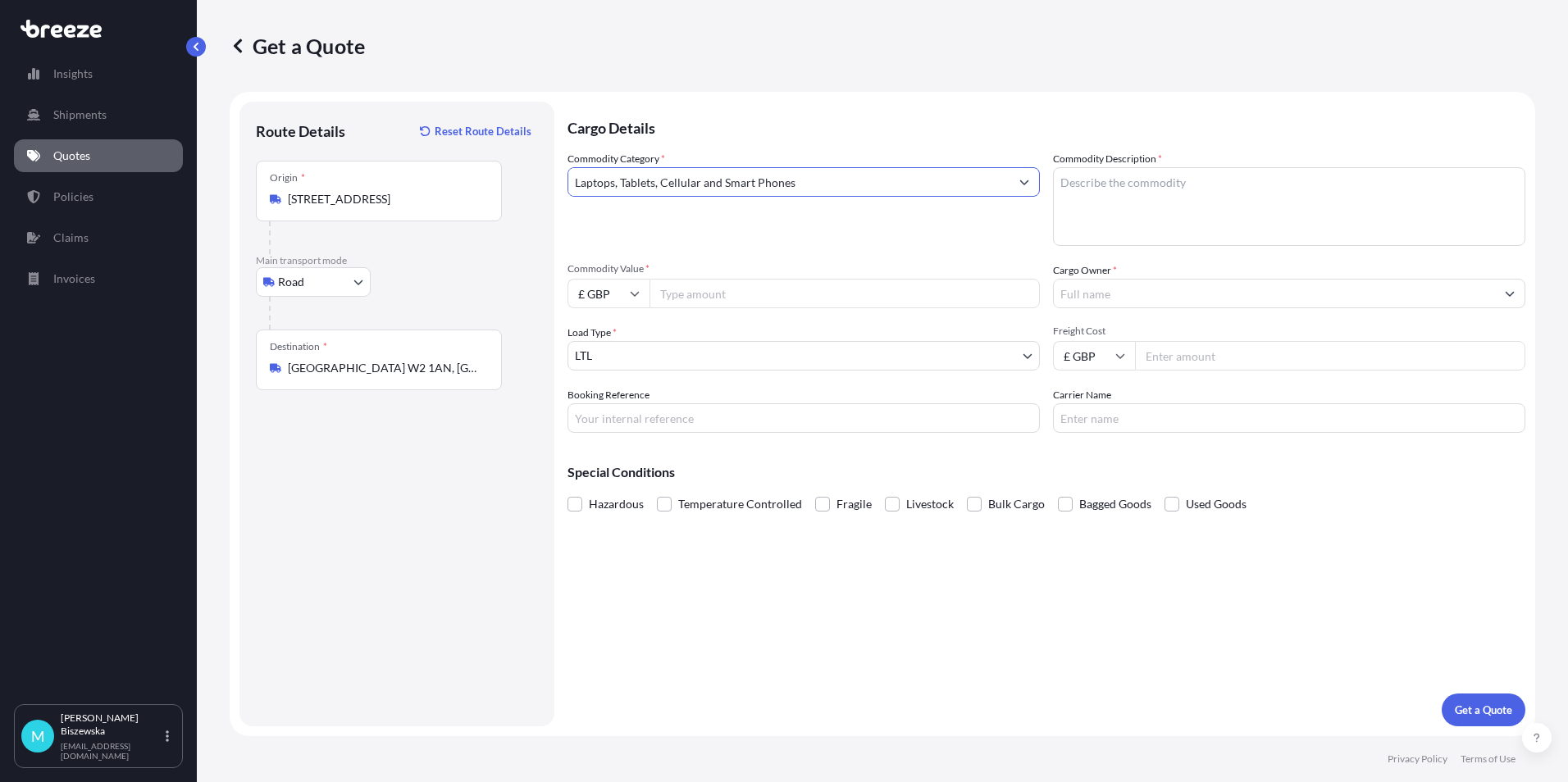
type input "Laptops, Tablets, Cellular and Smart Phones"
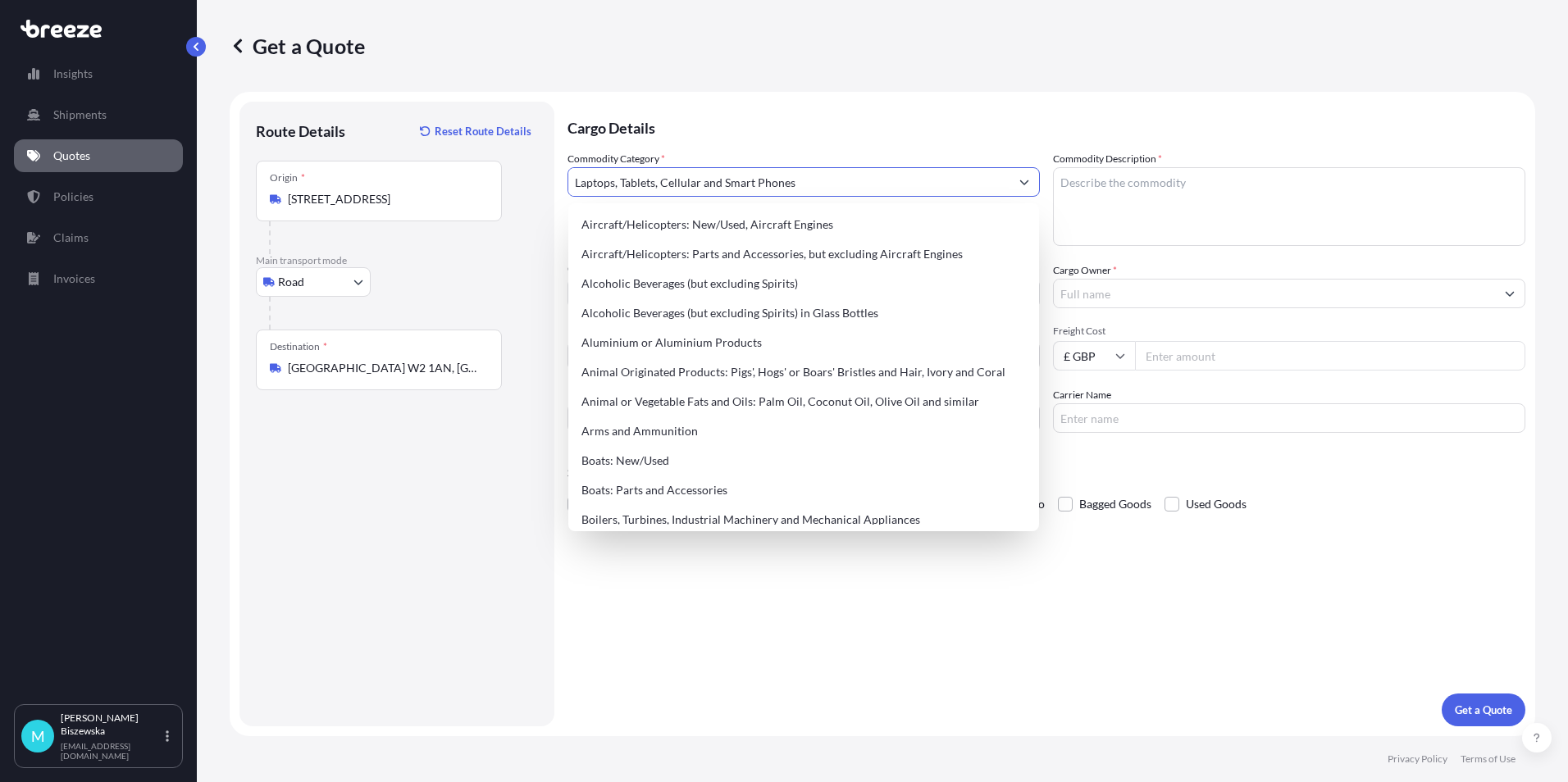
click at [782, 116] on p "Cargo Details" at bounding box center [1046, 126] width 958 height 49
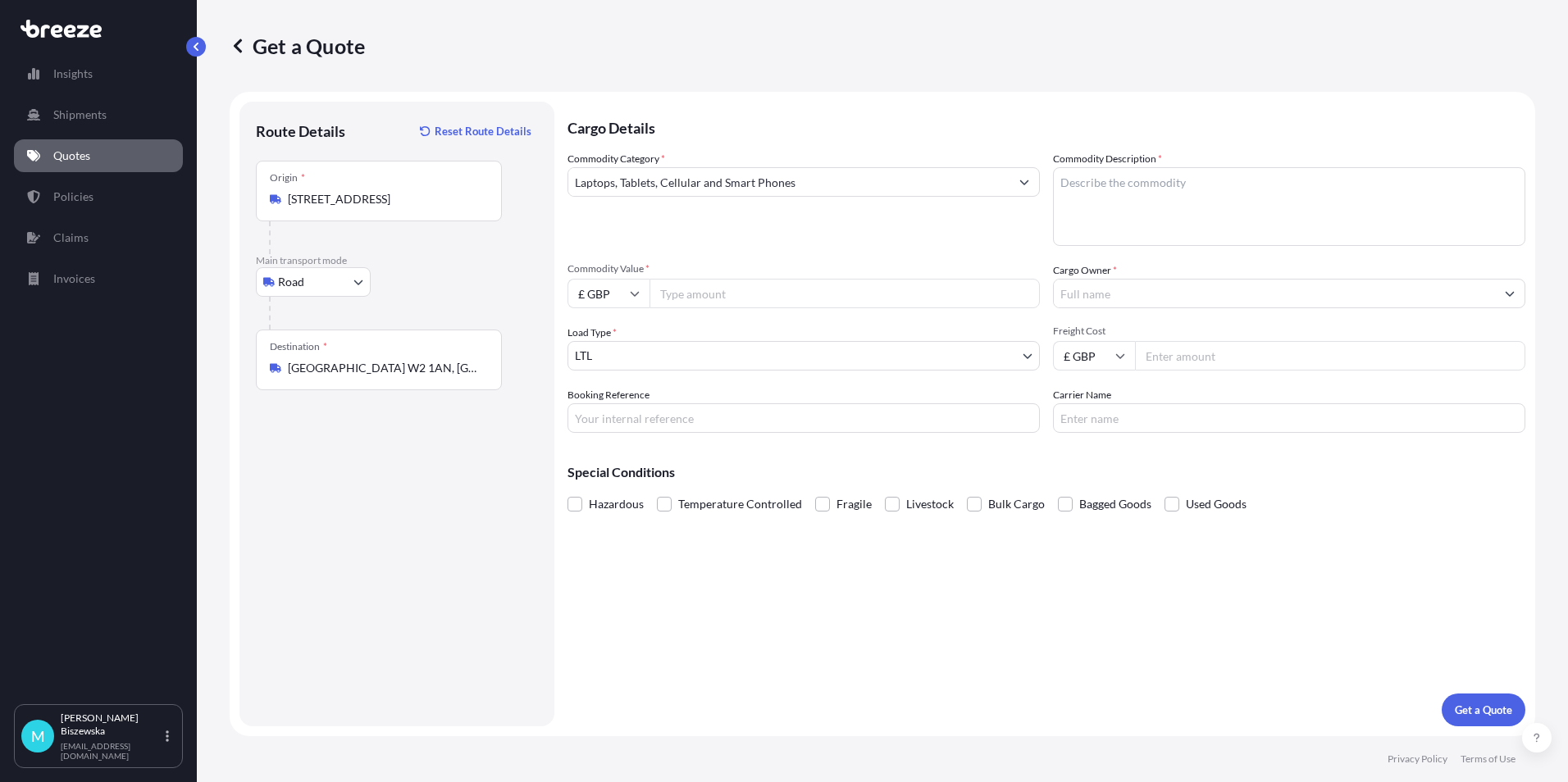
click at [702, 288] on input "Commodity Value *" at bounding box center [845, 293] width 390 height 30
type input "1200"
click at [757, 220] on div "Commodity Category * Laptops, Tablets, Cellular and Smart Phones" at bounding box center [804, 198] width 473 height 95
click at [601, 412] on input "Booking Reference" at bounding box center [804, 418] width 473 height 30
paste input "2218024"
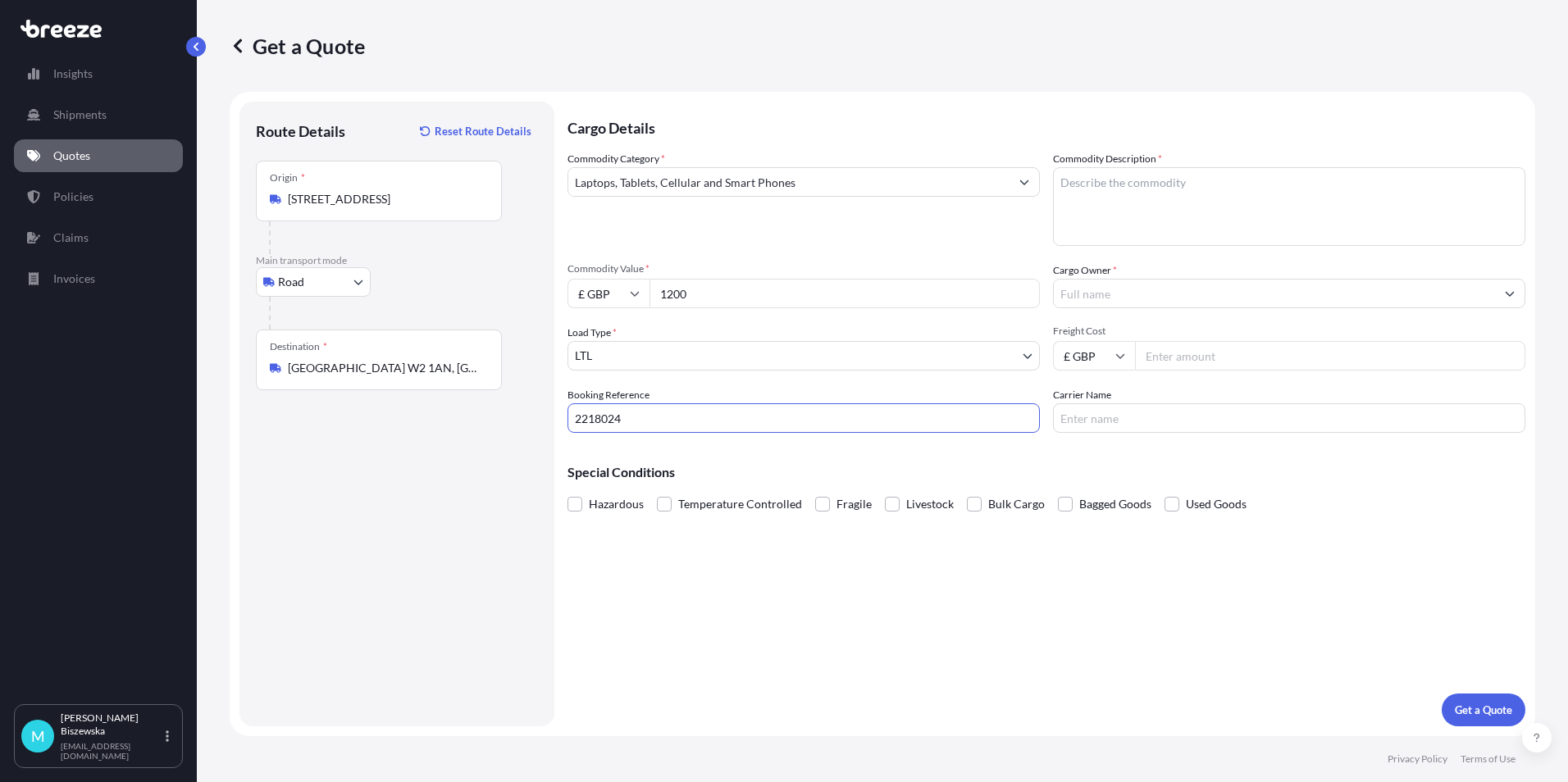
type input "2218024"
click at [654, 581] on div "Cargo Details Commodity Category * Laptops, Tablets, Cellular and Smart Phones …" at bounding box center [1046, 414] width 958 height 625
click at [1086, 201] on textarea "Commodity Description *" at bounding box center [1289, 207] width 473 height 79
paste textarea "Laptop + Charger"
type textarea "Laptop + Charger"
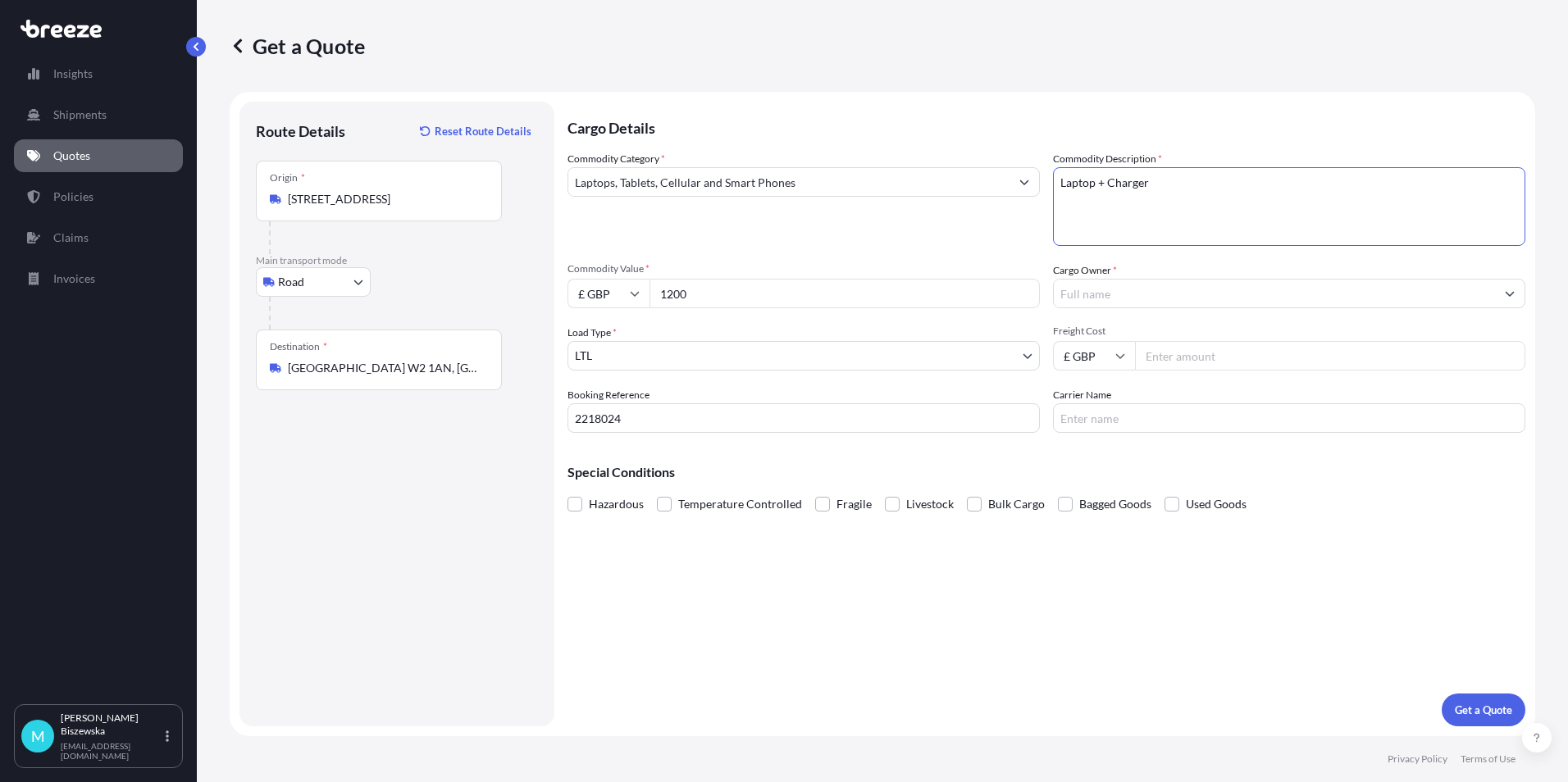
click at [989, 238] on div "Commodity Category * Laptops, Tablets, Cellular and Smart Phones" at bounding box center [804, 198] width 473 height 95
click at [1080, 296] on input "Cargo Owner *" at bounding box center [1274, 293] width 441 height 30
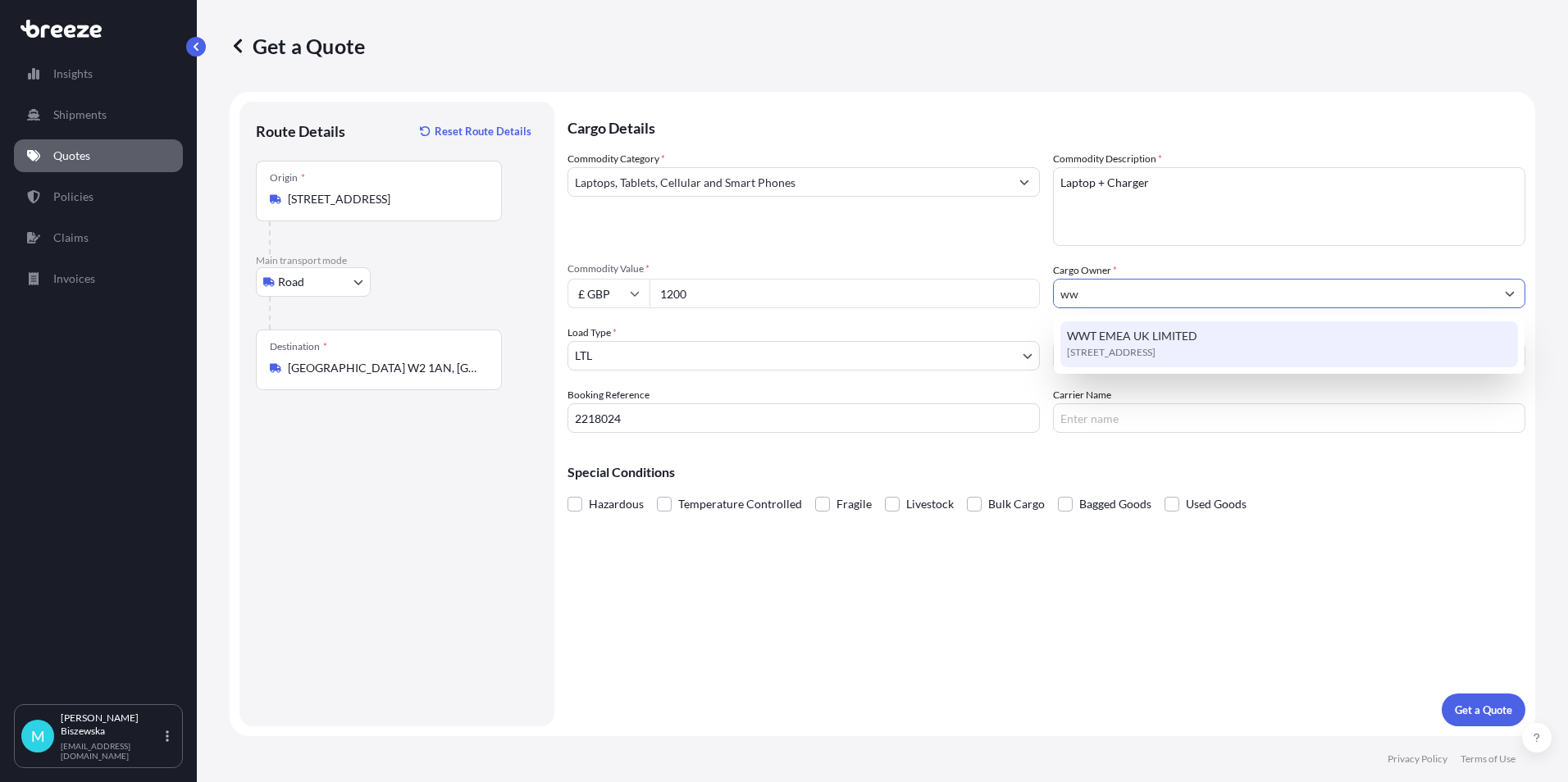
click at [1121, 352] on span "[STREET_ADDRESS]" at bounding box center [1112, 353] width 88 height 16
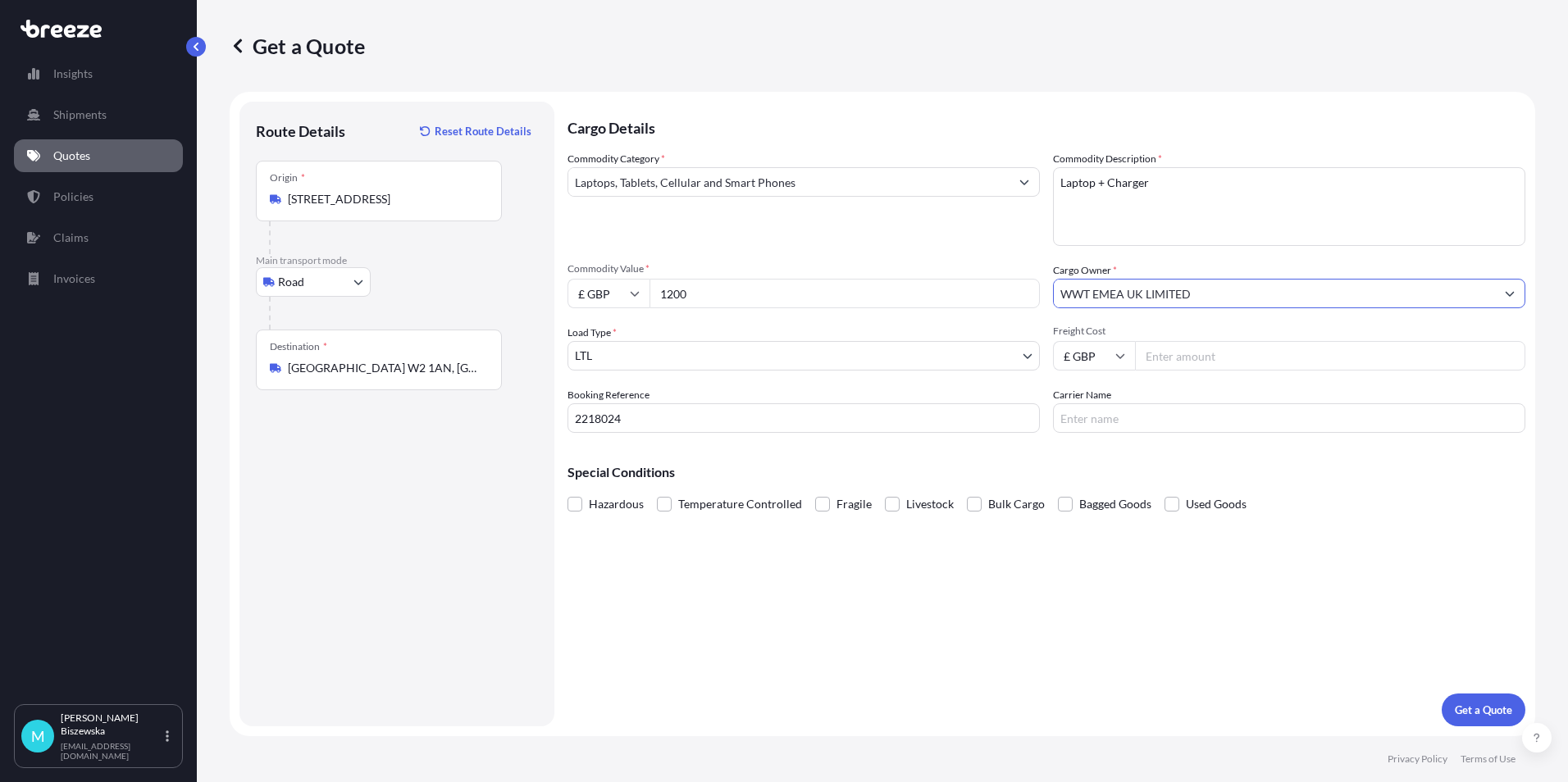
type input "WWT EMEA UK LIMITED"
click at [992, 245] on div "Commodity Category * Laptops, Tablets, Cellular and Smart Phones" at bounding box center [804, 198] width 473 height 95
click at [1207, 362] on input "Freight Cost" at bounding box center [1331, 355] width 390 height 30
type input "12.37"
click at [1134, 468] on p "Special Conditions" at bounding box center [1046, 473] width 958 height 13
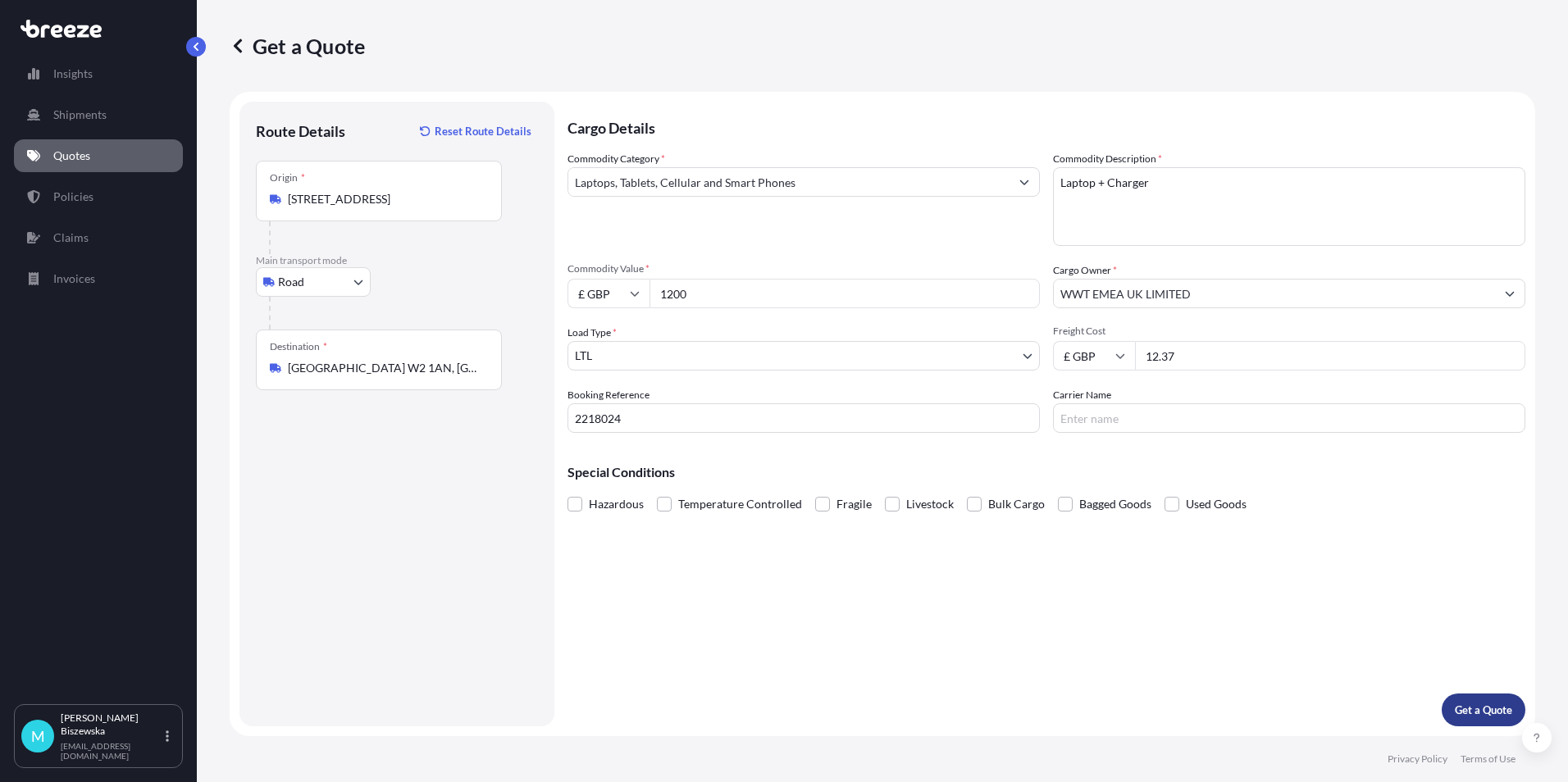
click at [1456, 709] on p "Get a Quote" at bounding box center [1484, 710] width 58 height 16
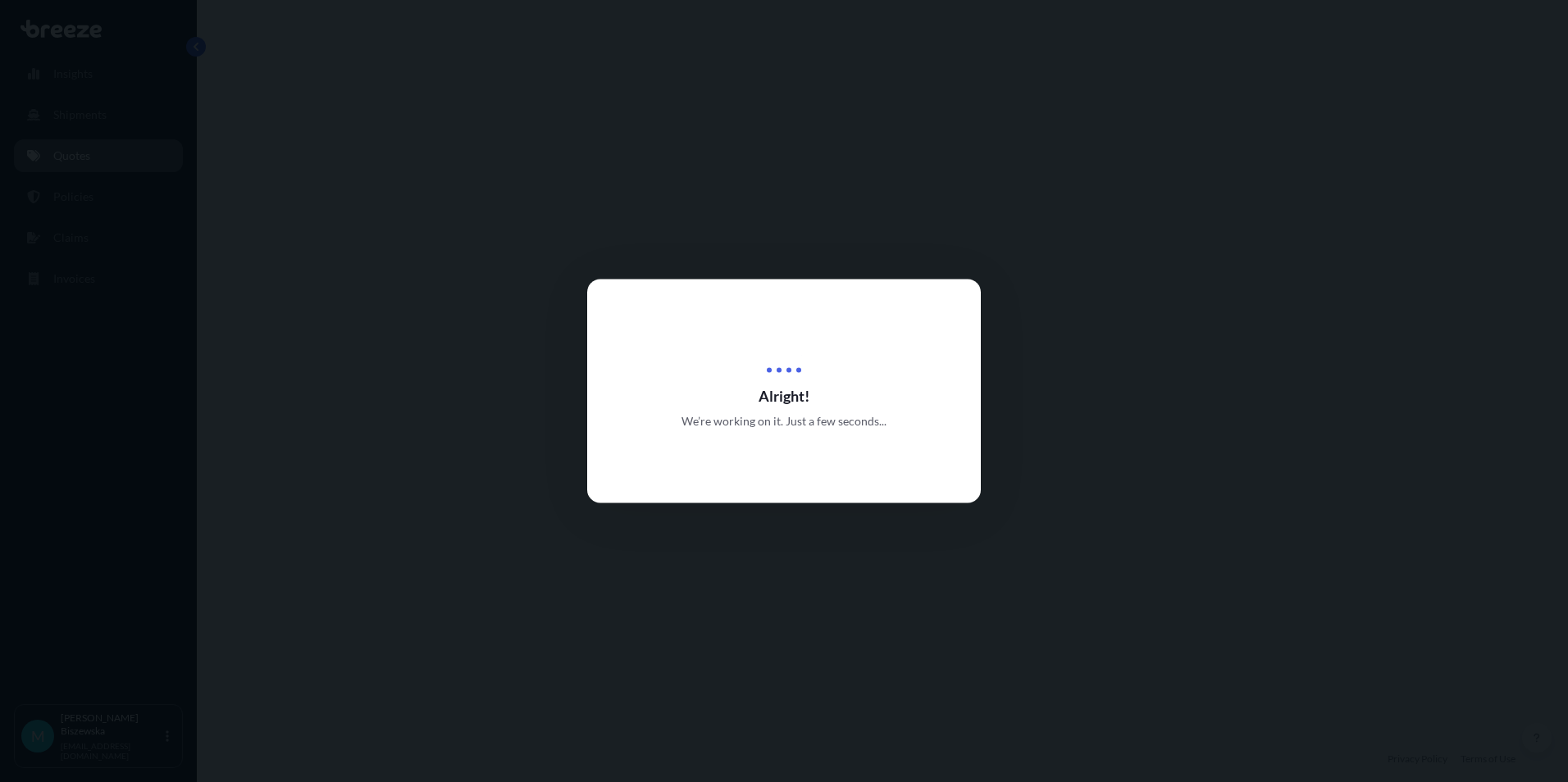
select select "Road"
select select "1"
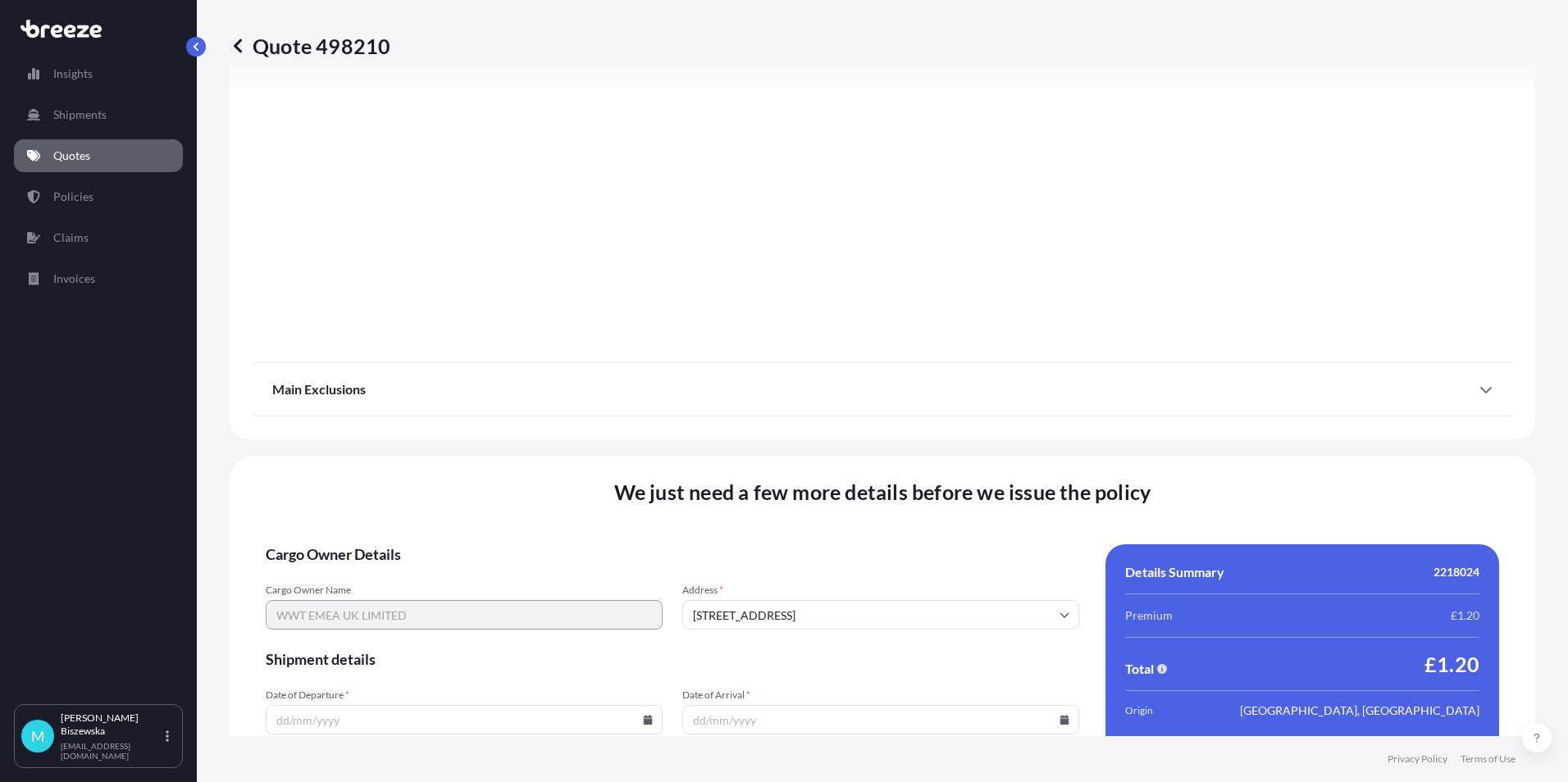
scroll to position [1821, 0]
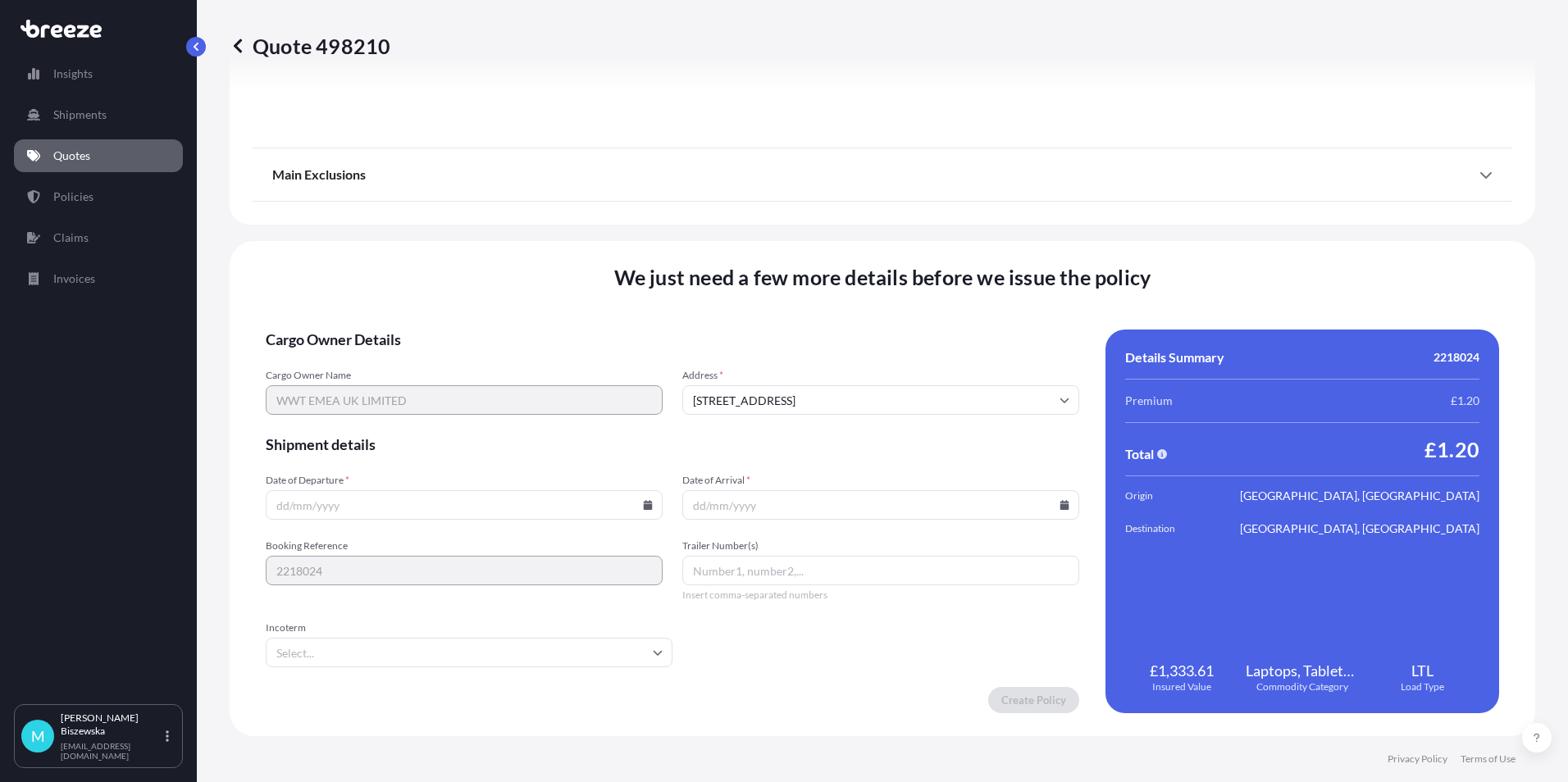
click at [644, 507] on icon at bounding box center [648, 505] width 9 height 10
click at [463, 299] on button "4" at bounding box center [462, 296] width 26 height 26
type input "[DATE]"
click at [1061, 504] on icon at bounding box center [1065, 505] width 9 height 10
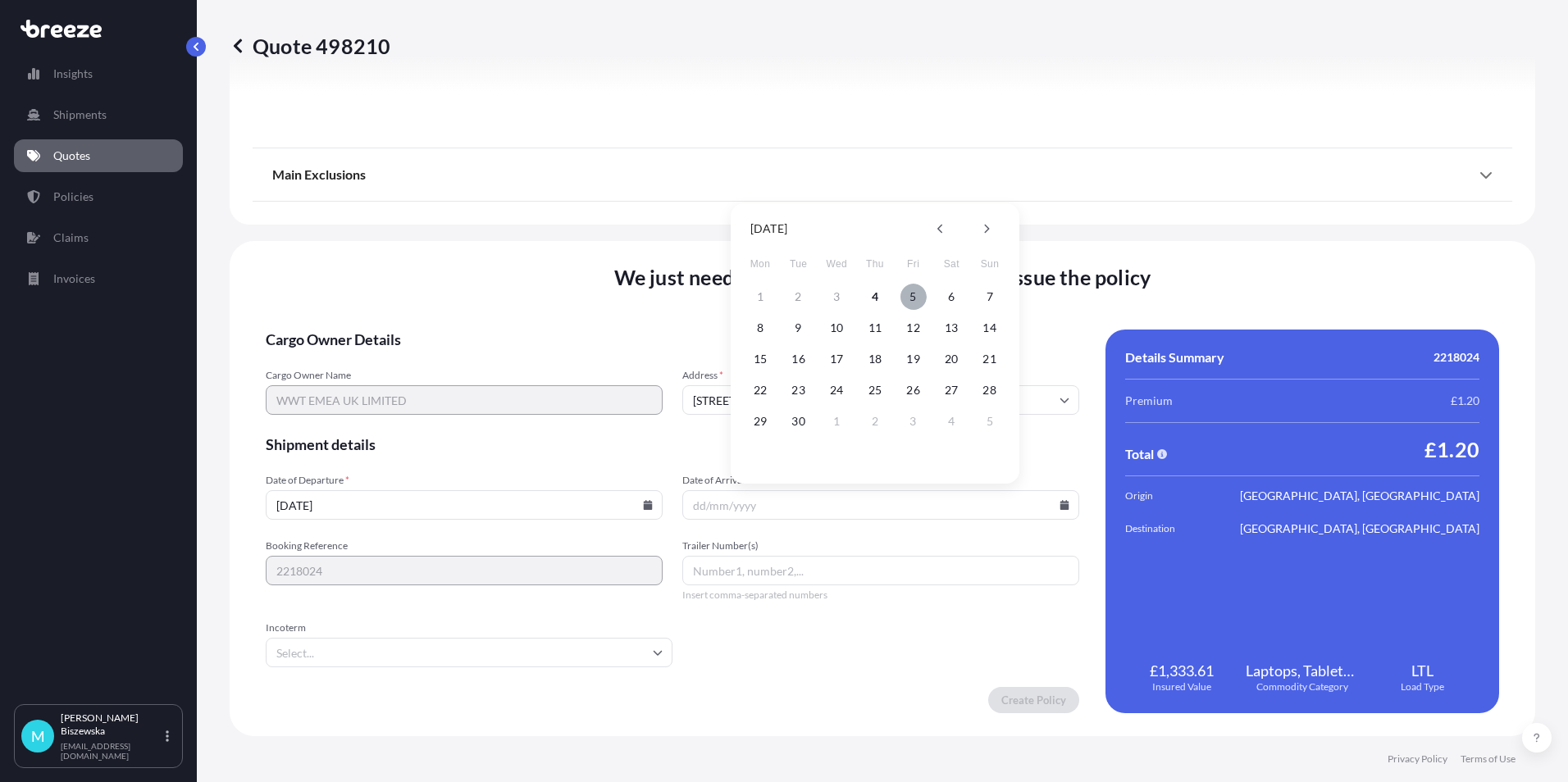
click at [912, 295] on button "5" at bounding box center [913, 296] width 26 height 26
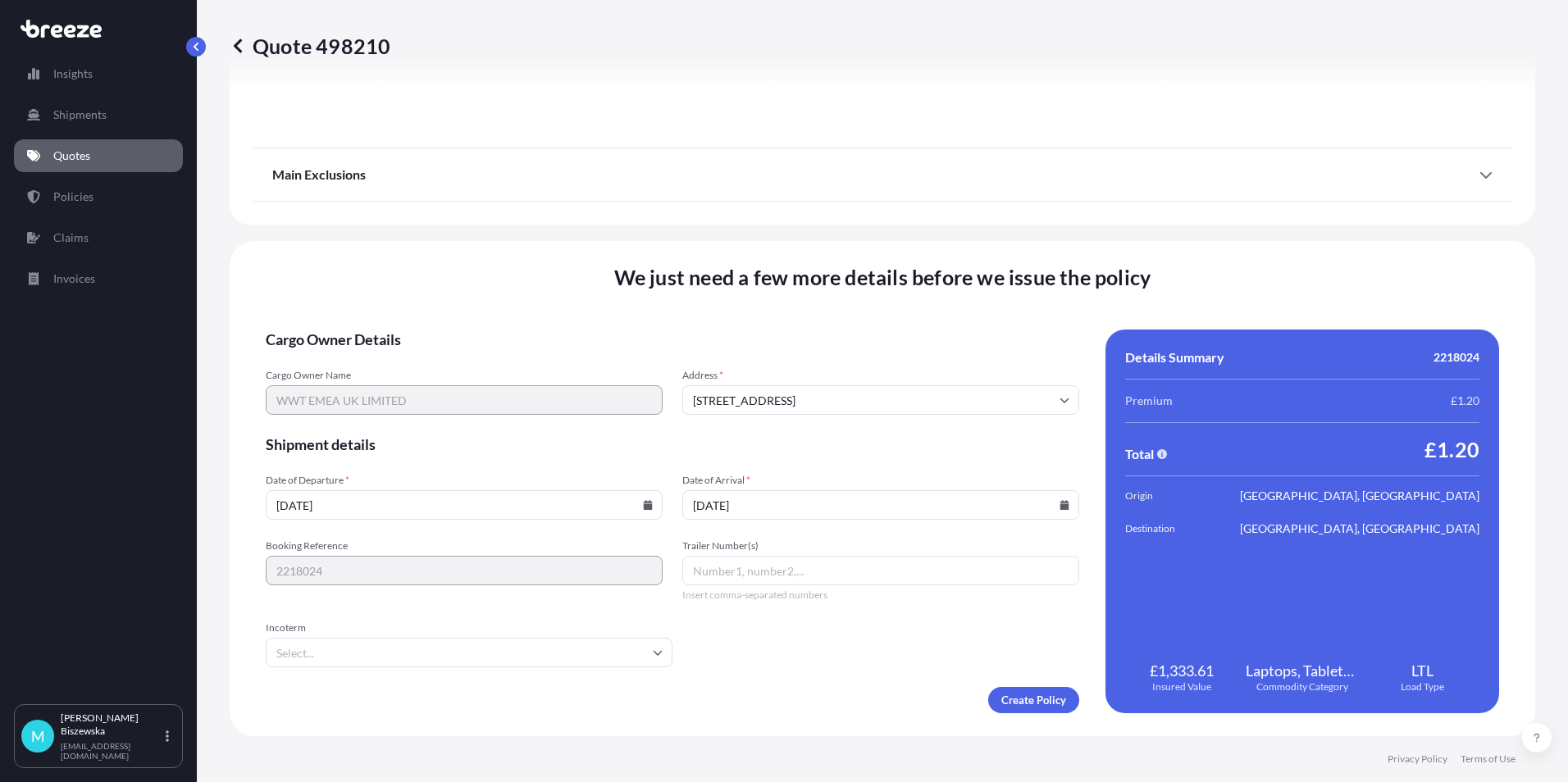
type input "[DATE]"
click at [833, 659] on form "Cargo Owner Details Cargo Owner Name WWT EMEA UK LIMITED Address * [GEOGRAPHIC_…" at bounding box center [673, 522] width 814 height 384
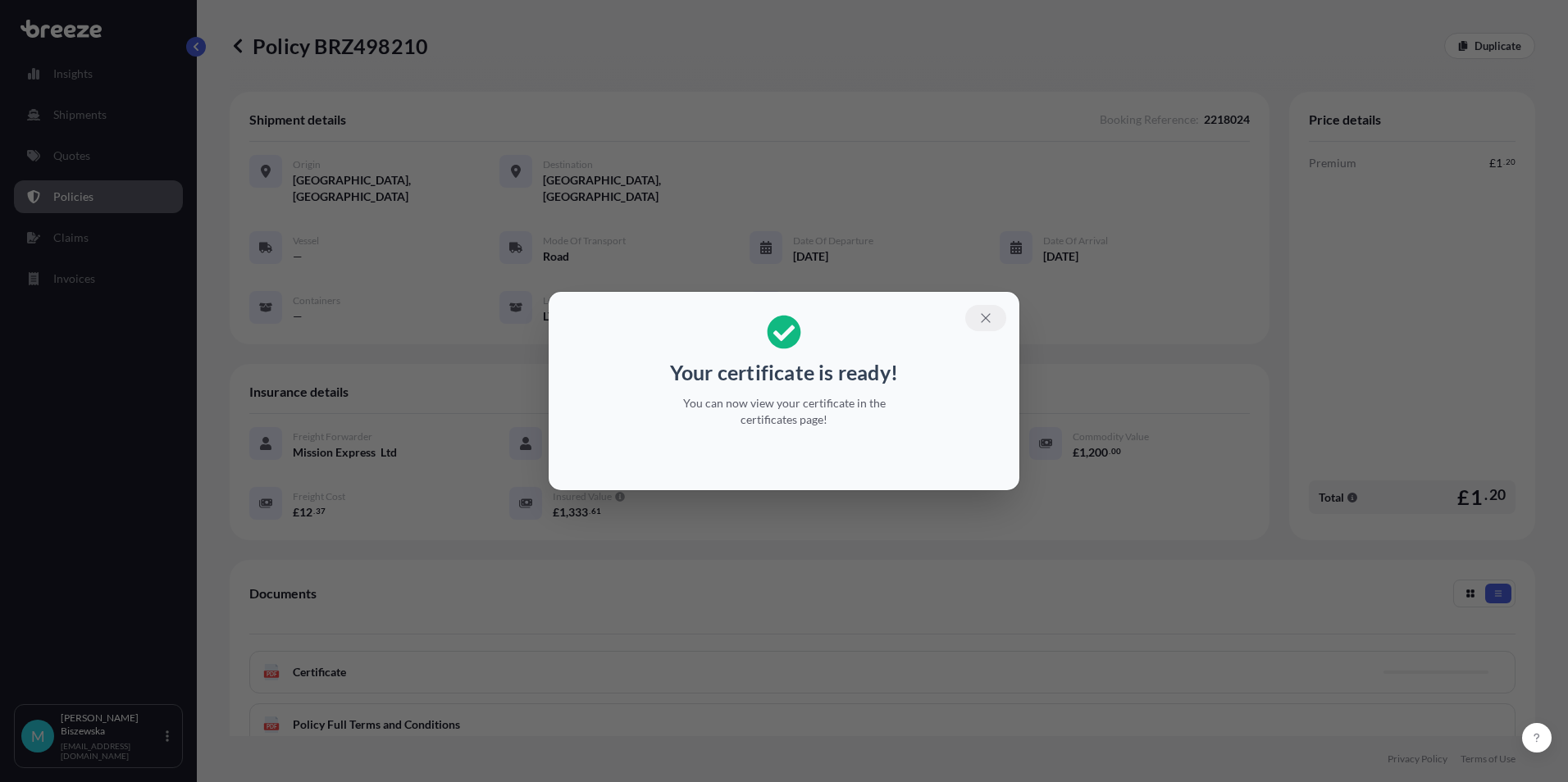
click at [985, 323] on icon "button" at bounding box center [986, 318] width 14 height 14
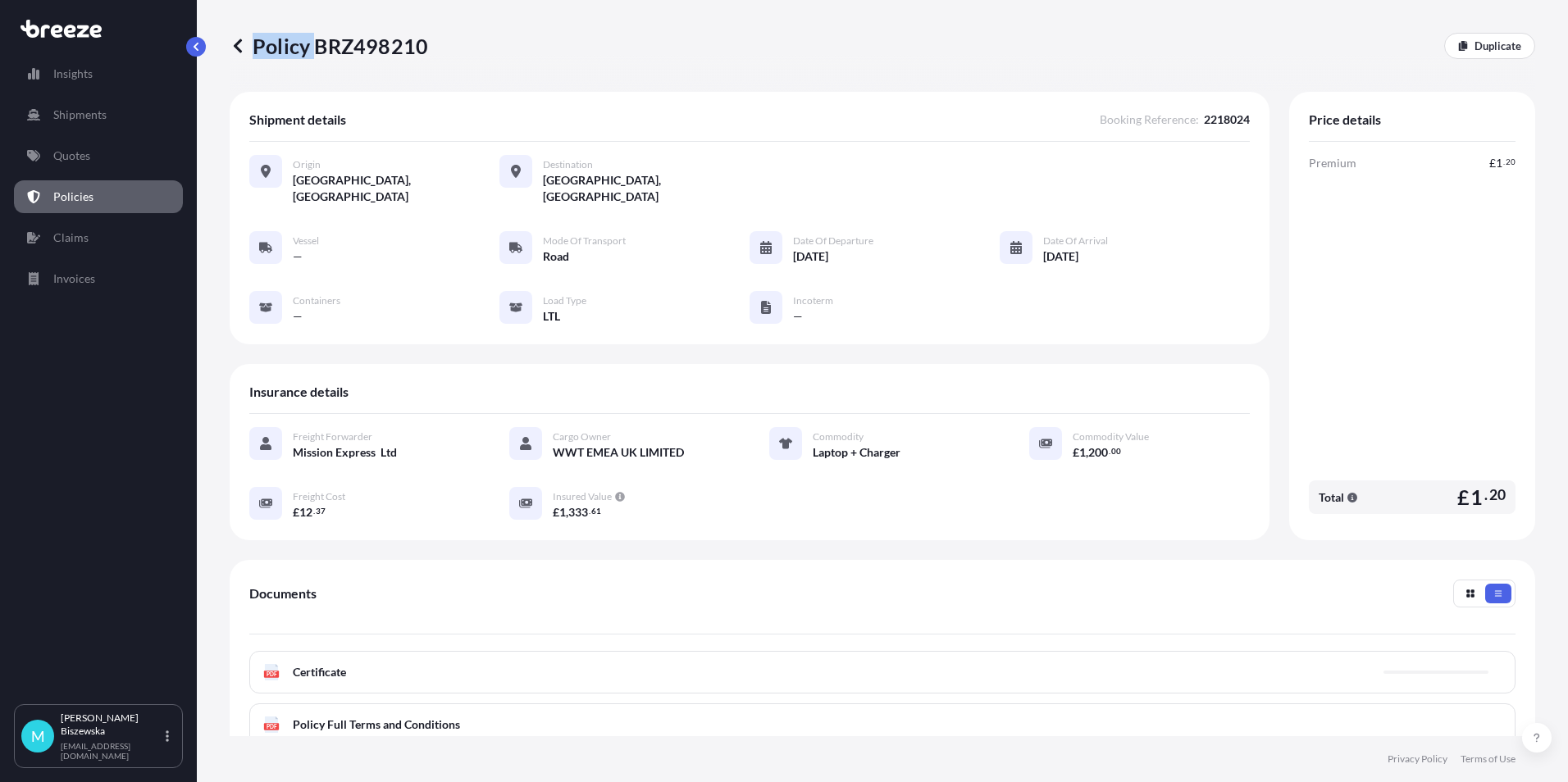
drag, startPoint x: 317, startPoint y: 45, endPoint x: 427, endPoint y: 45, distance: 110.0
click at [427, 45] on div "Policy BRZ498210 Duplicate" at bounding box center [882, 45] width 1306 height 26
drag, startPoint x: 427, startPoint y: 45, endPoint x: 359, endPoint y: 62, distance: 70.1
click at [359, 62] on div "Policy BRZ498210 Duplicate" at bounding box center [882, 46] width 1306 height 92
drag, startPoint x: 317, startPoint y: 46, endPoint x: 425, endPoint y: 46, distance: 108.0
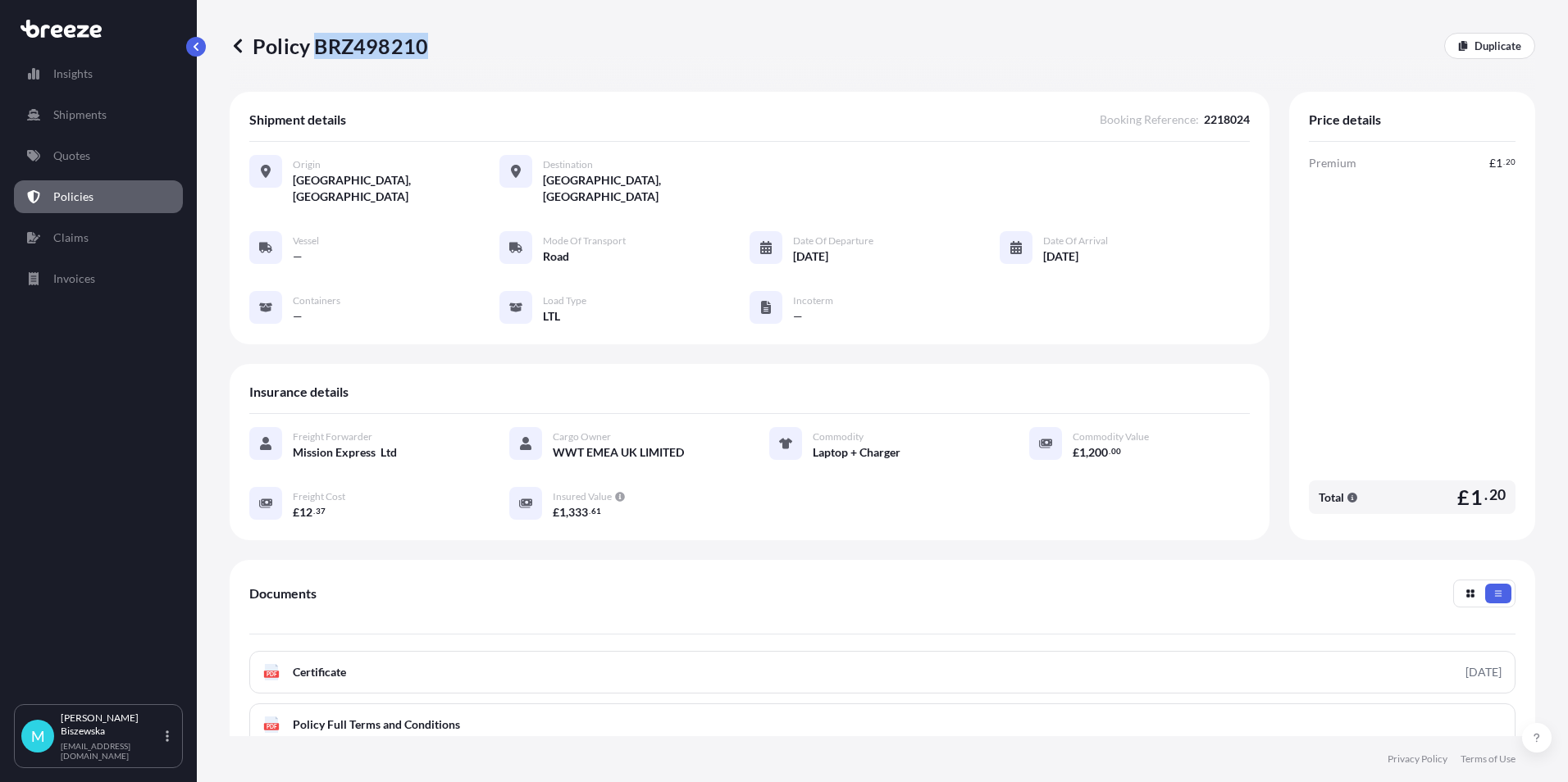
click at [425, 46] on p "Policy BRZ498210" at bounding box center [329, 45] width 199 height 26
drag, startPoint x: 425, startPoint y: 46, endPoint x: 409, endPoint y: 46, distance: 16.0
copy p "BRZ498210"
